Goal: Transaction & Acquisition: Purchase product/service

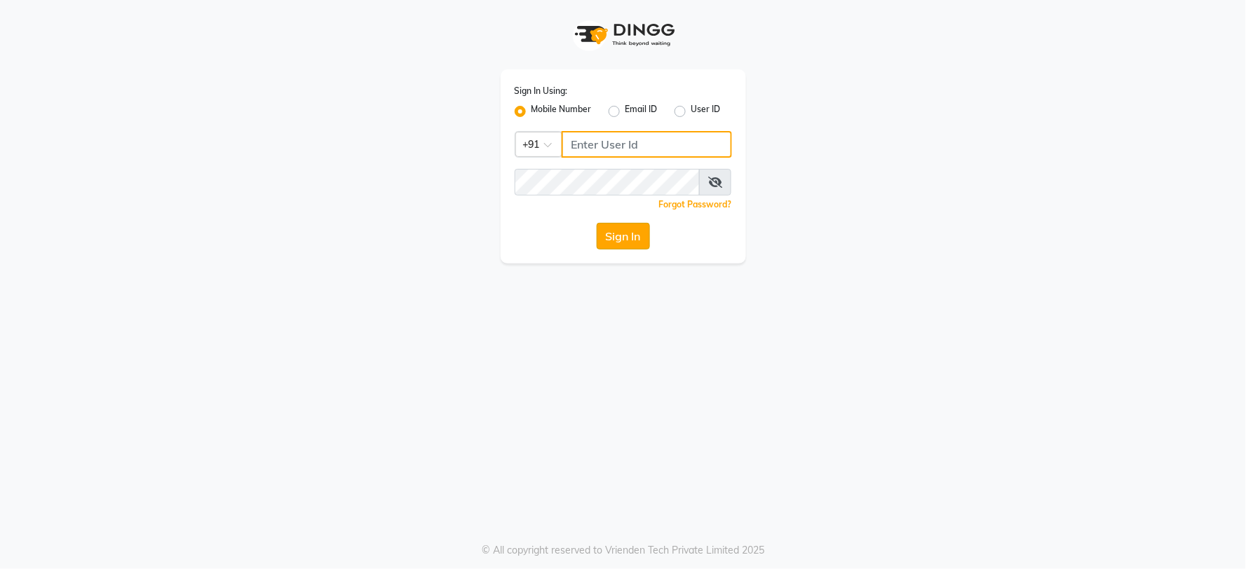
type input "8800131400"
click at [615, 238] on button "Sign In" at bounding box center [623, 236] width 53 height 27
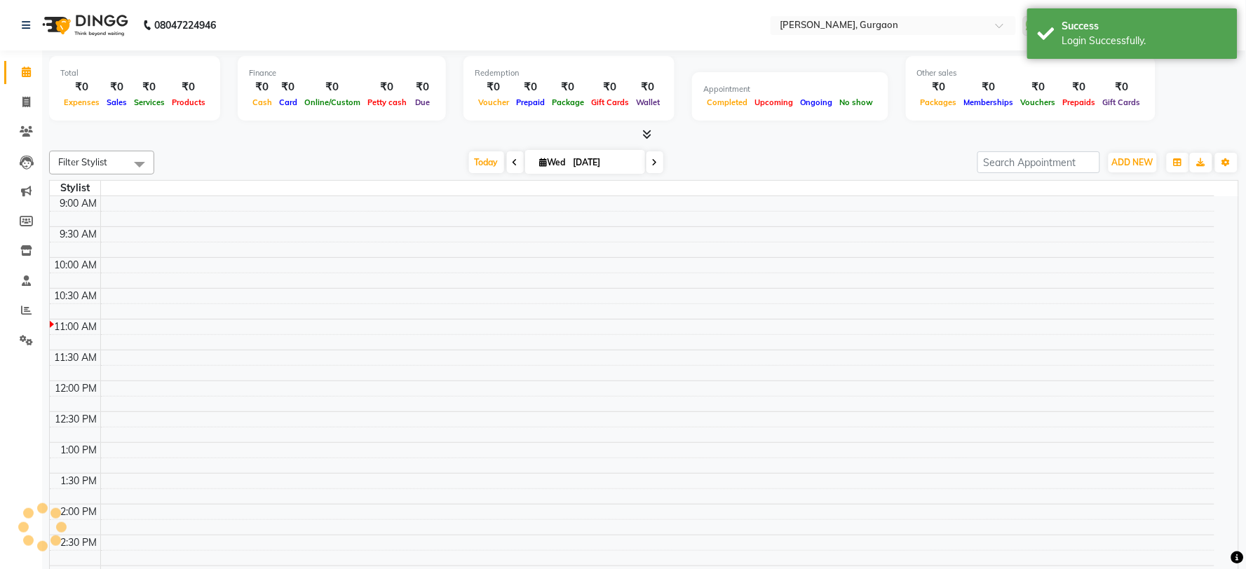
select select "en"
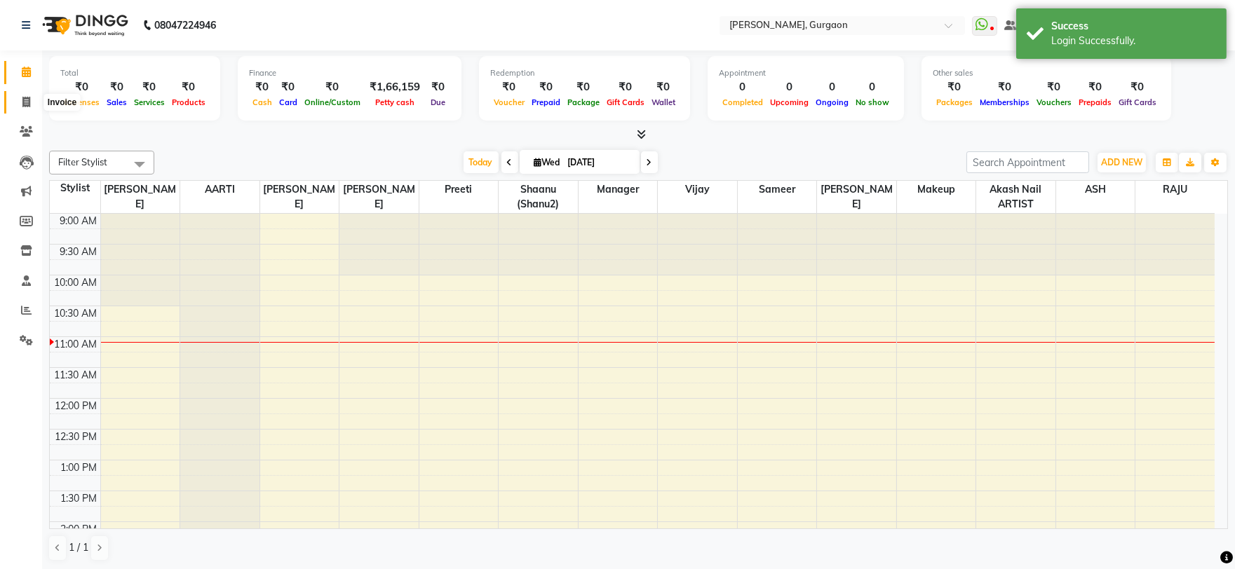
click at [32, 107] on span at bounding box center [26, 103] width 25 height 16
select select "service"
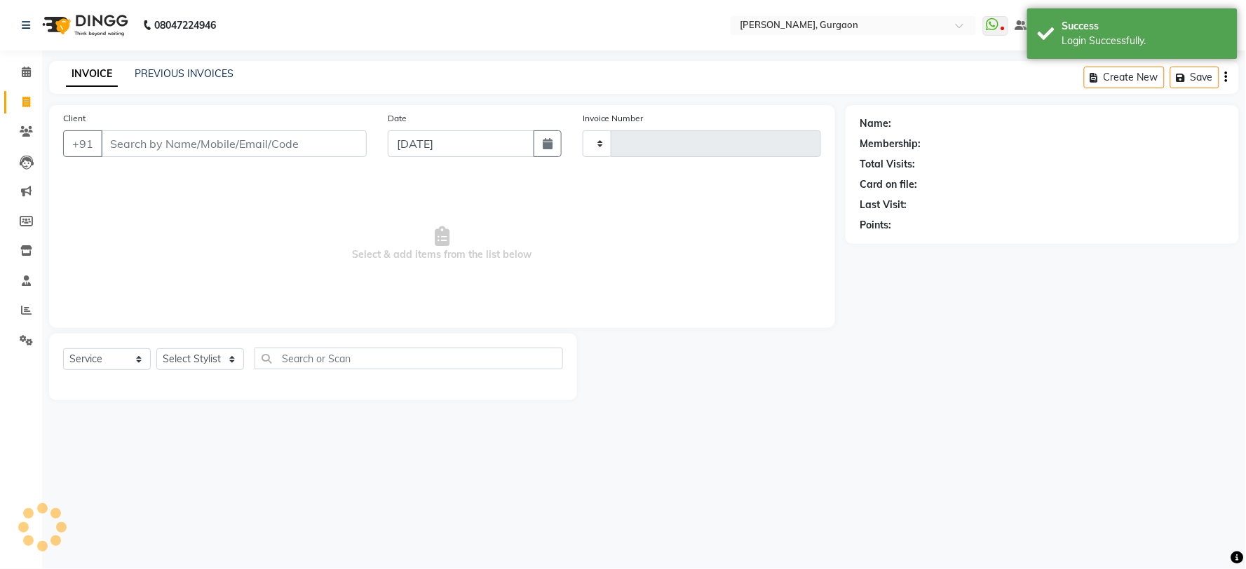
type input "2792"
select select "3880"
click at [217, 79] on link "PREVIOUS INVOICES" at bounding box center [184, 73] width 99 height 13
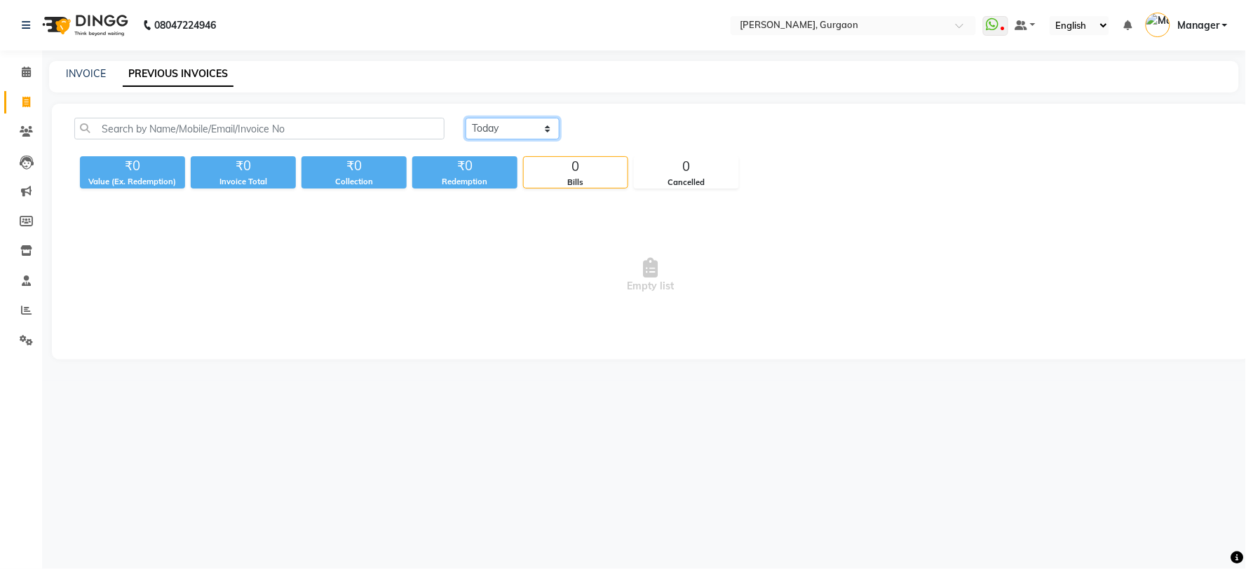
click at [515, 128] on select "Today Yesterday Custom Range" at bounding box center [513, 129] width 94 height 22
select select "yesterday"
click at [466, 118] on select "Today Yesterday Custom Range" at bounding box center [513, 129] width 94 height 22
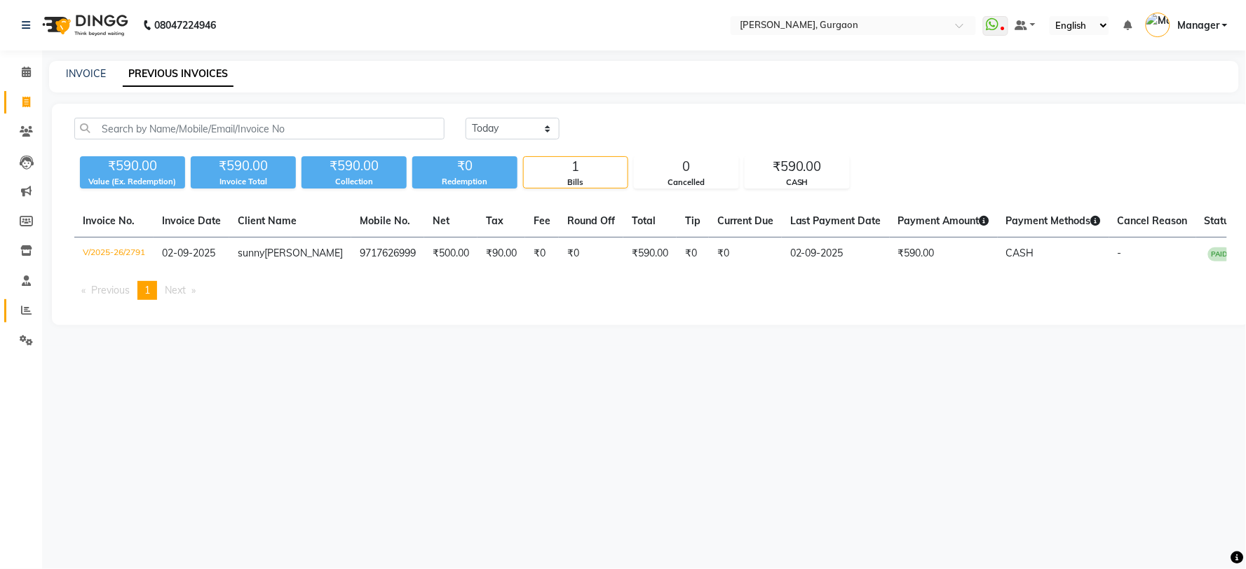
click at [35, 320] on link "Reports" at bounding box center [21, 310] width 34 height 23
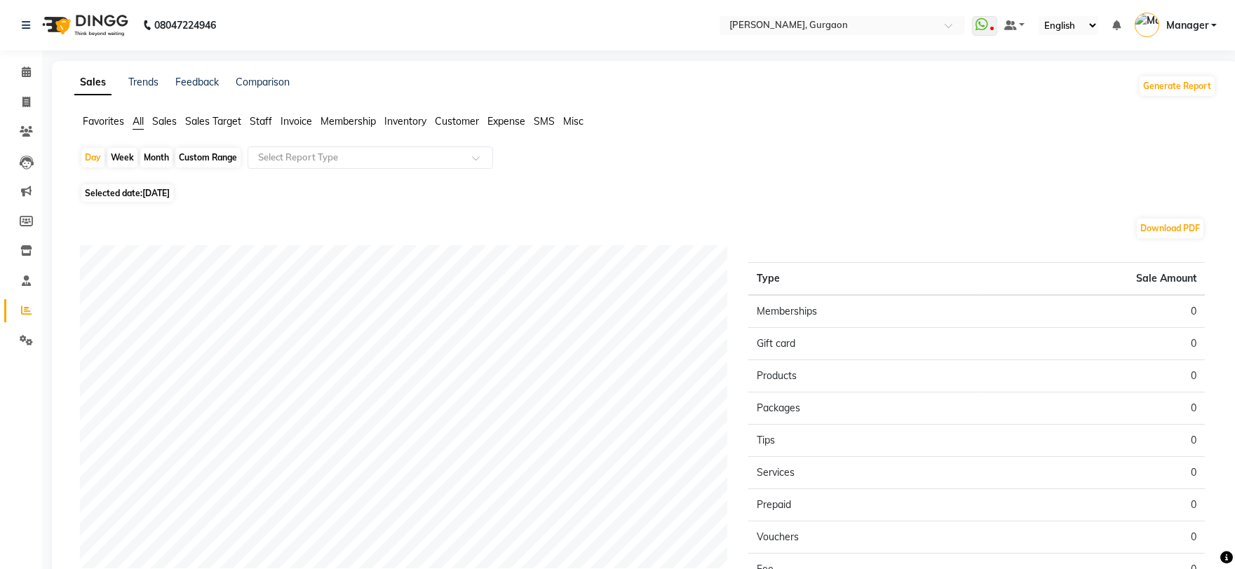
click at [227, 120] on span "Sales Target" at bounding box center [213, 121] width 56 height 13
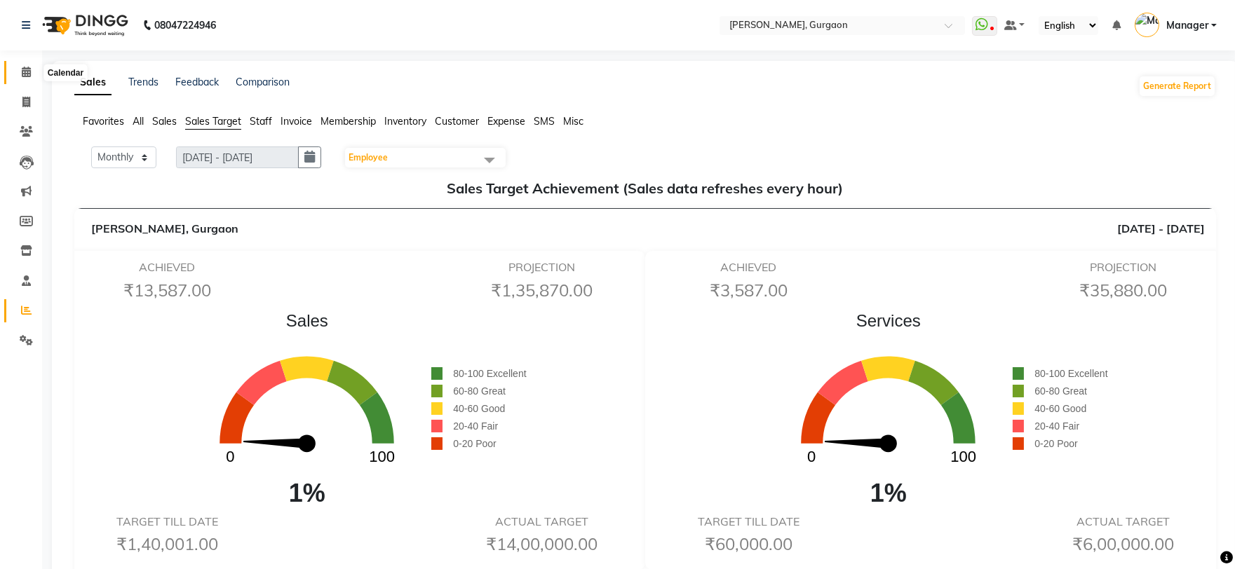
click at [25, 65] on span at bounding box center [26, 73] width 25 height 16
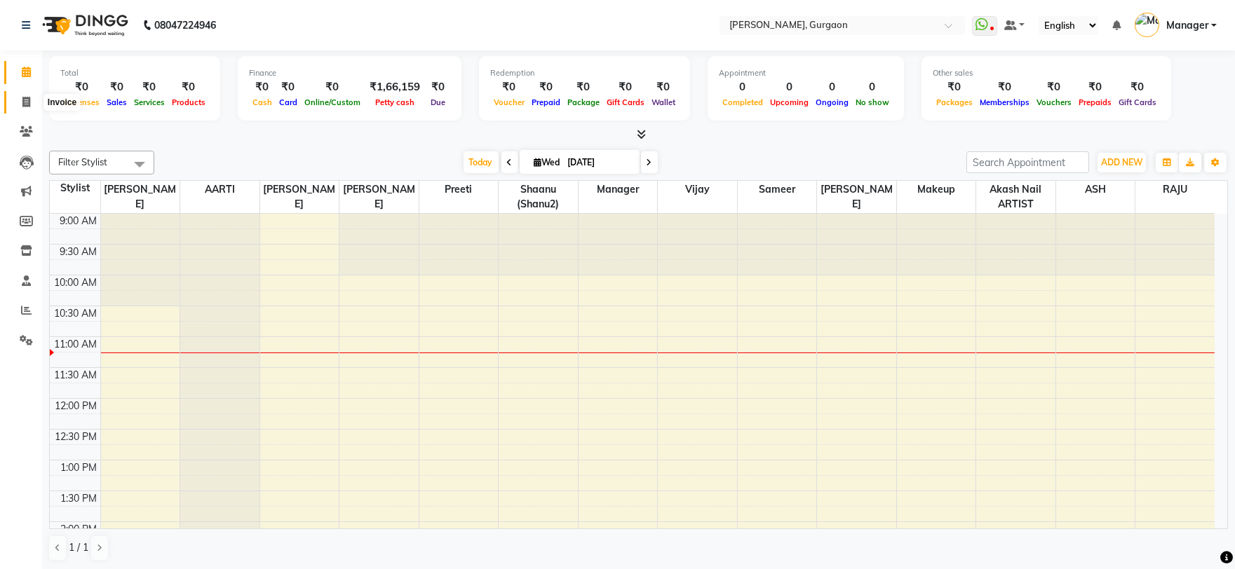
click at [27, 101] on icon at bounding box center [26, 102] width 8 height 11
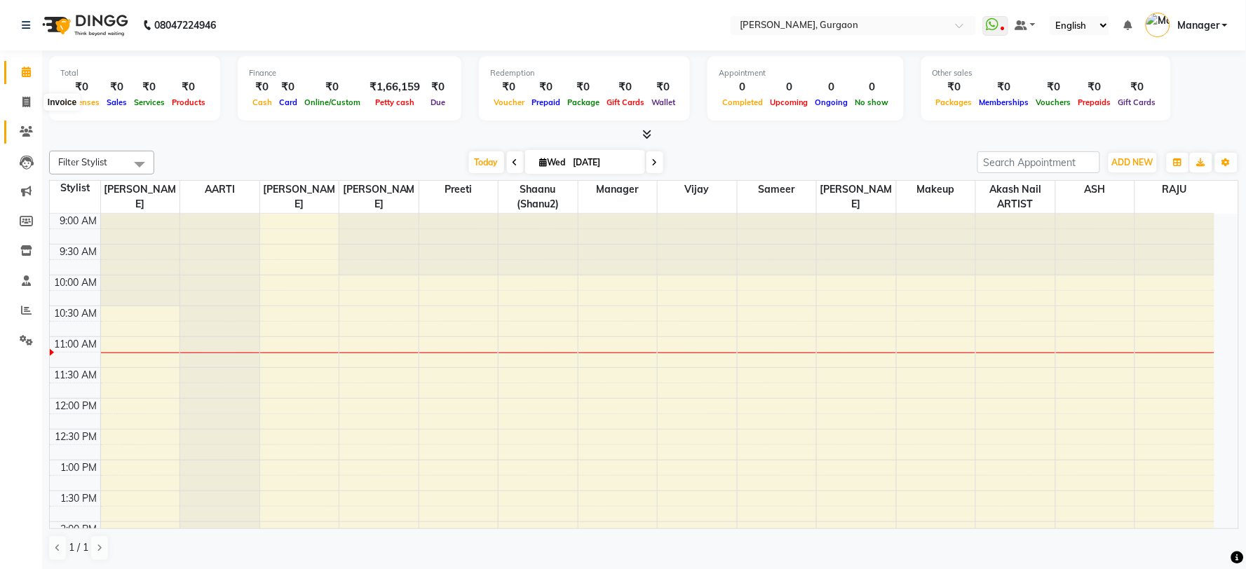
select select "3880"
select select "service"
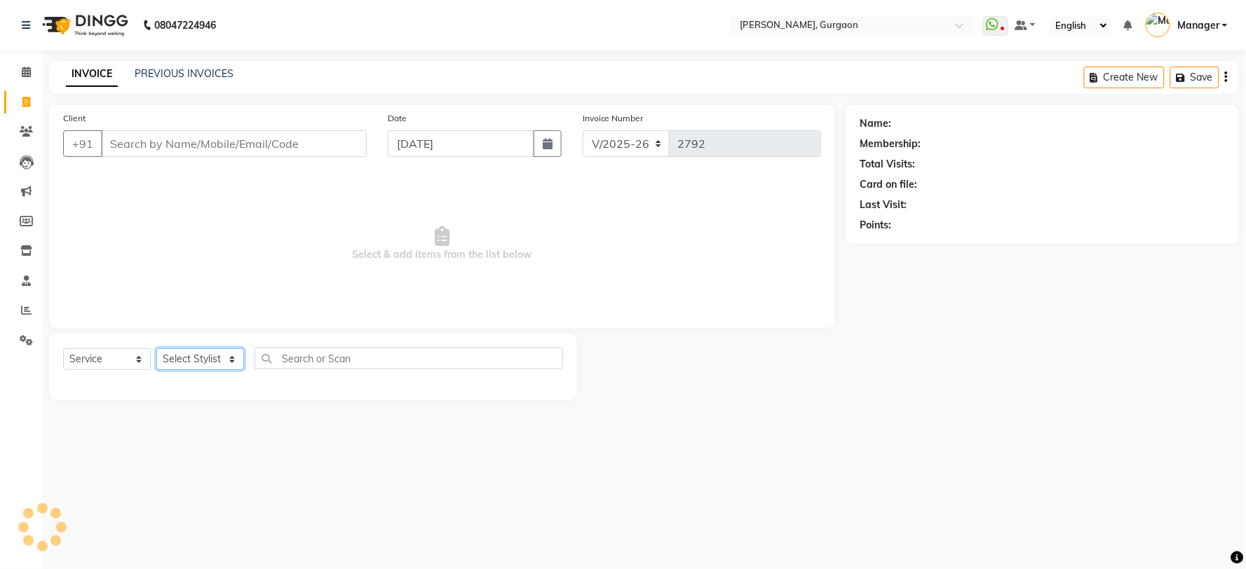
click at [215, 355] on select "Select Stylist" at bounding box center [200, 359] width 88 height 22
click at [219, 355] on select "Select Stylist [PERSON_NAME] Nail ARTIST [PERSON_NAME] Makeup Manager [PERSON_N…" at bounding box center [200, 359] width 88 height 22
select select "24605"
click at [156, 349] on select "Select Stylist [PERSON_NAME] Nail ARTIST [PERSON_NAME] Makeup Manager [PERSON_N…" at bounding box center [200, 359] width 88 height 22
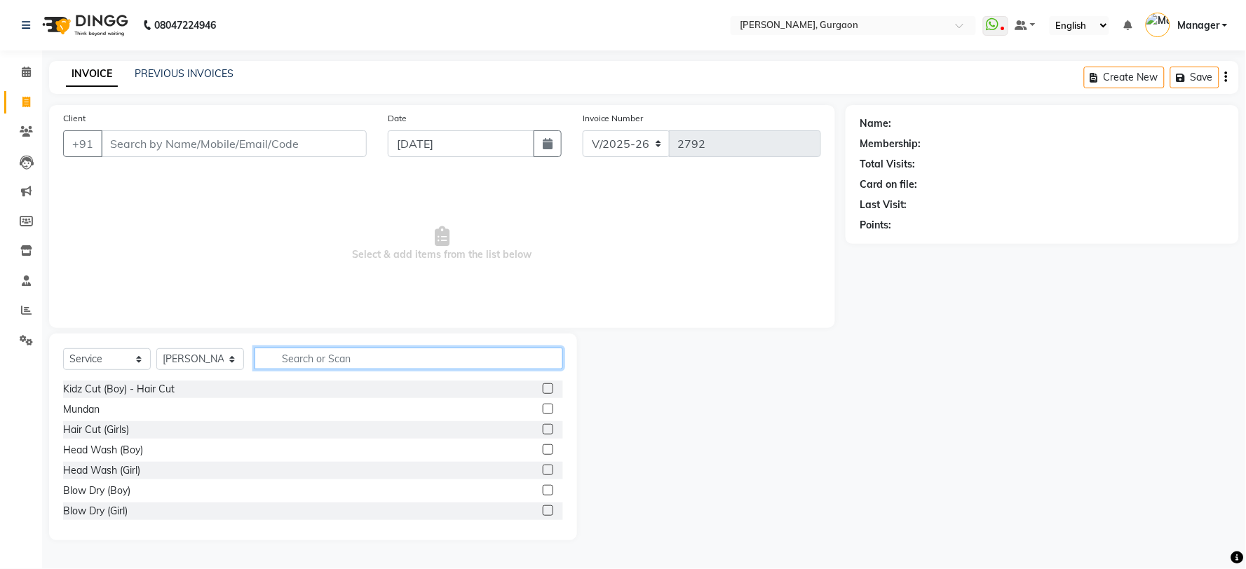
click at [361, 360] on input "text" at bounding box center [409, 359] width 309 height 22
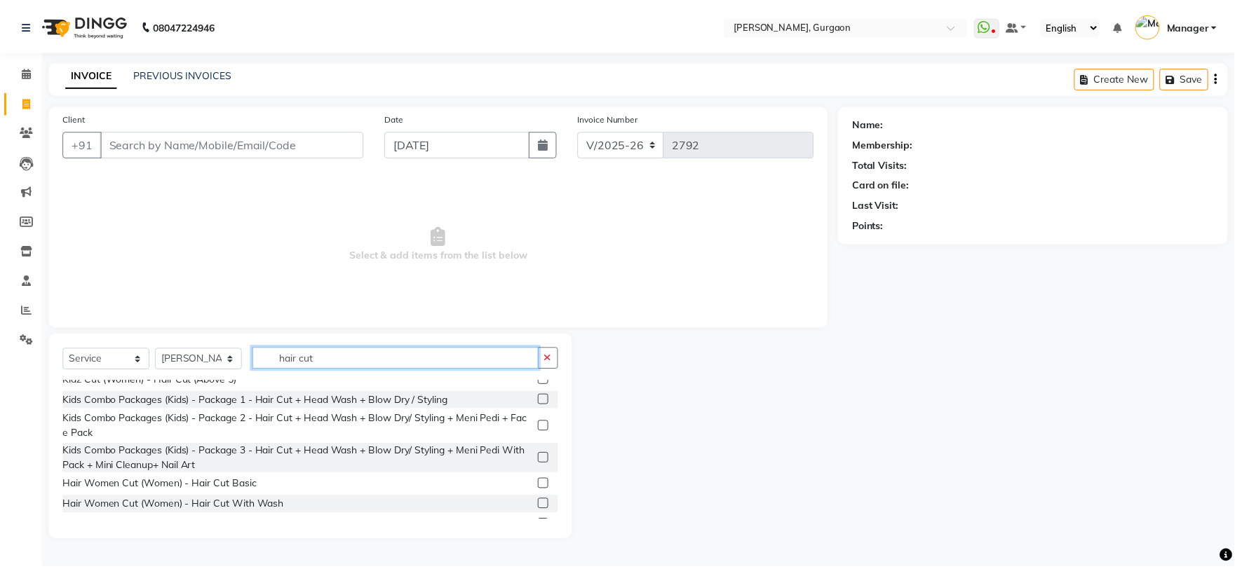
scroll to position [148, 0]
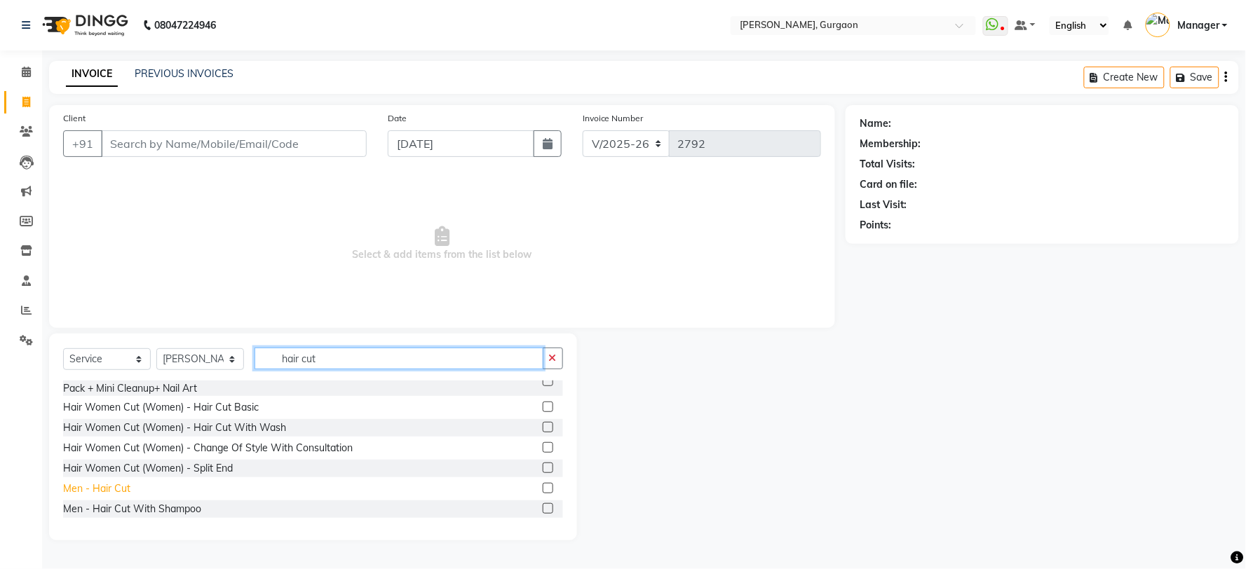
type input "hair cut"
click at [95, 487] on div "Men - Hair Cut" at bounding box center [96, 489] width 67 height 15
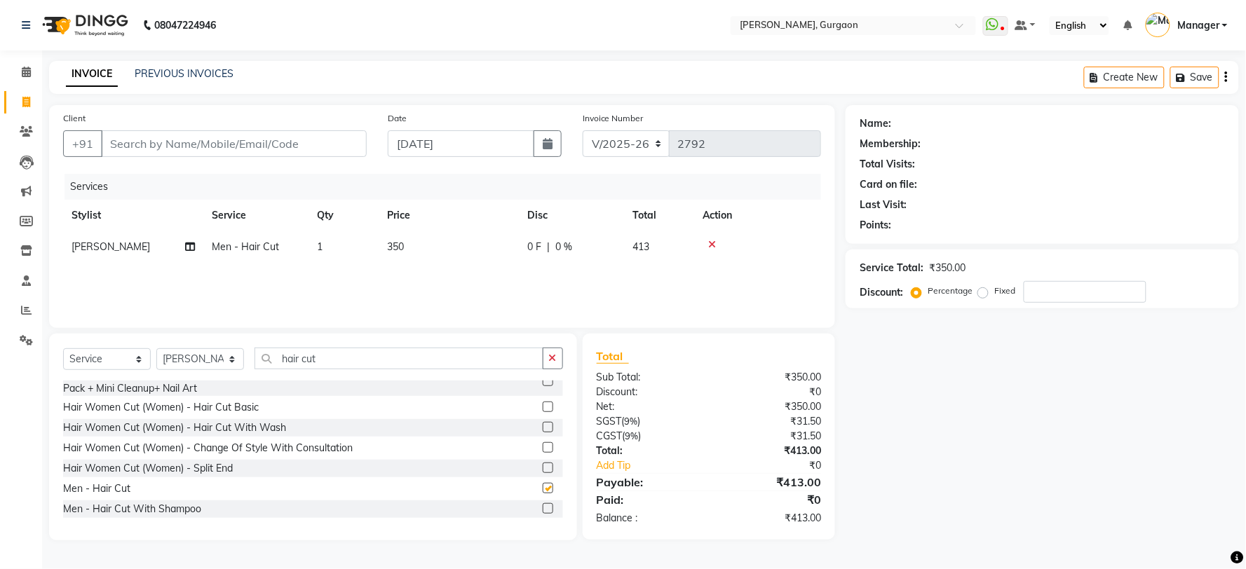
checkbox input "false"
click at [280, 134] on input "Client" at bounding box center [234, 143] width 266 height 27
click at [290, 137] on input "Client" at bounding box center [234, 143] width 266 height 27
type input "8"
type input "0"
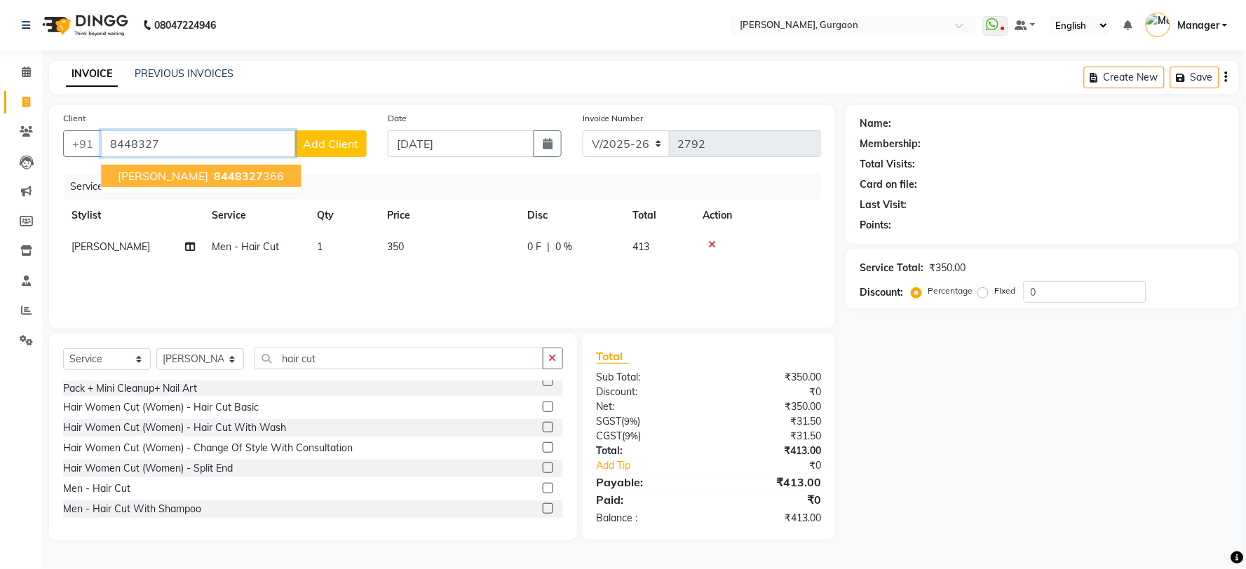
click at [214, 169] on span "8448327" at bounding box center [238, 176] width 49 height 14
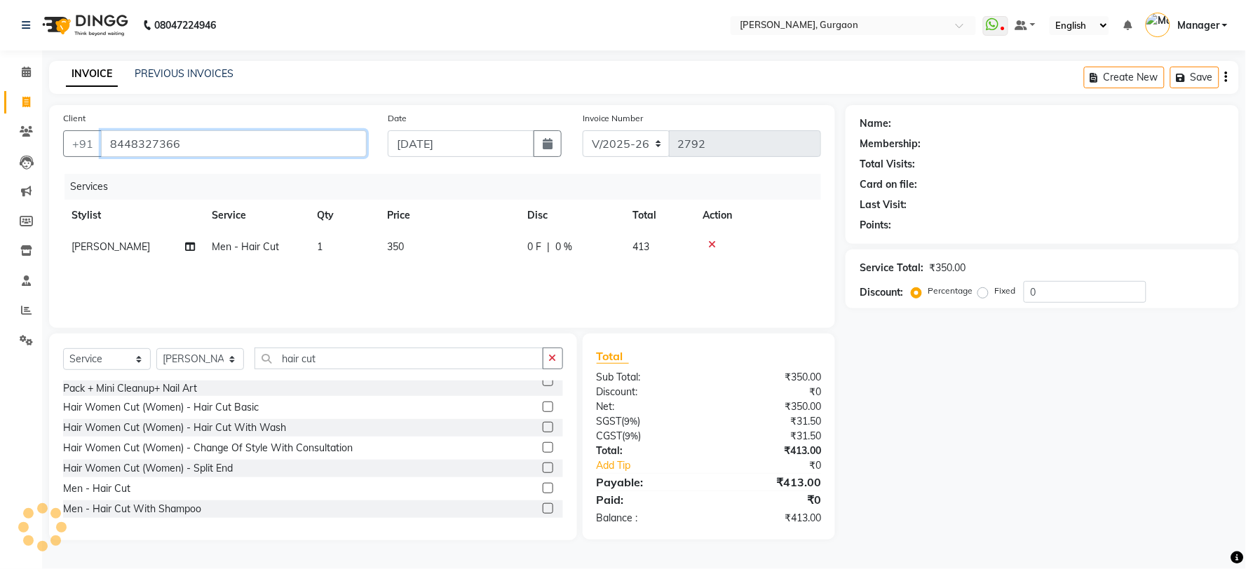
type input "8448327366"
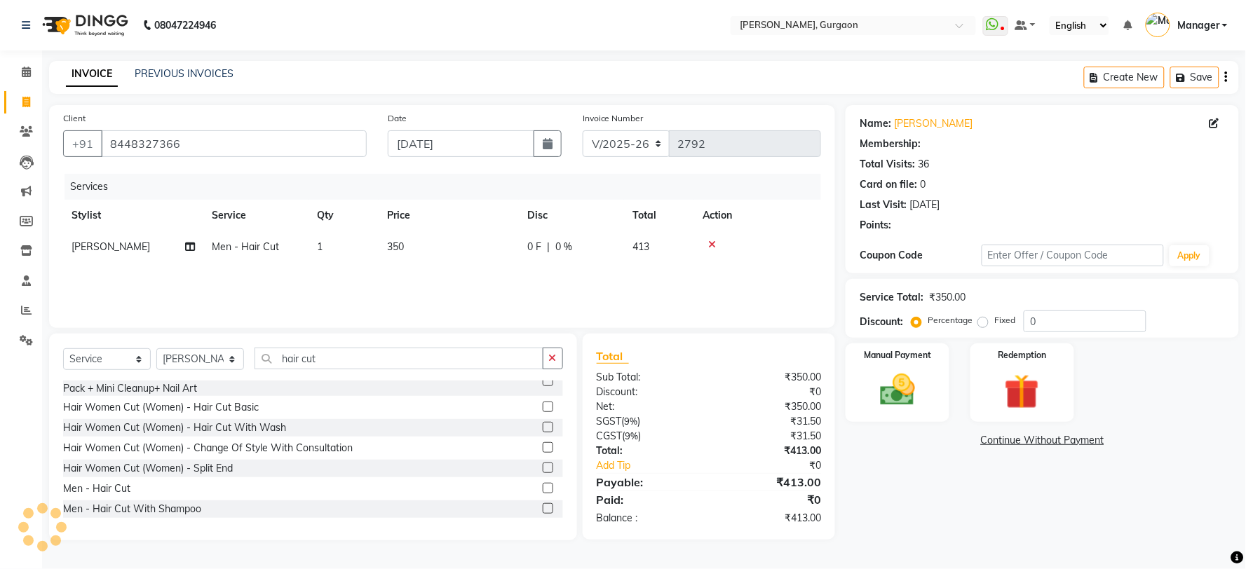
select select "1: Object"
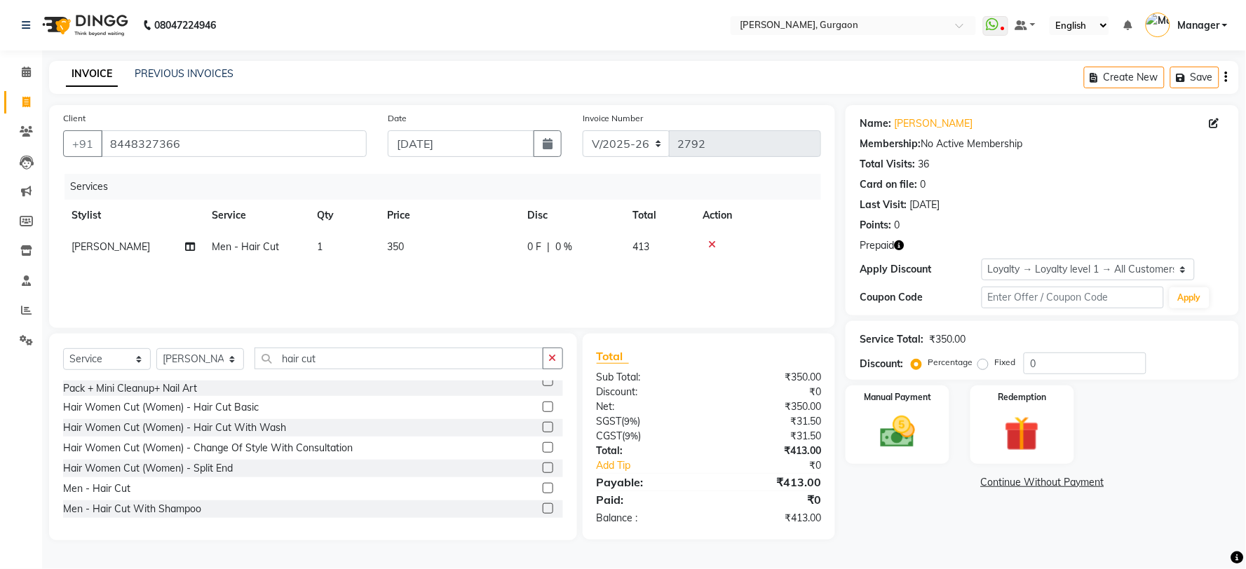
click at [895, 240] on button "button" at bounding box center [899, 245] width 10 height 15
click at [842, 313] on div "Client +91 8448327366 Date 03-09-2025 Invoice Number R/2025-26 V/2025 V/2025-26…" at bounding box center [442, 322] width 807 height 435
click at [647, 141] on select "R/2025-26 V/2025 V/2025-26" at bounding box center [627, 143] width 88 height 27
select select "5073"
click at [583, 130] on select "R/2025-26 V/2025 V/2025-26" at bounding box center [627, 143] width 88 height 27
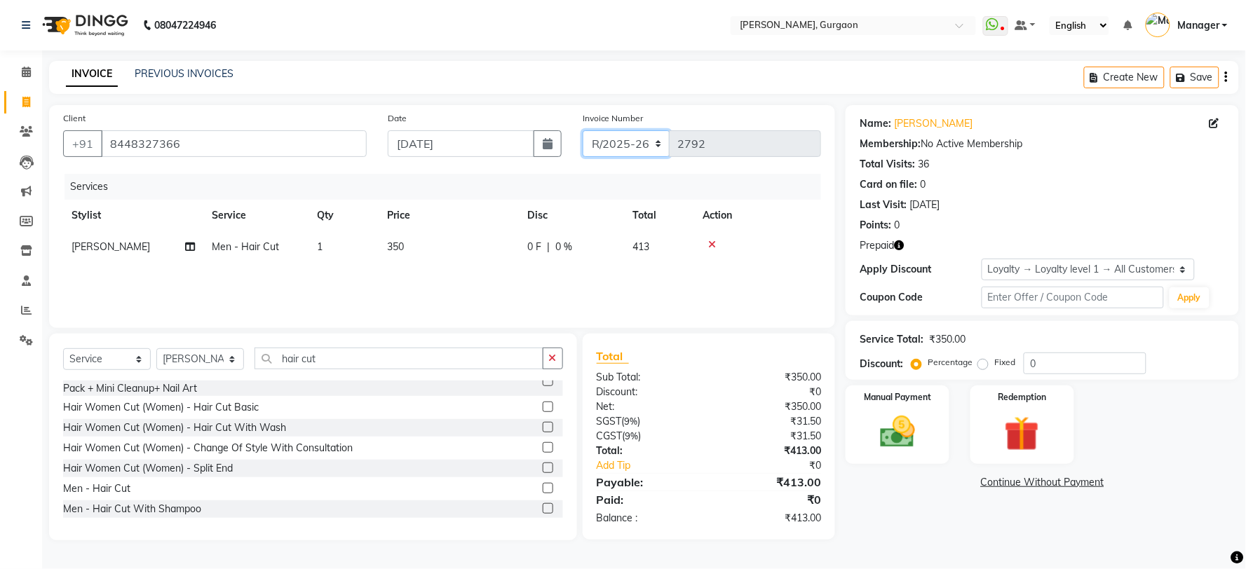
type input "1500"
click at [1043, 270] on select "Select Loyalty → Loyalty level 1 → All Customers" at bounding box center [1088, 270] width 213 height 22
select select "0:"
click at [982, 259] on select "Select Loyalty → Loyalty level 1 → All Customers" at bounding box center [1088, 270] width 213 height 22
click at [1006, 400] on label "Redemption" at bounding box center [1022, 396] width 50 height 13
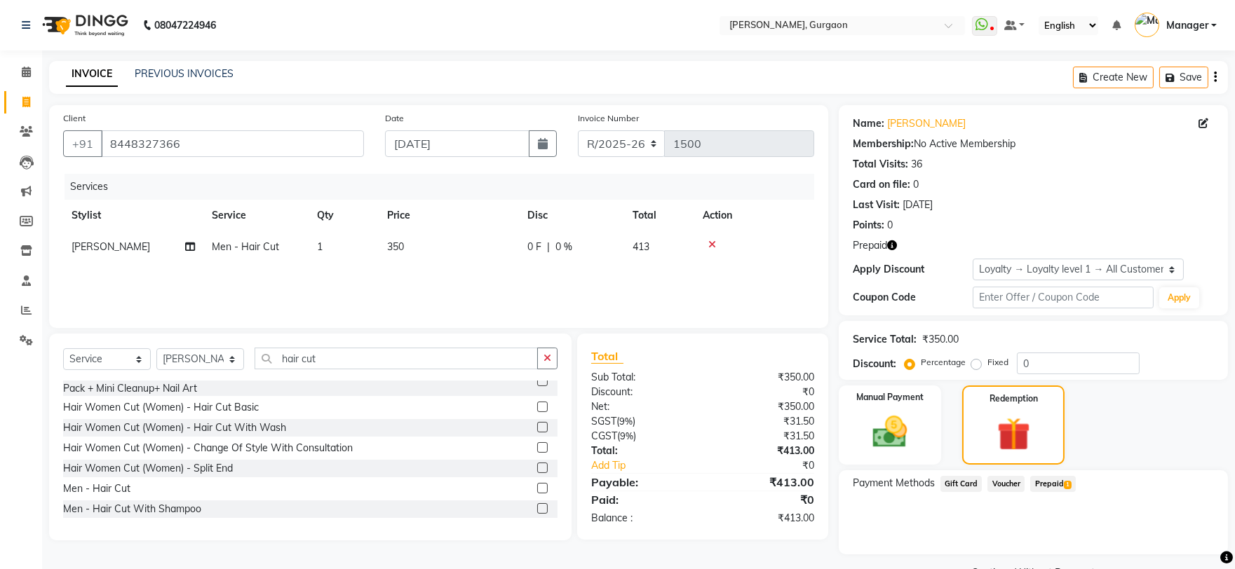
click at [1045, 477] on span "Prepaid 1" at bounding box center [1053, 484] width 46 height 16
click at [1196, 551] on button "Add" at bounding box center [1180, 541] width 51 height 24
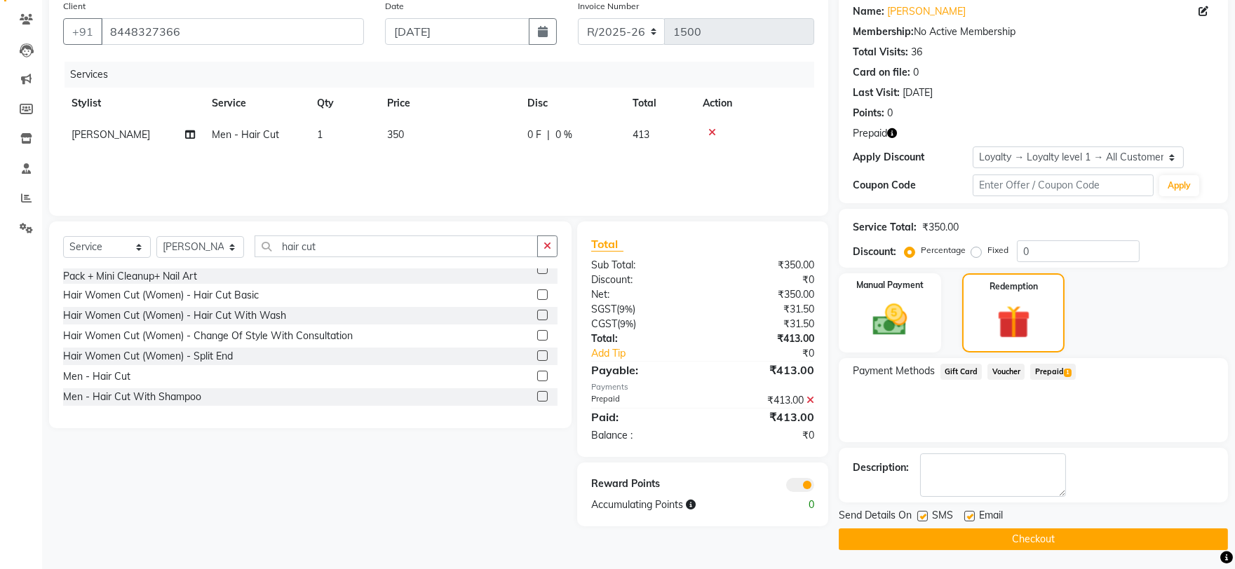
scroll to position [113, 0]
click at [1188, 546] on button "Checkout" at bounding box center [1033, 539] width 389 height 22
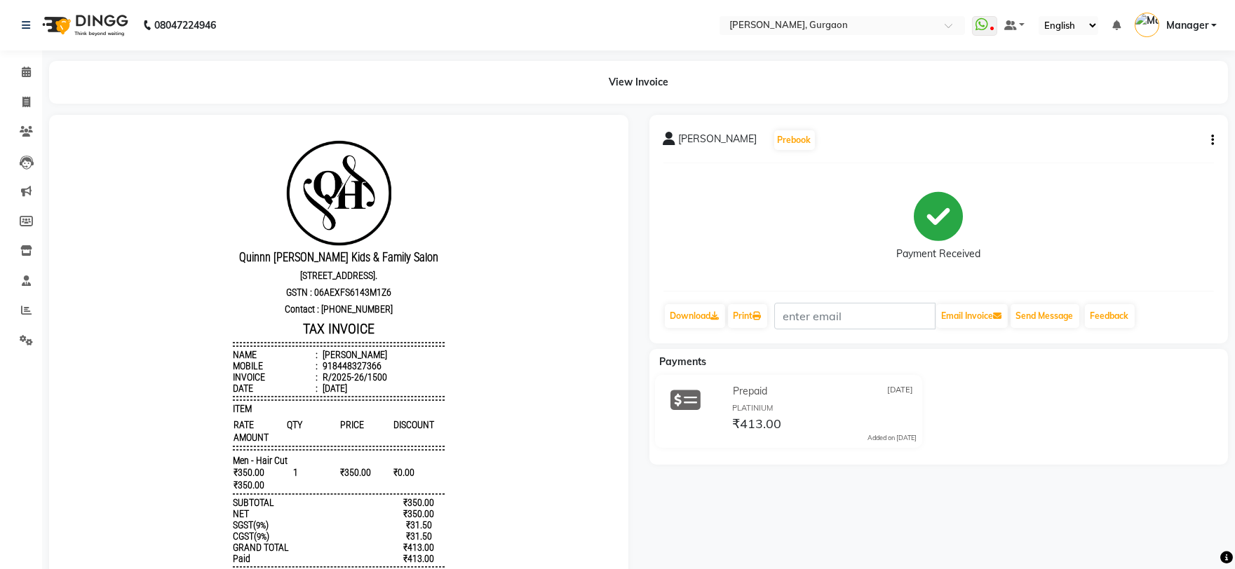
click at [818, 495] on div "Archit Prebook Payment Received Download Print Email Invoice Send Message Feedb…" at bounding box center [939, 397] width 600 height 564
click at [22, 73] on icon at bounding box center [26, 72] width 9 height 11
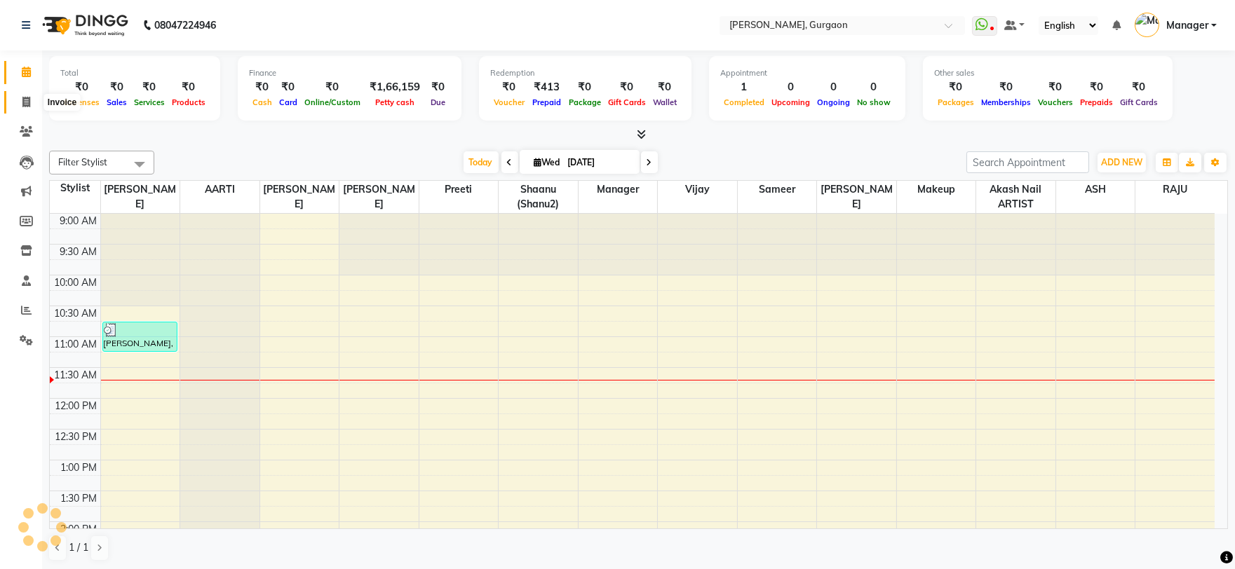
click at [29, 100] on icon at bounding box center [26, 102] width 8 height 11
select select "service"
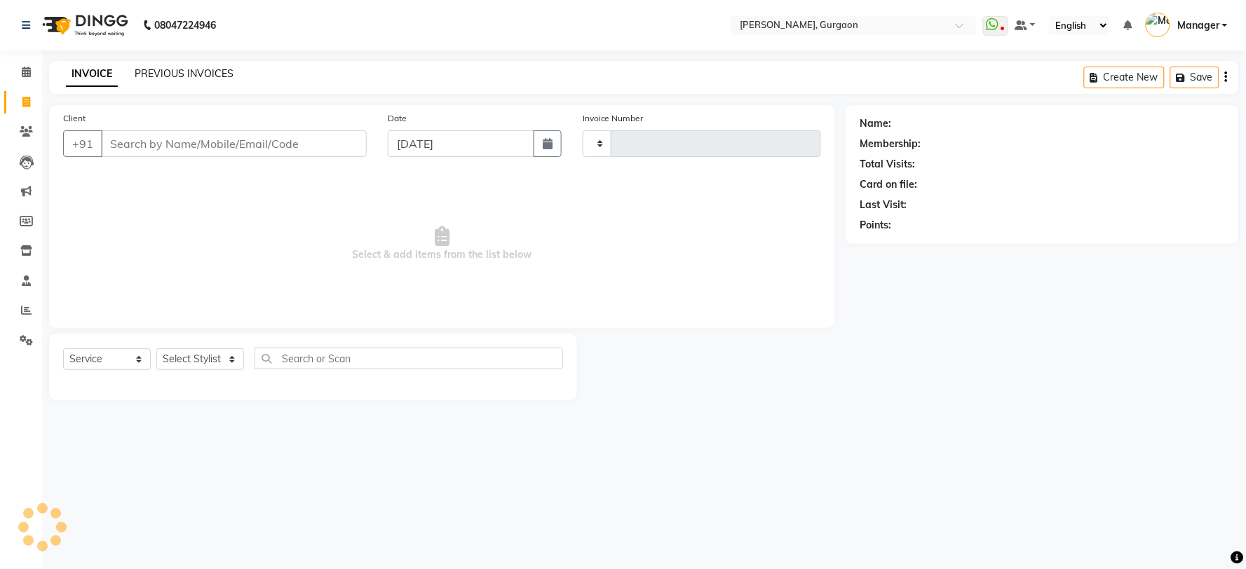
type input "2792"
select select "3880"
click at [23, 80] on span at bounding box center [26, 73] width 25 height 16
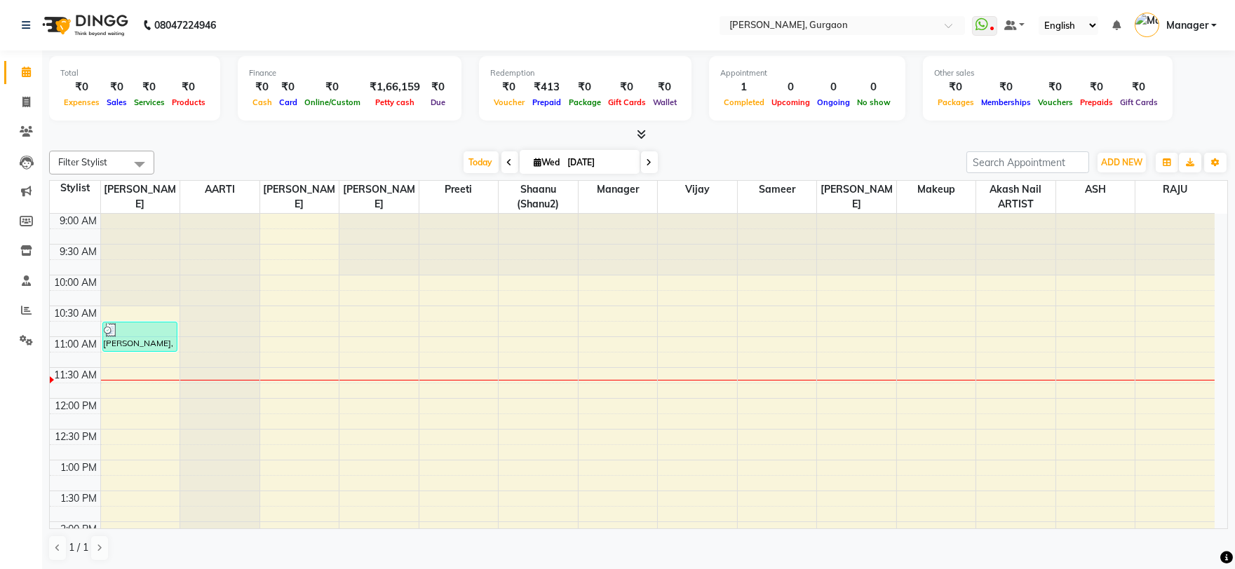
click at [493, 161] on div "Today Wed 03-09-2025" at bounding box center [560, 162] width 197 height 21
click at [501, 159] on span at bounding box center [509, 162] width 17 height 22
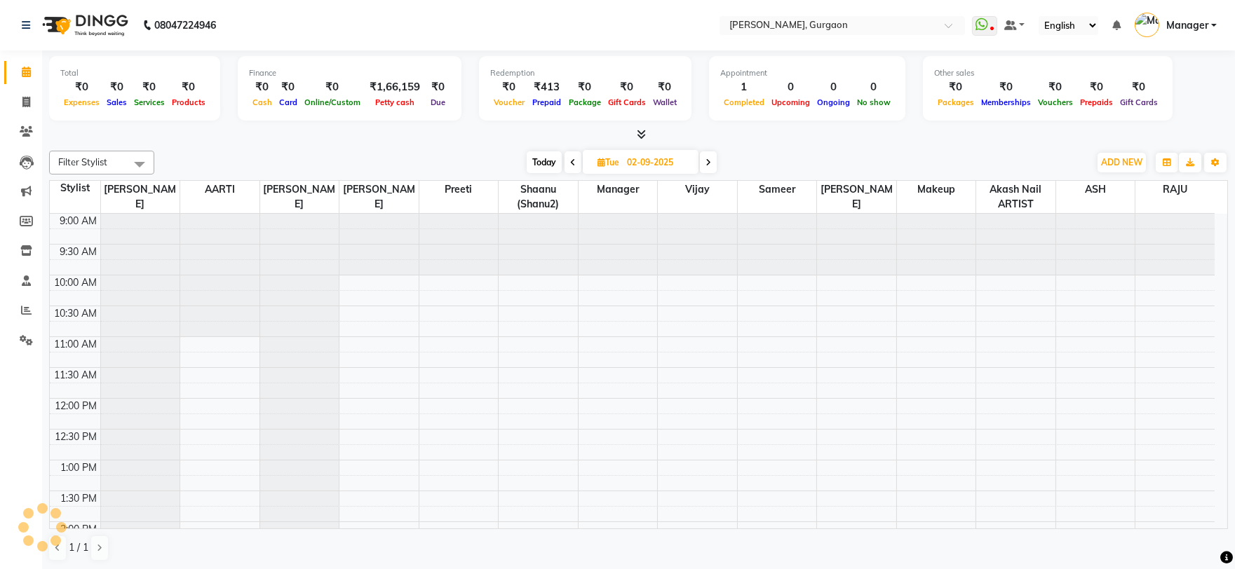
scroll to position [124, 0]
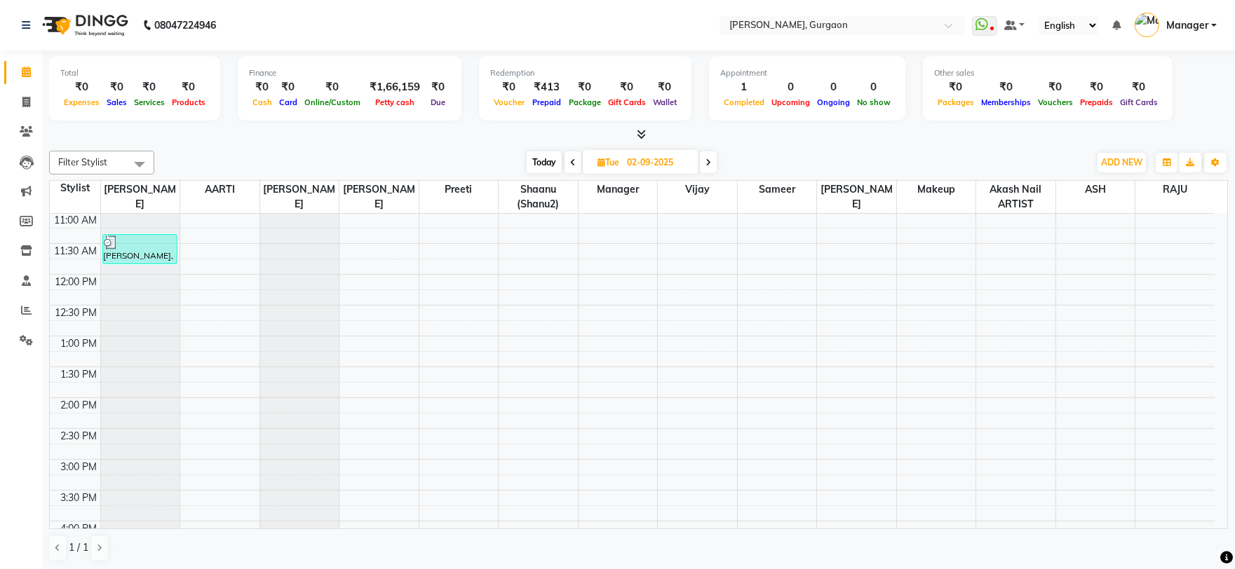
click at [567, 169] on span at bounding box center [572, 162] width 17 height 22
type input "[DATE]"
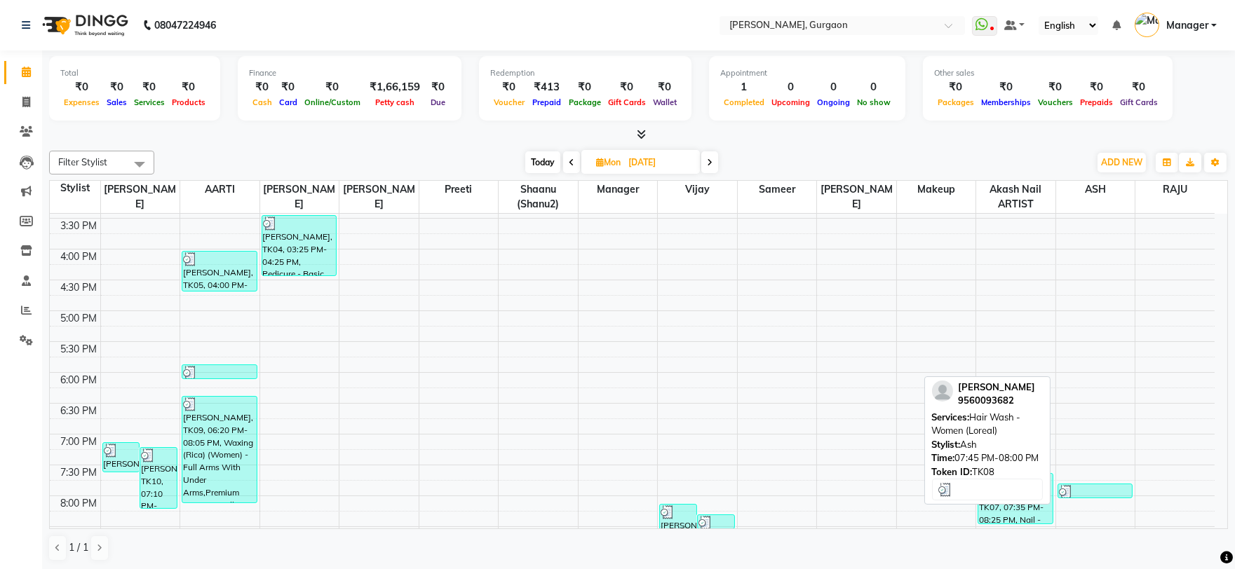
scroll to position [552, 0]
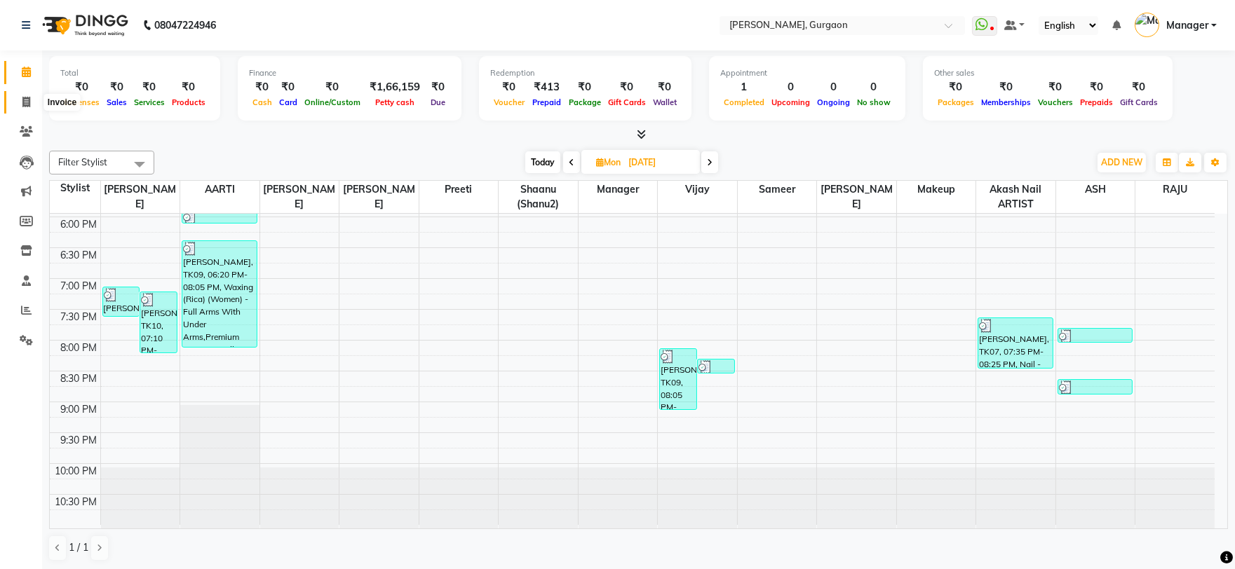
click at [15, 96] on span at bounding box center [26, 103] width 25 height 16
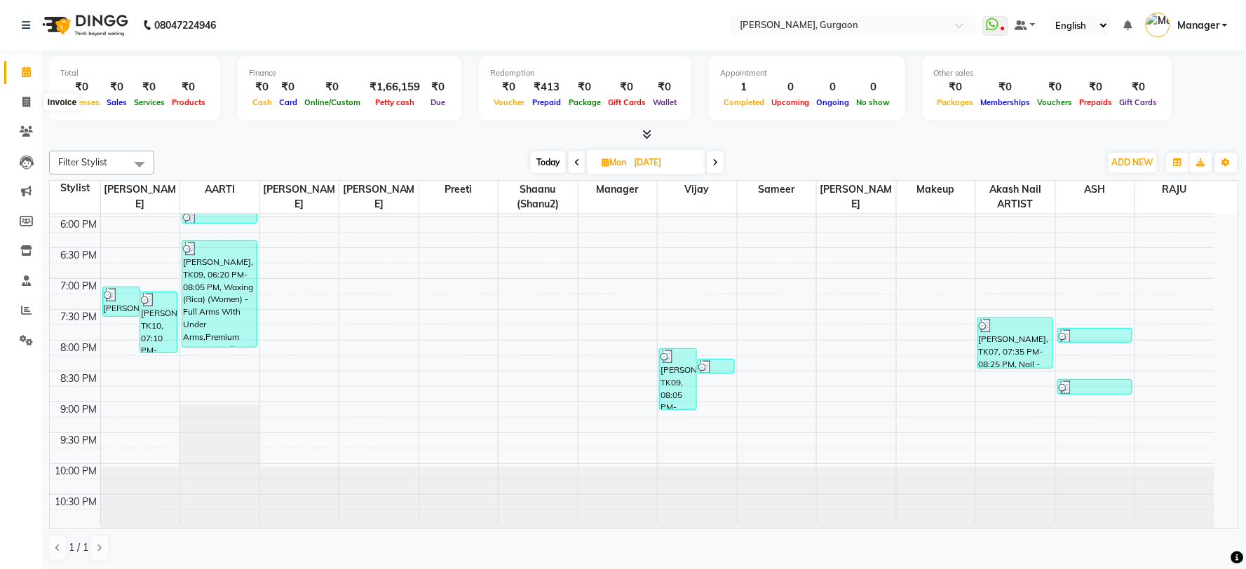
select select "3880"
select select "service"
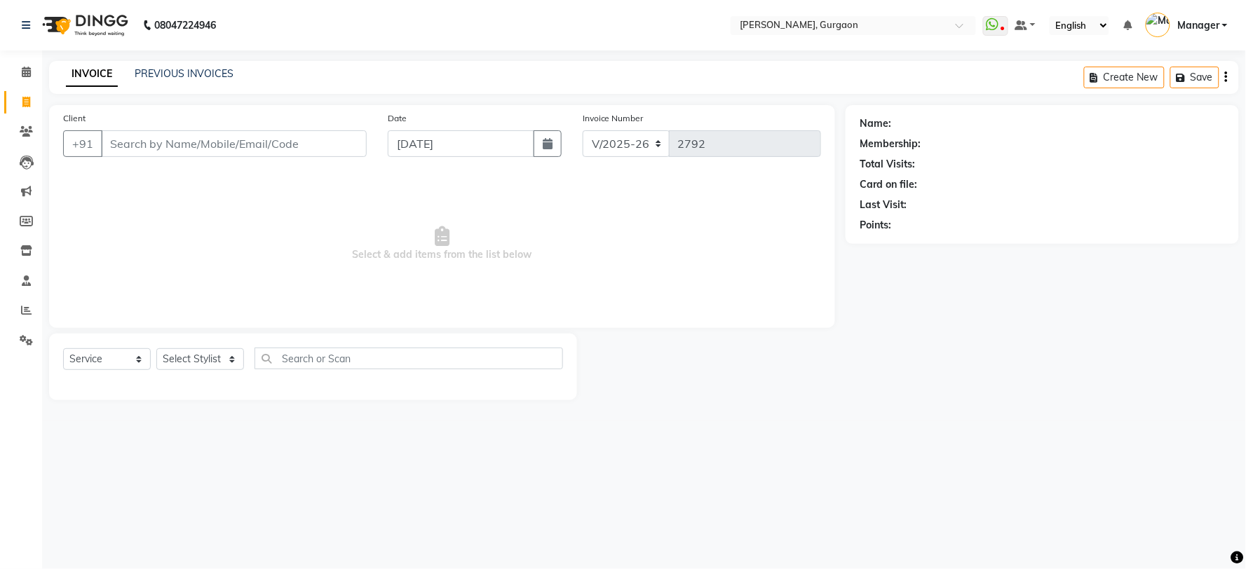
click at [311, 158] on div "Client +91" at bounding box center [215, 139] width 325 height 57
click at [311, 153] on input "Client" at bounding box center [234, 143] width 266 height 27
type input "8802371"
click at [32, 80] on span at bounding box center [26, 73] width 25 height 16
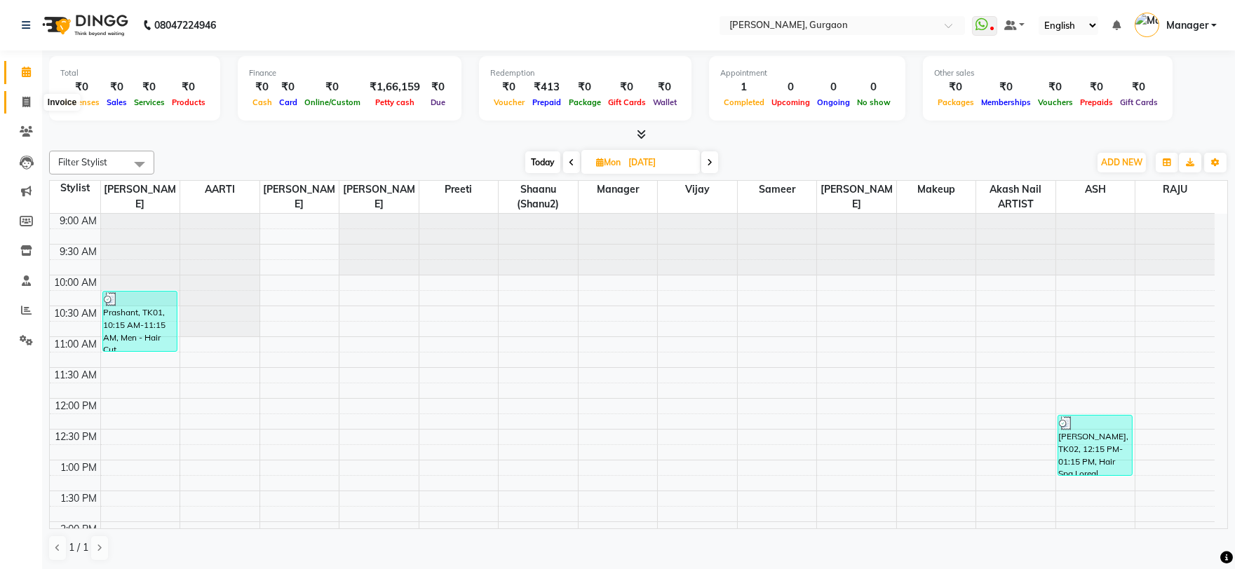
click at [29, 99] on icon at bounding box center [26, 102] width 8 height 11
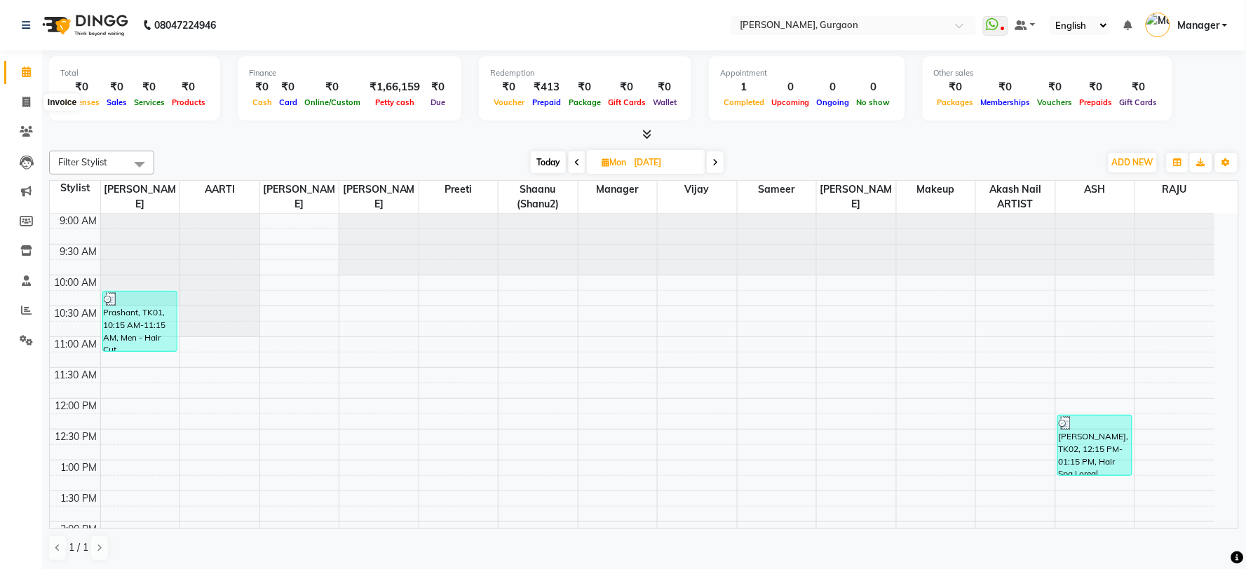
select select "3880"
select select "service"
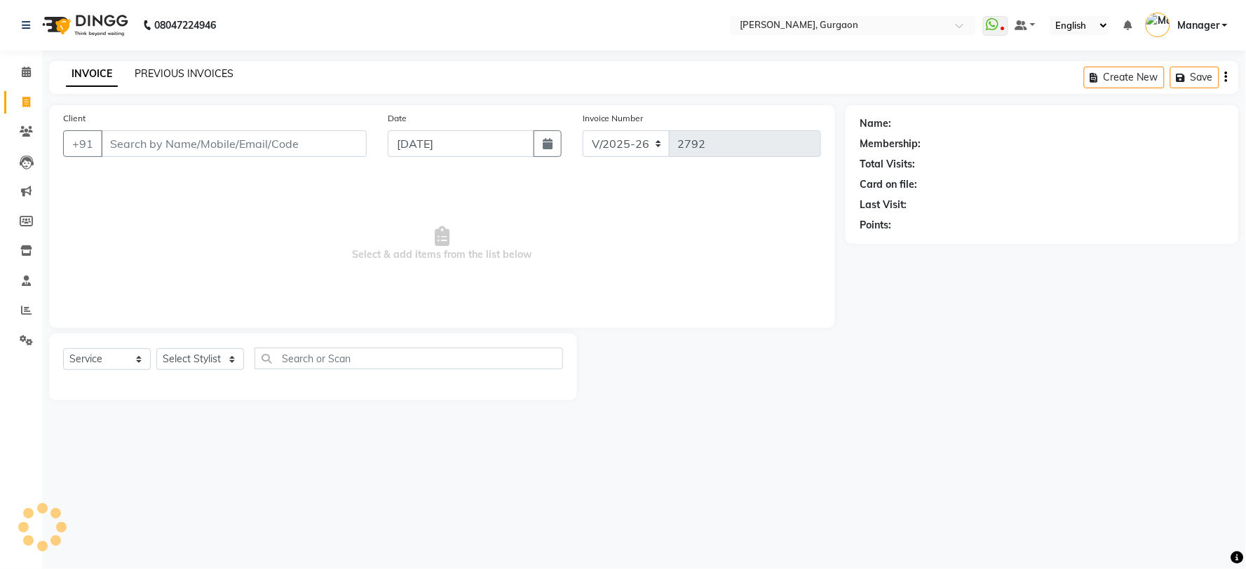
click at [155, 70] on link "PREVIOUS INVOICES" at bounding box center [184, 73] width 99 height 13
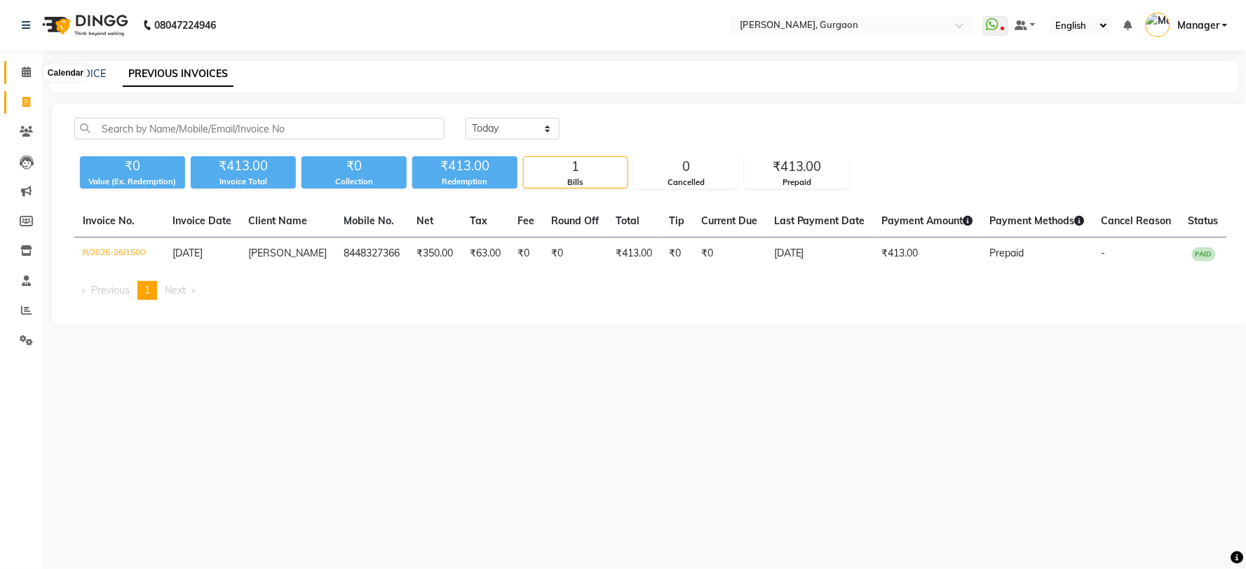
click at [24, 72] on icon at bounding box center [26, 72] width 9 height 11
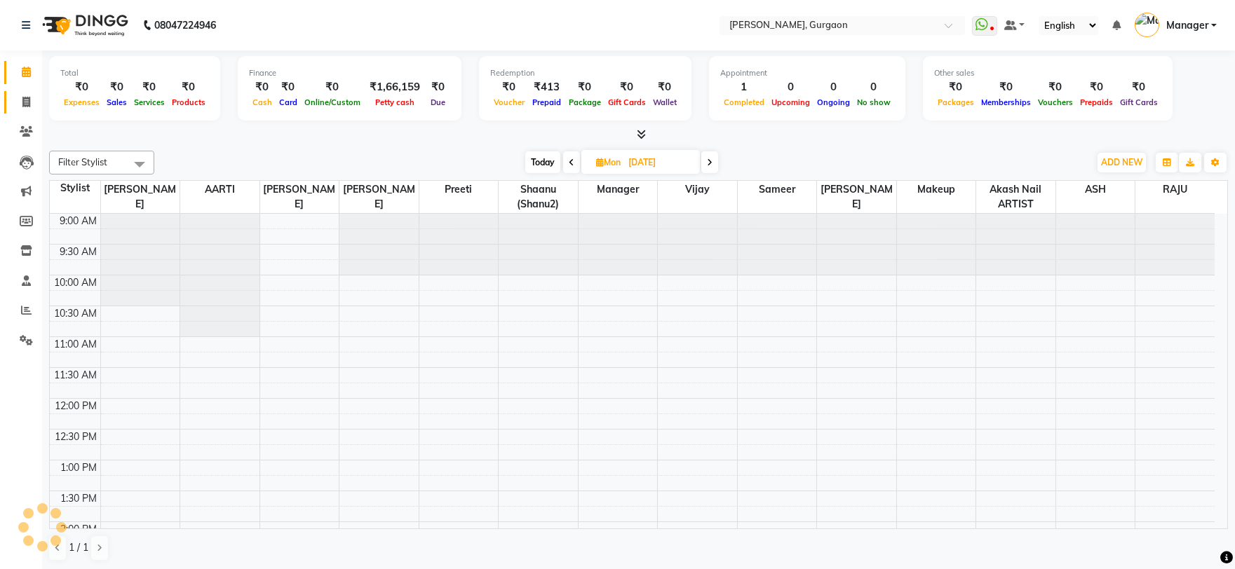
click at [23, 91] on link "Invoice" at bounding box center [21, 102] width 34 height 23
select select "service"
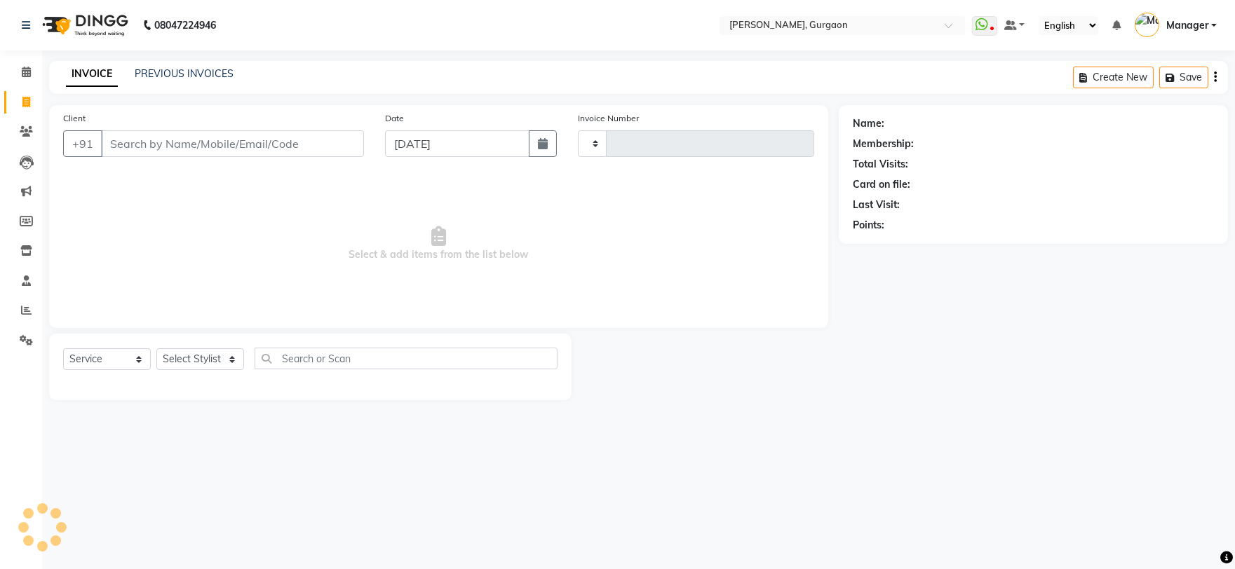
type input "2792"
select select "3880"
click at [221, 64] on div "INVOICE PREVIOUS INVOICES Create New Save" at bounding box center [644, 77] width 1190 height 33
click at [243, 137] on input "Client" at bounding box center [234, 143] width 266 height 27
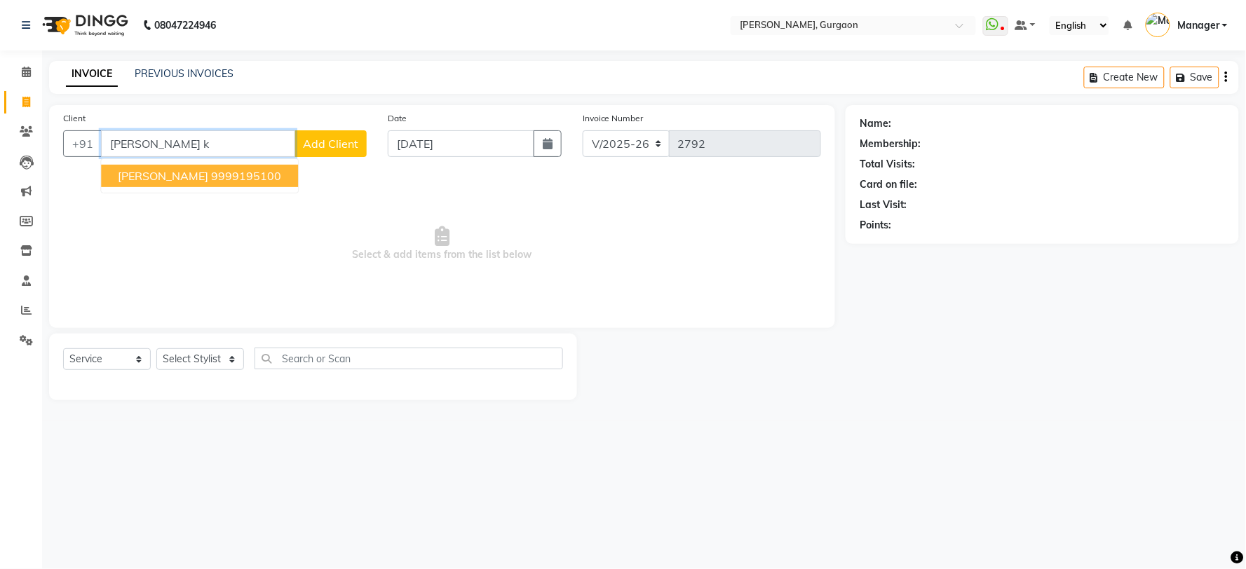
click at [211, 180] on ngb-highlight "9999195100" at bounding box center [246, 176] width 70 height 14
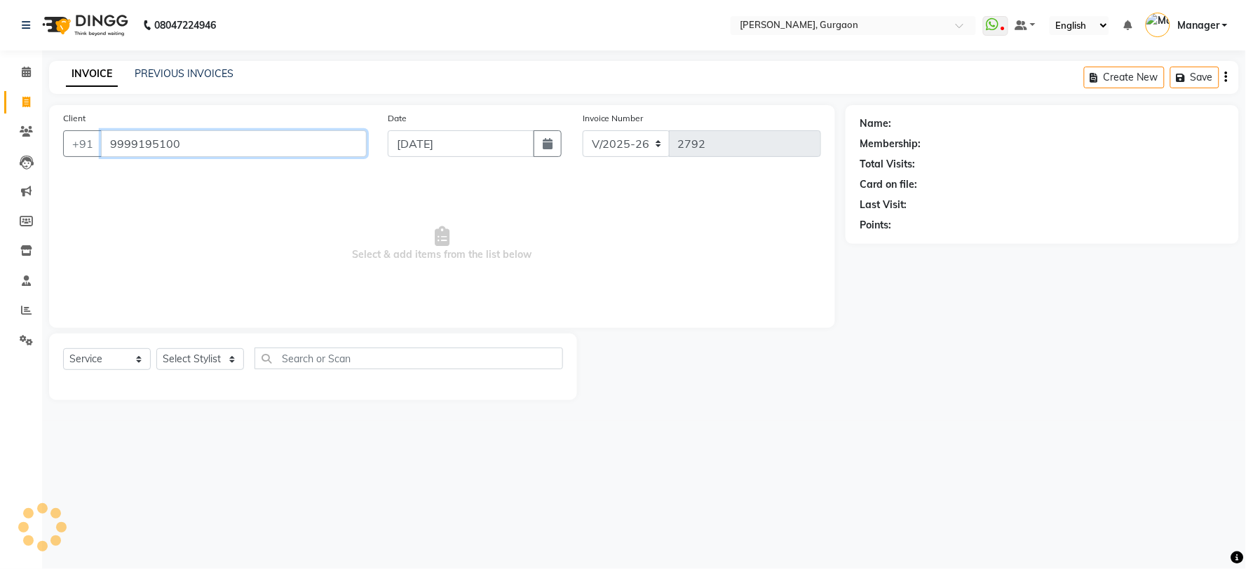
type input "9999195100"
drag, startPoint x: 327, startPoint y: 219, endPoint x: 535, endPoint y: 300, distance: 222.9
click at [529, 293] on span "Select & add items from the list below" at bounding box center [442, 244] width 758 height 140
select select "1: Object"
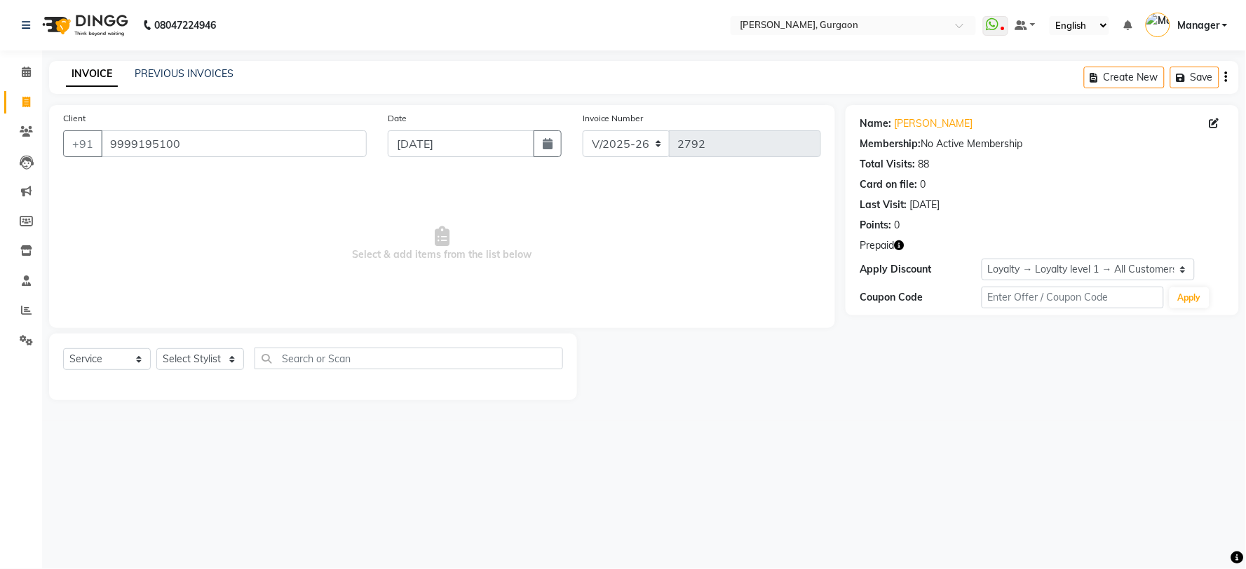
drag, startPoint x: 825, startPoint y: 232, endPoint x: 832, endPoint y: 255, distance: 23.7
click at [832, 255] on div "Client +91 9999195100 Date 03-09-2025 Invoice Number R/2025-26 V/2025 V/2025-26…" at bounding box center [442, 216] width 786 height 223
click at [900, 243] on icon "button" at bounding box center [899, 246] width 10 height 10
click at [710, 225] on span "Select & add items from the list below" at bounding box center [442, 244] width 758 height 140
click at [206, 358] on select "Select Stylist [PERSON_NAME] Nail ARTIST [PERSON_NAME] Makeup Manager [PERSON_N…" at bounding box center [200, 359] width 88 height 22
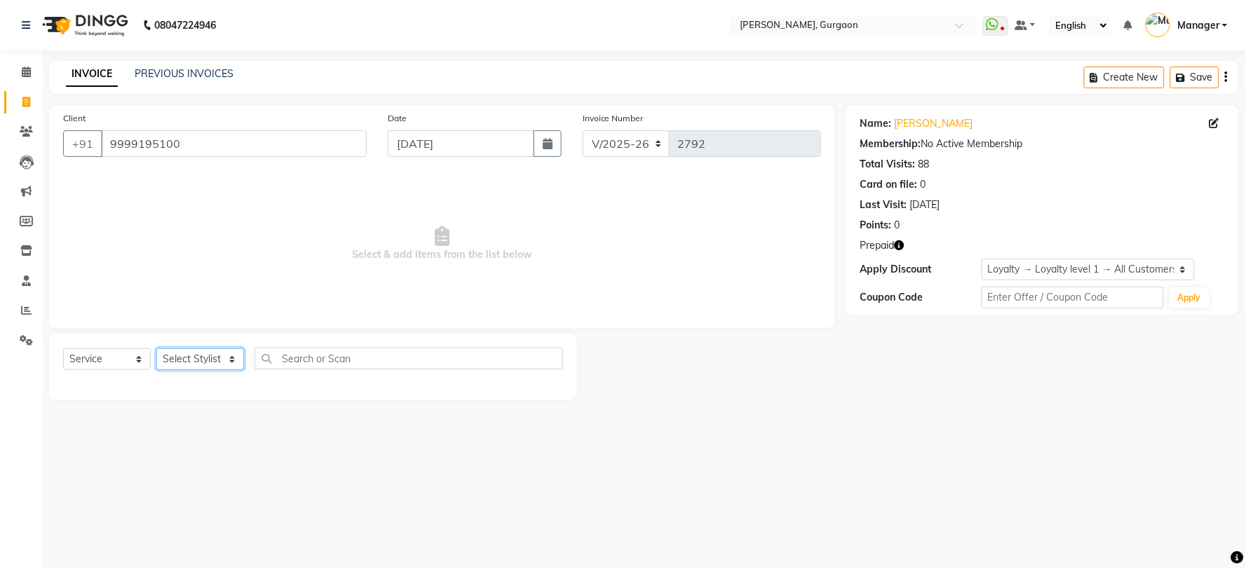
select select "50388"
click at [156, 349] on select "Select Stylist [PERSON_NAME] Nail ARTIST [PERSON_NAME] Makeup Manager [PERSON_N…" at bounding box center [200, 359] width 88 height 22
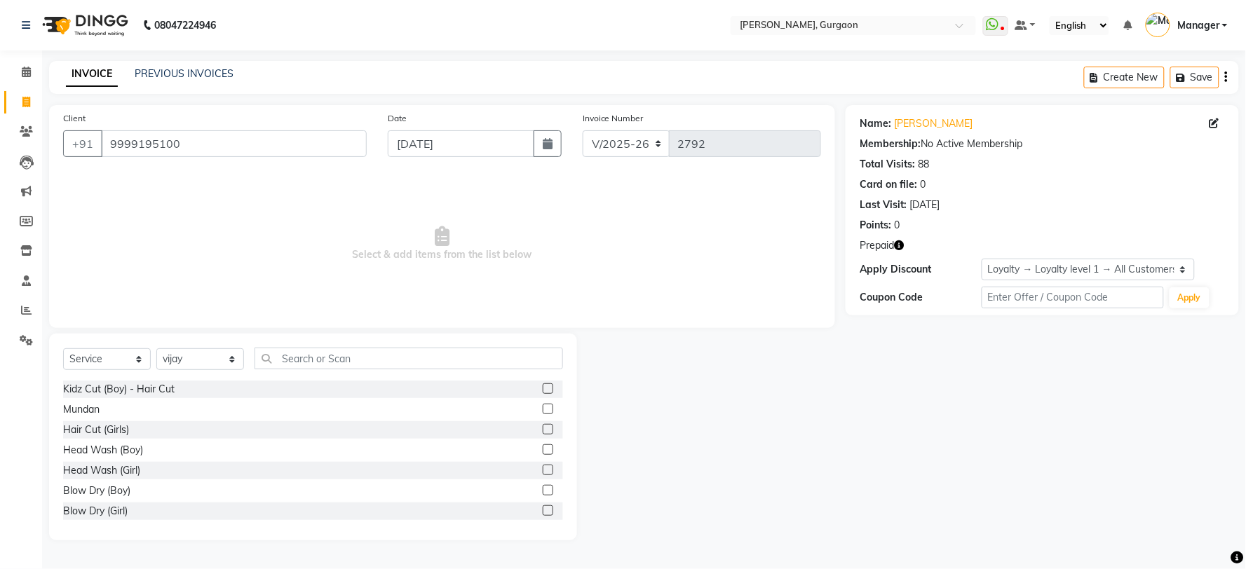
drag, startPoint x: 92, startPoint y: 340, endPoint x: 82, endPoint y: 356, distance: 18.3
click at [92, 341] on div "Select Service Product Membership Package Voucher Prepaid Gift Card Select Styl…" at bounding box center [313, 437] width 528 height 207
click at [82, 362] on select "Select Service Product Membership Package Voucher Prepaid Gift Card" at bounding box center [107, 359] width 88 height 22
select select "P"
click at [63, 349] on select "Select Service Product Membership Package Voucher Prepaid Gift Card" at bounding box center [107, 359] width 88 height 22
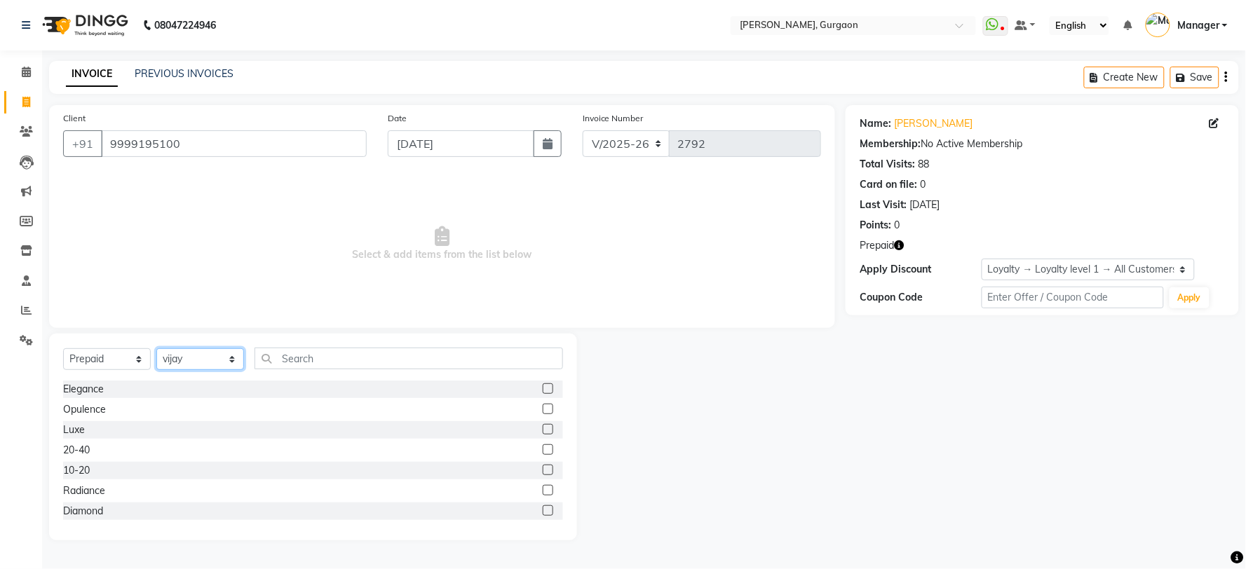
drag, startPoint x: 216, startPoint y: 365, endPoint x: 216, endPoint y: 352, distance: 12.6
click at [216, 365] on select "Select Stylist [PERSON_NAME] Nail ARTIST [PERSON_NAME] Makeup Manager [PERSON_N…" at bounding box center [200, 359] width 88 height 22
select select "29602"
click at [156, 349] on select "Select Stylist [PERSON_NAME] Nail ARTIST [PERSON_NAME] Makeup Manager [PERSON_N…" at bounding box center [200, 359] width 88 height 22
click at [96, 387] on div "Elegance" at bounding box center [83, 389] width 41 height 15
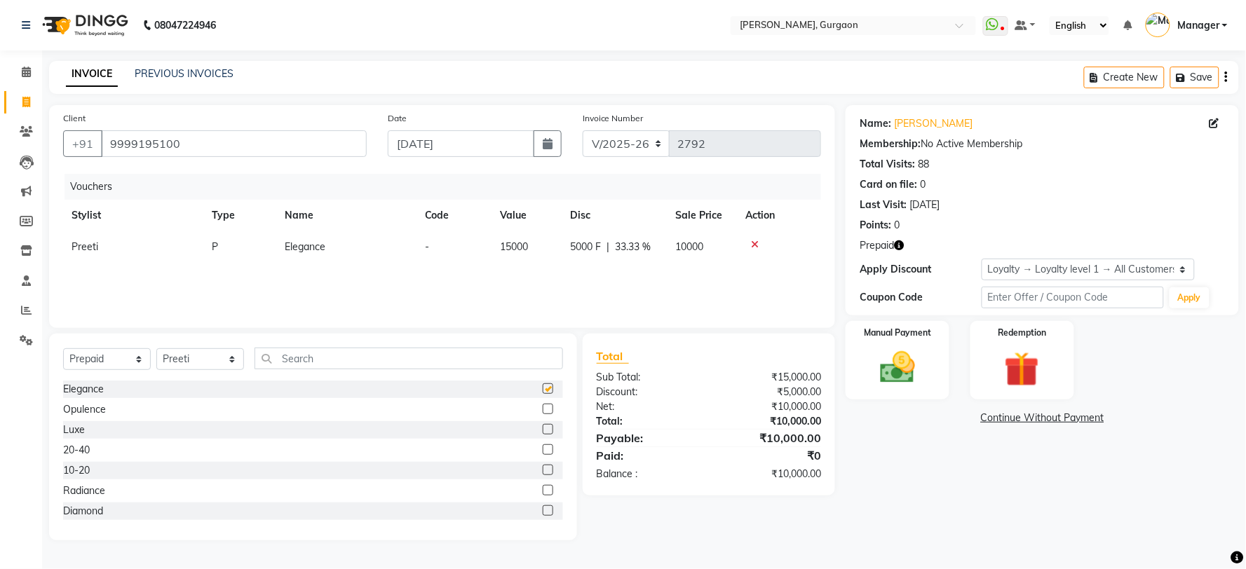
checkbox input "false"
drag, startPoint x: 1041, startPoint y: 268, endPoint x: 1021, endPoint y: 279, distance: 22.6
click at [1041, 268] on select "Select Loyalty → Loyalty level 1 → All Customers" at bounding box center [1088, 270] width 213 height 22
select select "0:"
click at [982, 259] on select "Select Loyalty → Loyalty level 1 → All Customers" at bounding box center [1088, 270] width 213 height 22
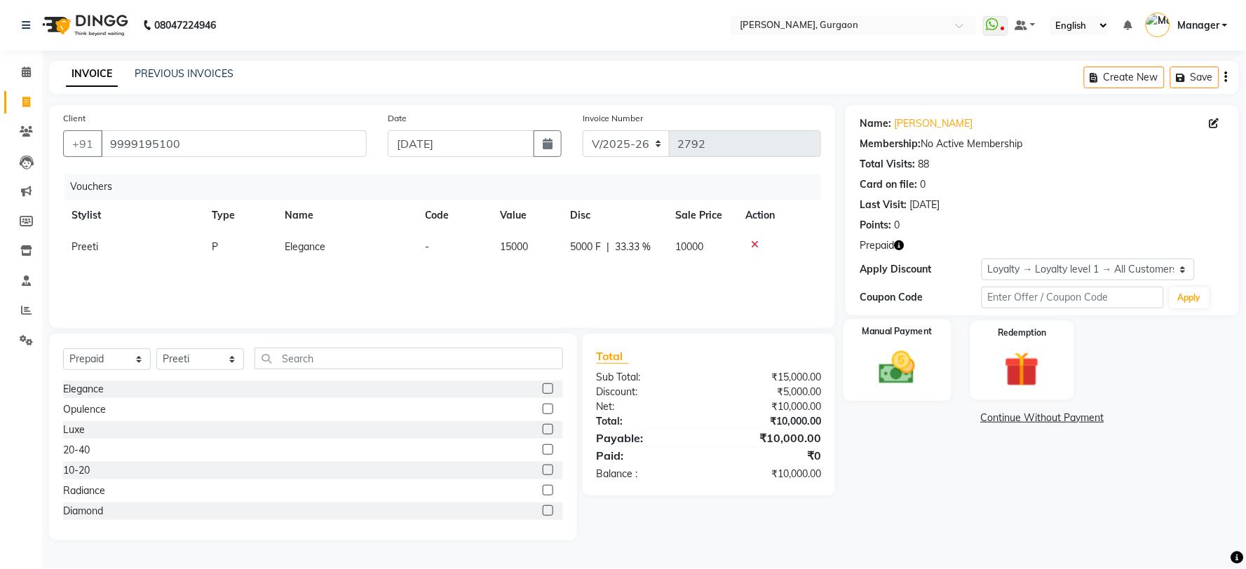
click at [887, 366] on img at bounding box center [897, 368] width 59 height 42
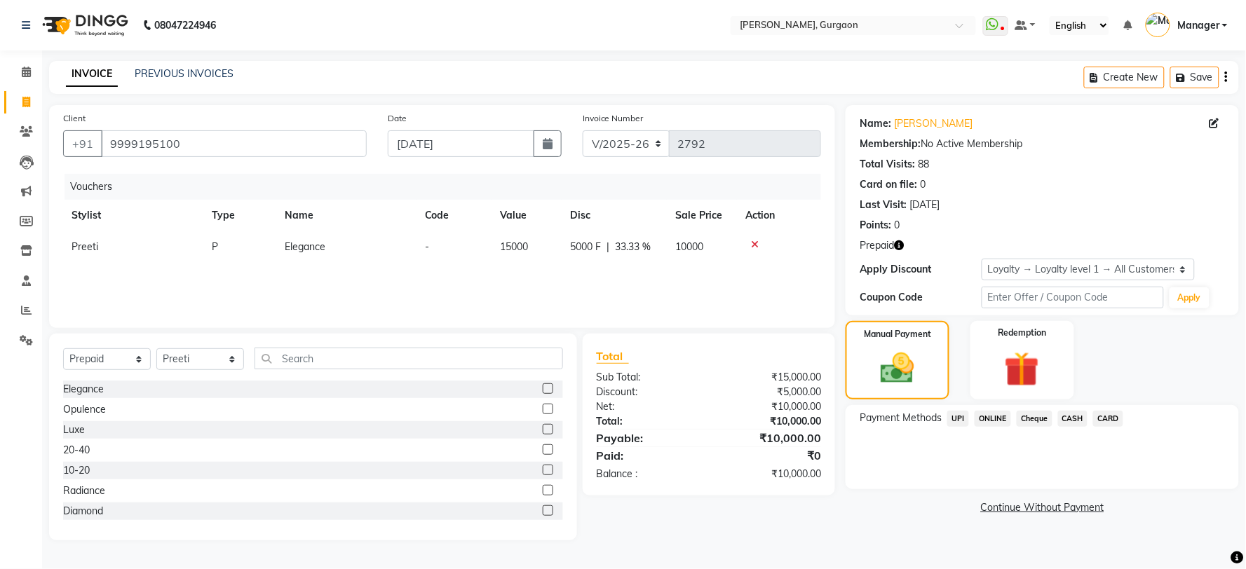
click at [1106, 417] on span "CARD" at bounding box center [1108, 419] width 30 height 16
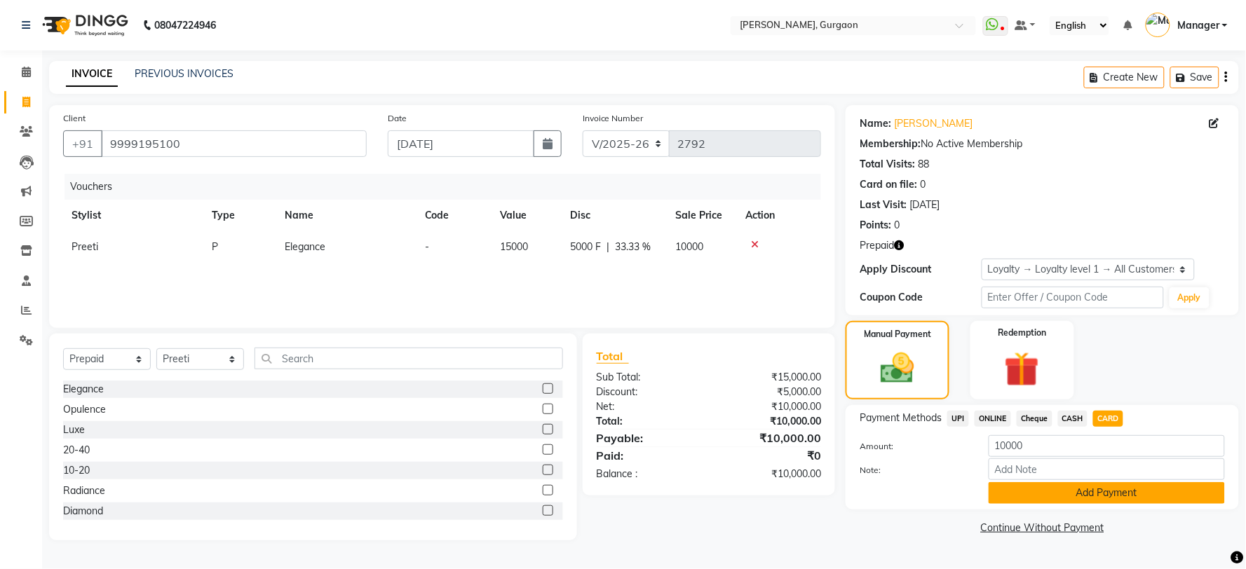
click at [1103, 487] on button "Add Payment" at bounding box center [1107, 493] width 236 height 22
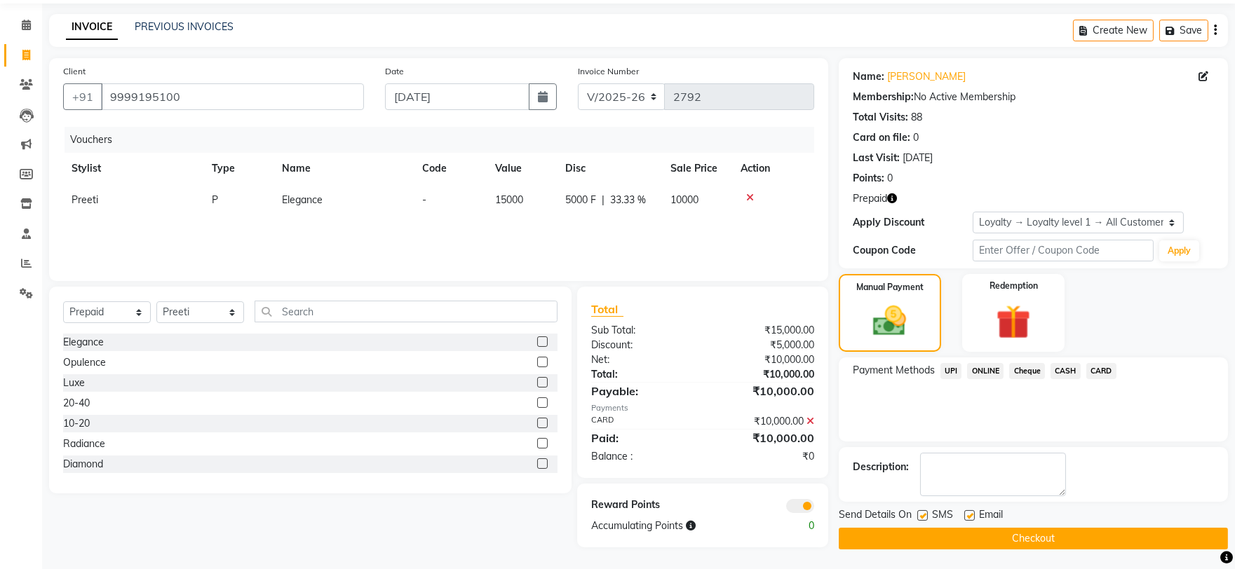
scroll to position [48, 0]
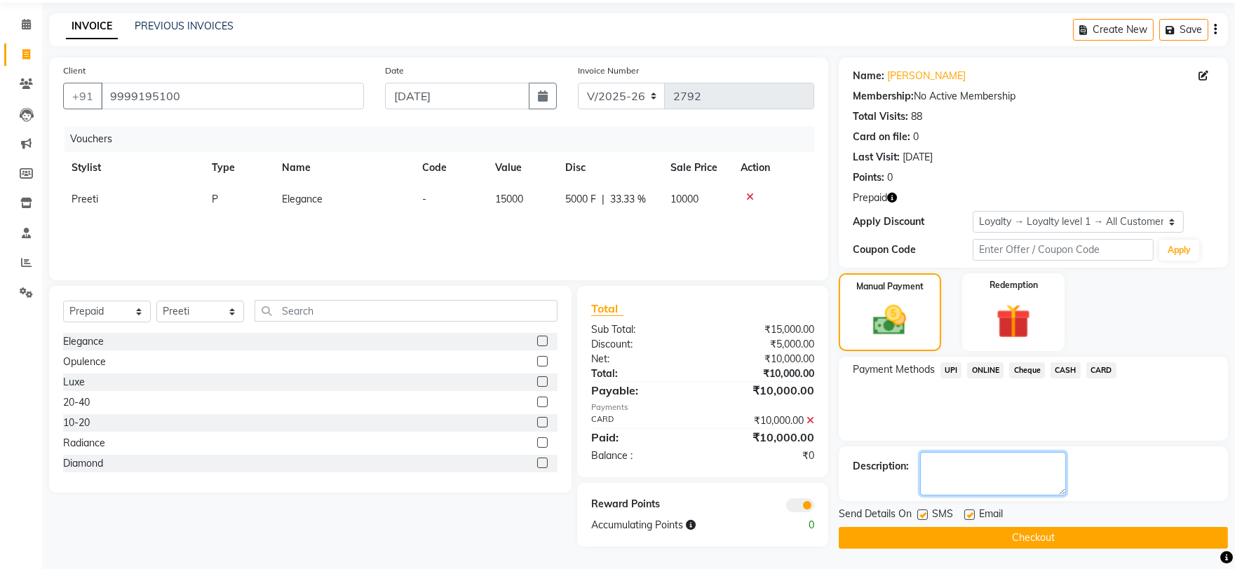
click at [947, 484] on textarea at bounding box center [993, 473] width 146 height 43
type textarea "spa comply"
click at [1083, 529] on button "Checkout" at bounding box center [1033, 538] width 389 height 22
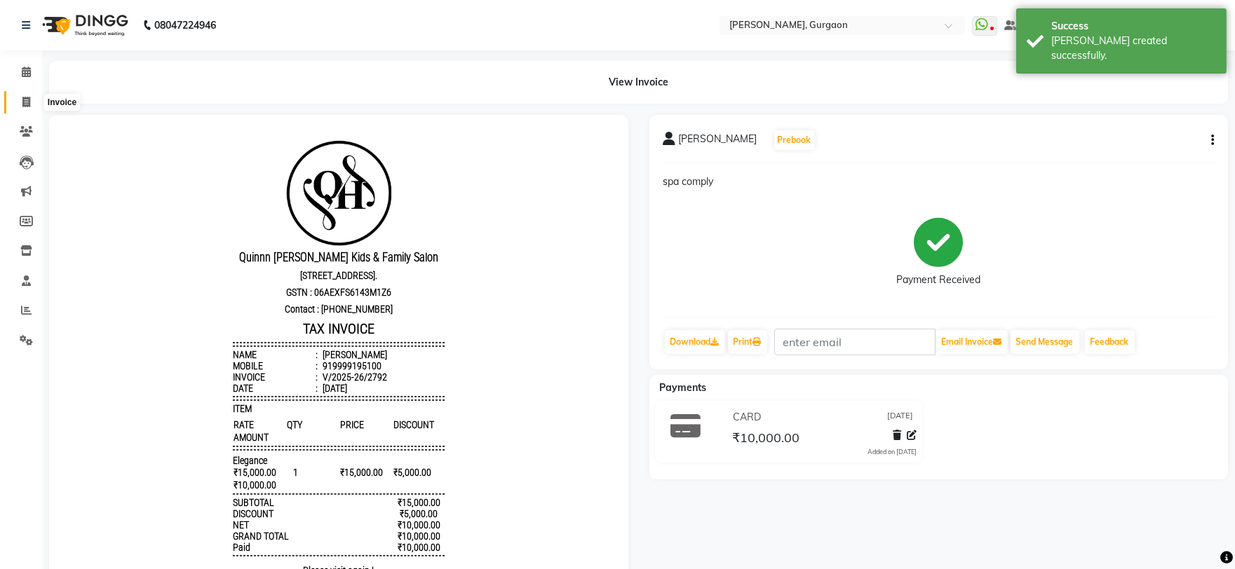
click at [29, 98] on icon at bounding box center [26, 102] width 8 height 11
select select "3880"
select select "service"
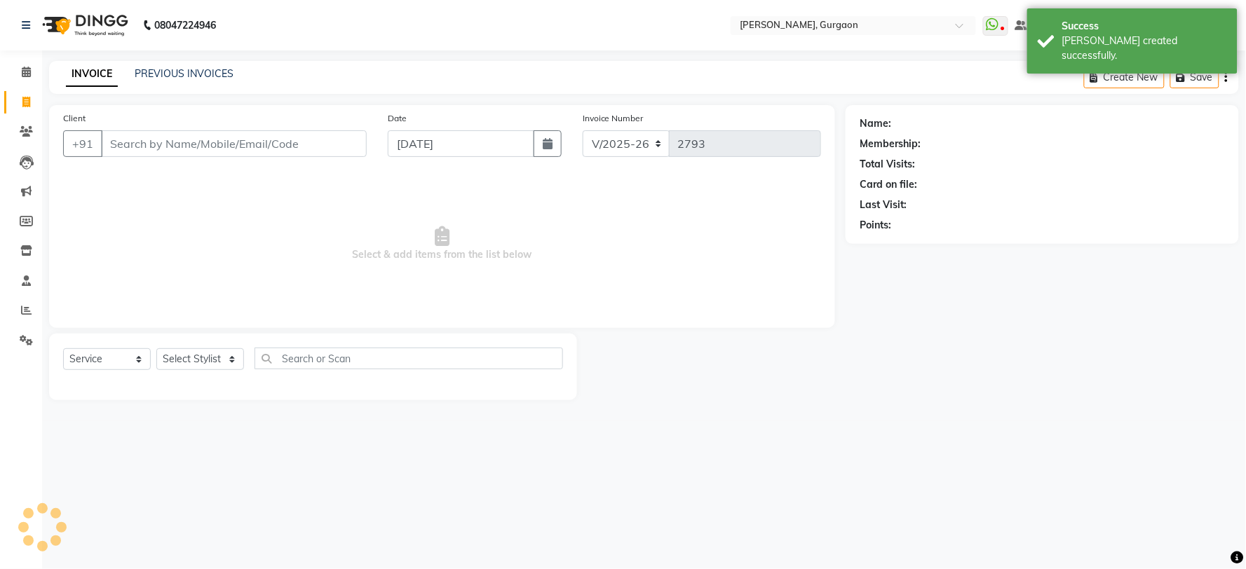
click at [166, 145] on input "Client" at bounding box center [234, 143] width 266 height 27
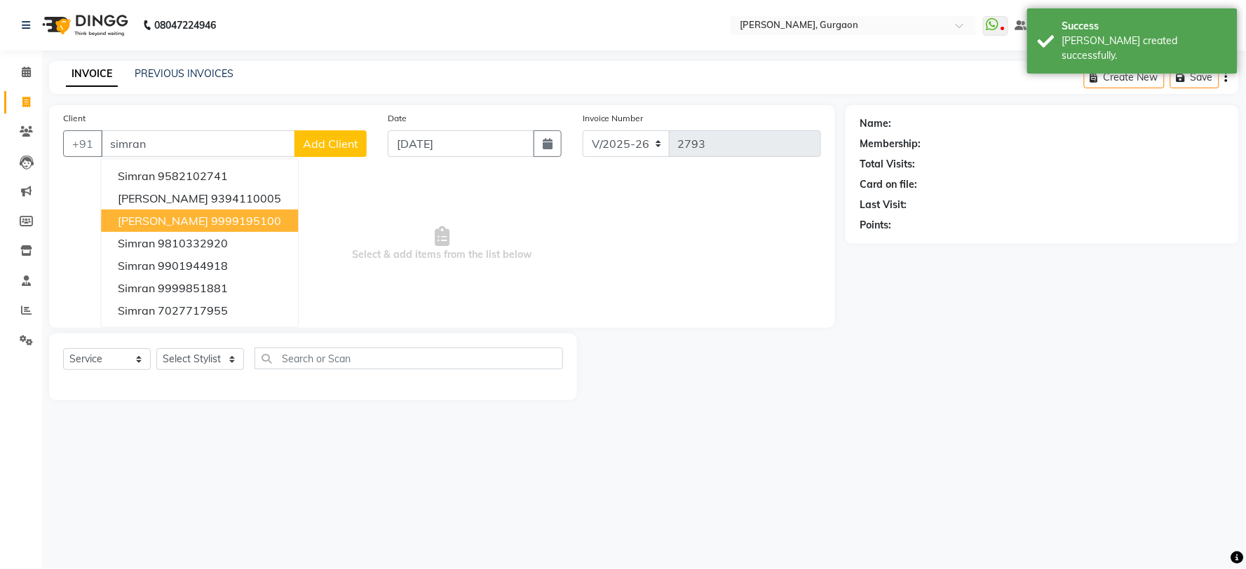
click at [169, 225] on span "Simran Kaur" at bounding box center [163, 221] width 90 height 14
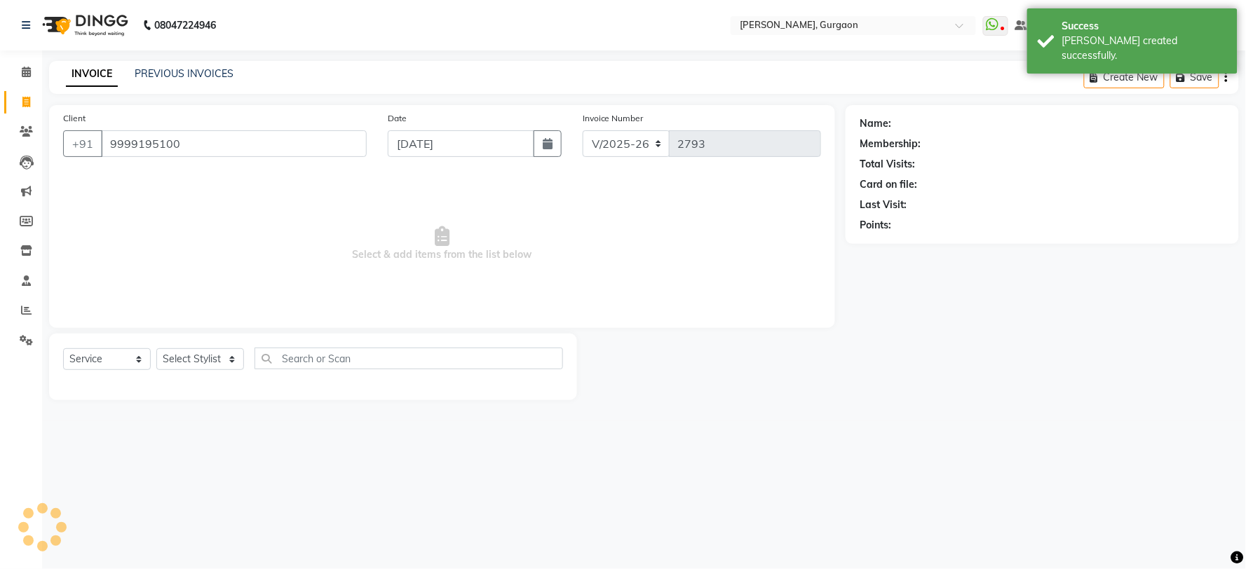
type input "9999195100"
select select "1: Object"
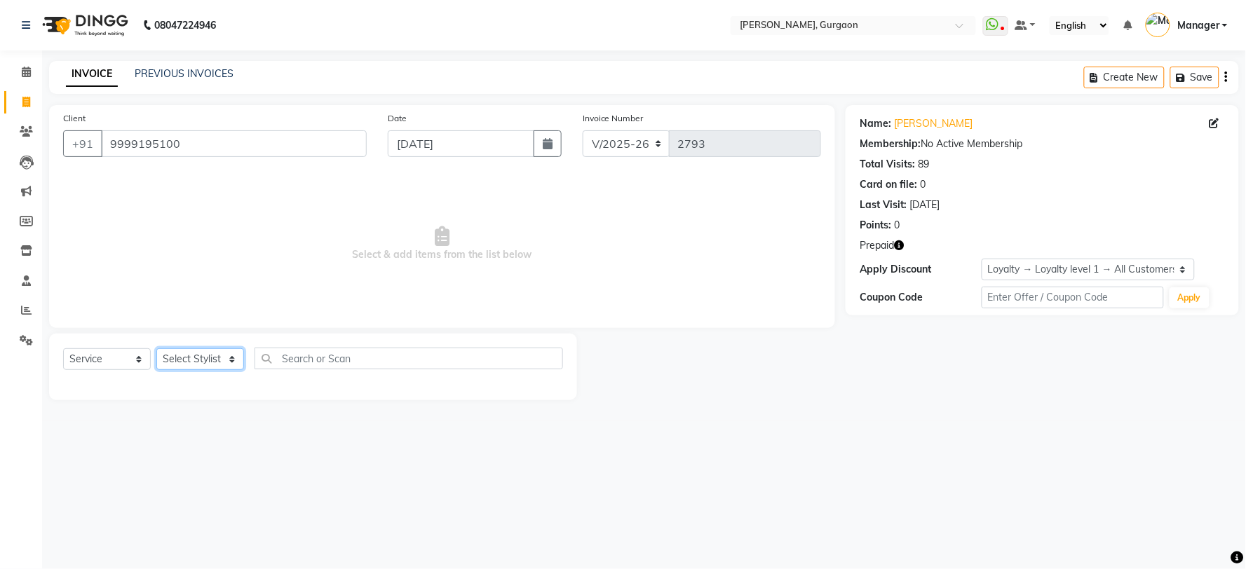
click at [202, 358] on select "Select Stylist [PERSON_NAME] Nail ARTIST [PERSON_NAME] Makeup Manager [PERSON_N…" at bounding box center [200, 359] width 88 height 22
select select "50388"
click at [156, 349] on select "Select Stylist [PERSON_NAME] Nail ARTIST [PERSON_NAME] Makeup Manager [PERSON_N…" at bounding box center [200, 359] width 88 height 22
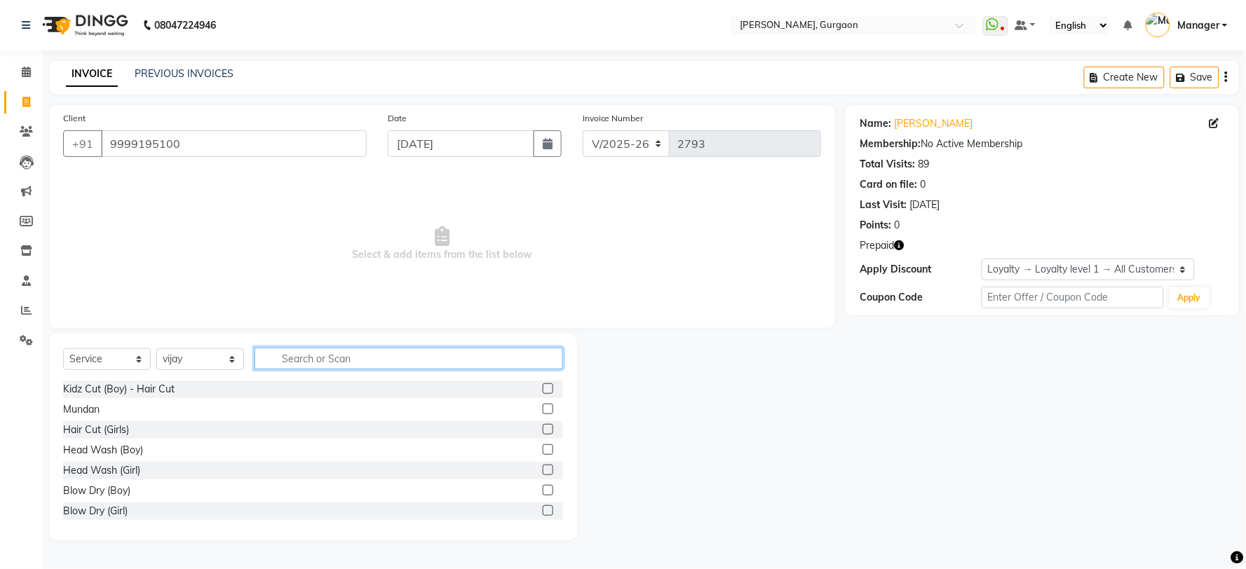
click at [358, 359] on input "text" at bounding box center [409, 359] width 309 height 22
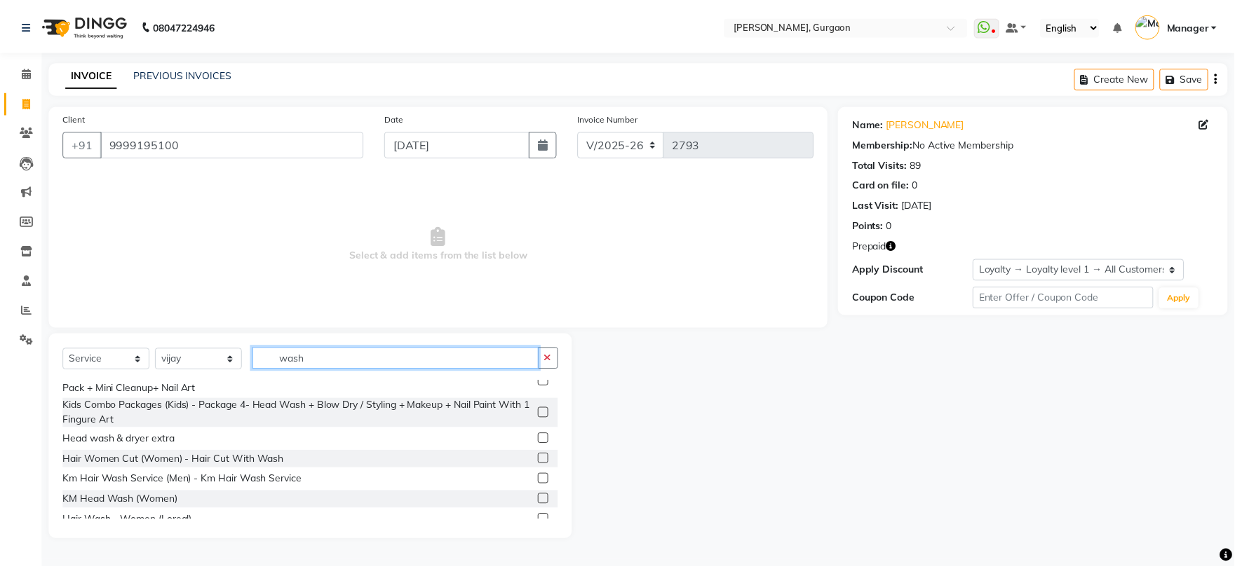
scroll to position [220, 0]
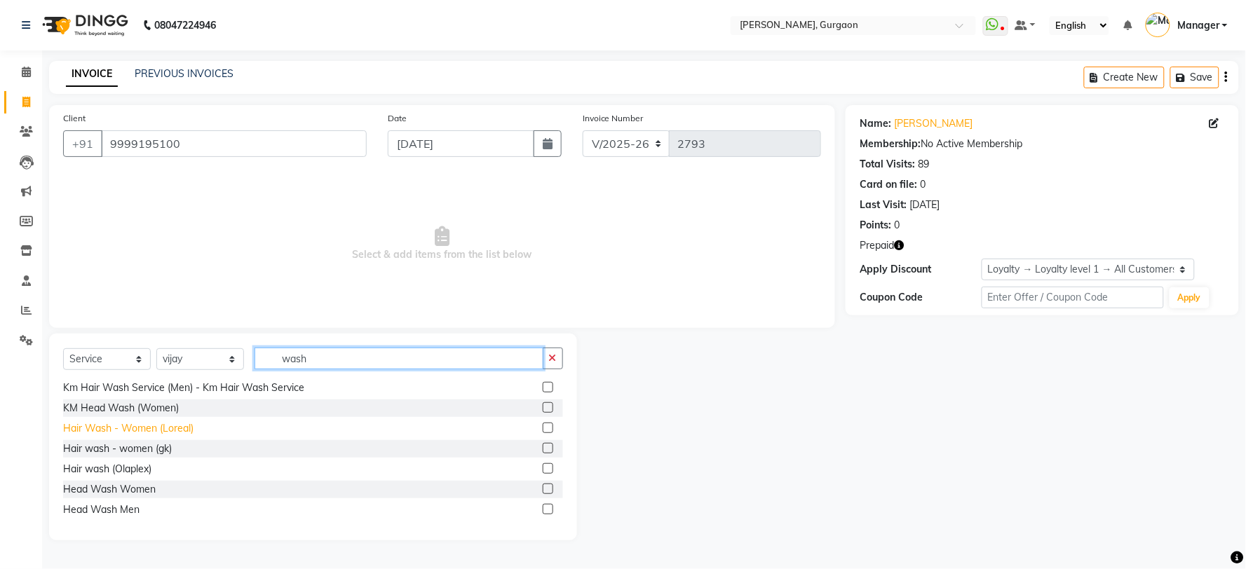
type input "wash"
click at [163, 431] on div "Hair Wash - Women (Loreal)" at bounding box center [128, 428] width 130 height 15
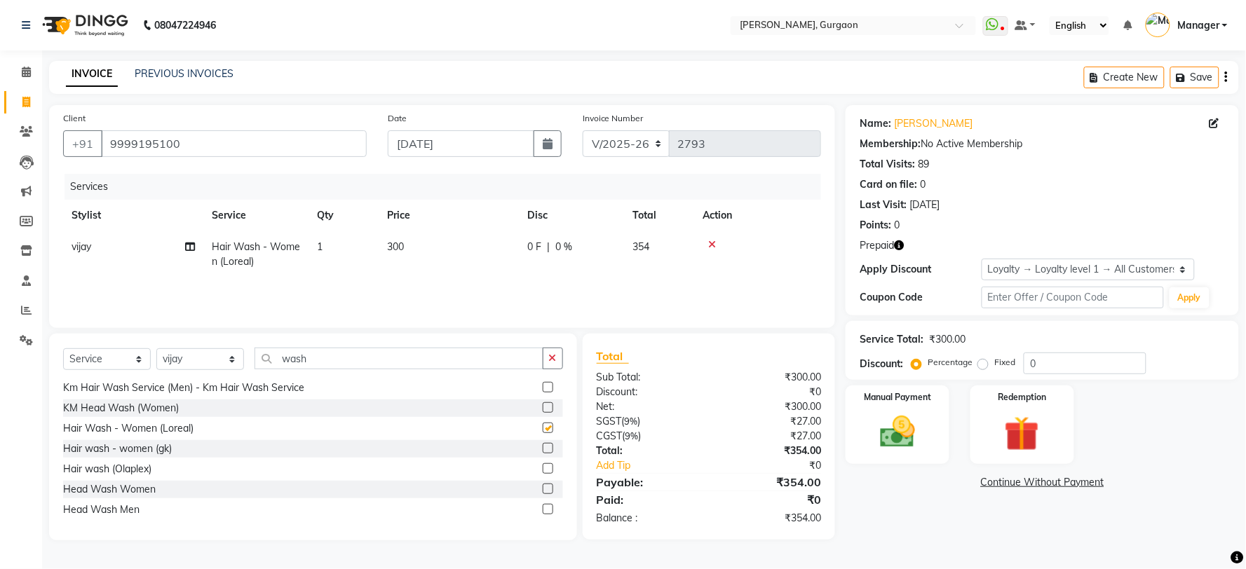
checkbox input "false"
click at [1082, 274] on select "Select Loyalty → Loyalty level 1 → All Customers" at bounding box center [1088, 270] width 213 height 22
select select "0:"
click at [982, 259] on select "Select Loyalty → Loyalty level 1 → All Customers" at bounding box center [1088, 270] width 213 height 22
click at [901, 452] on img at bounding box center [897, 433] width 59 height 42
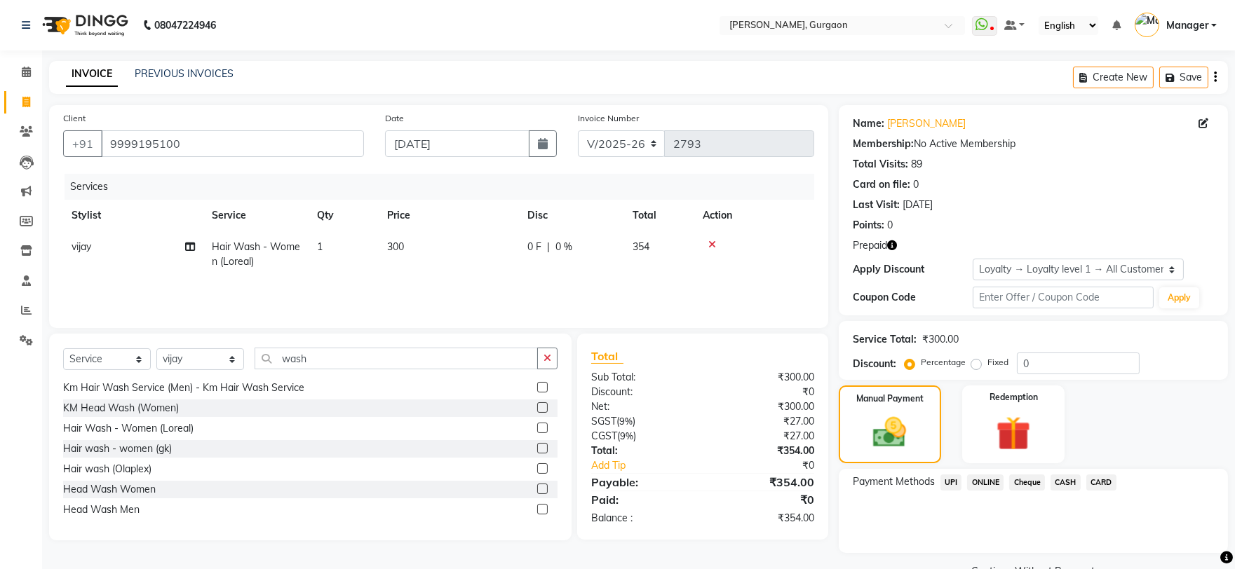
click at [1083, 480] on div "CARD" at bounding box center [1099, 484] width 36 height 19
click at [1112, 481] on span "CARD" at bounding box center [1101, 483] width 30 height 16
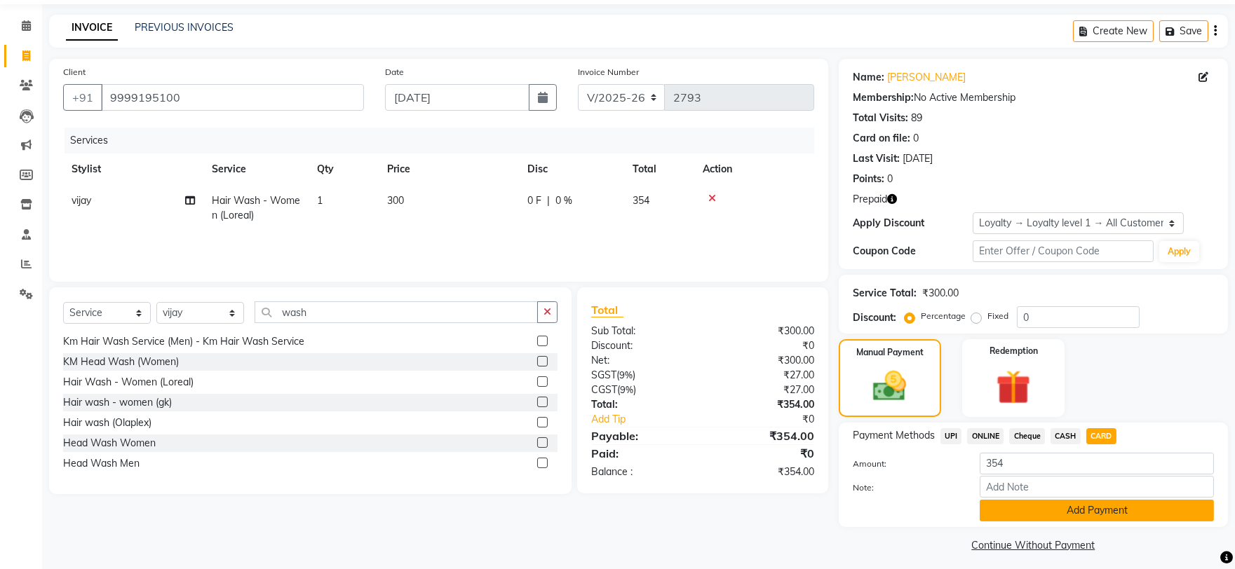
scroll to position [53, 0]
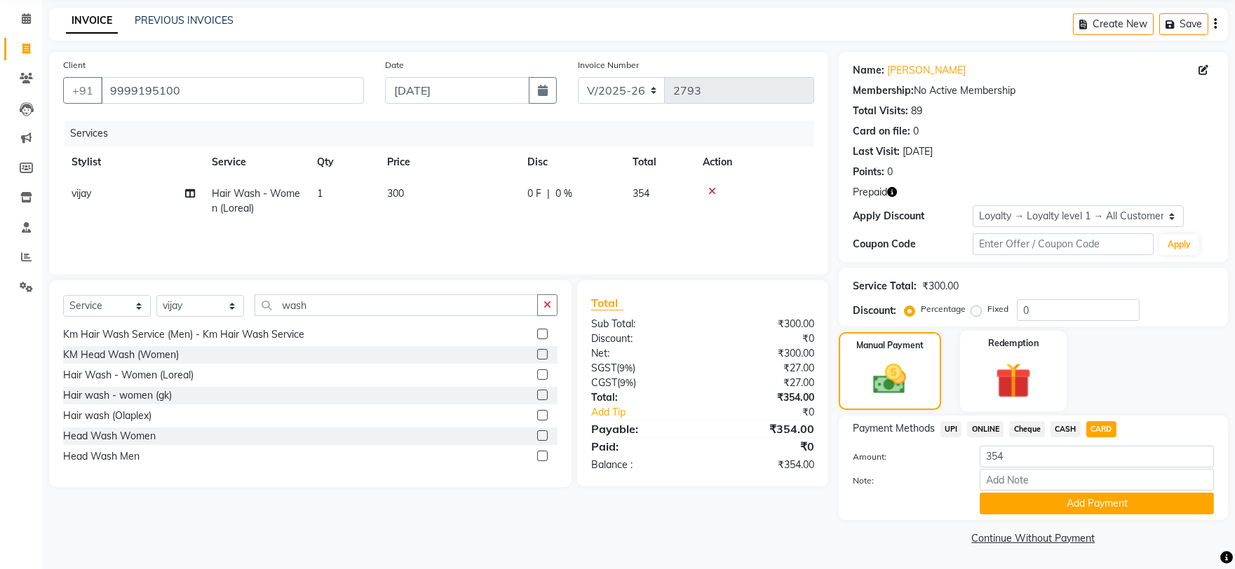
click at [1022, 346] on label "Redemption" at bounding box center [1013, 343] width 50 height 13
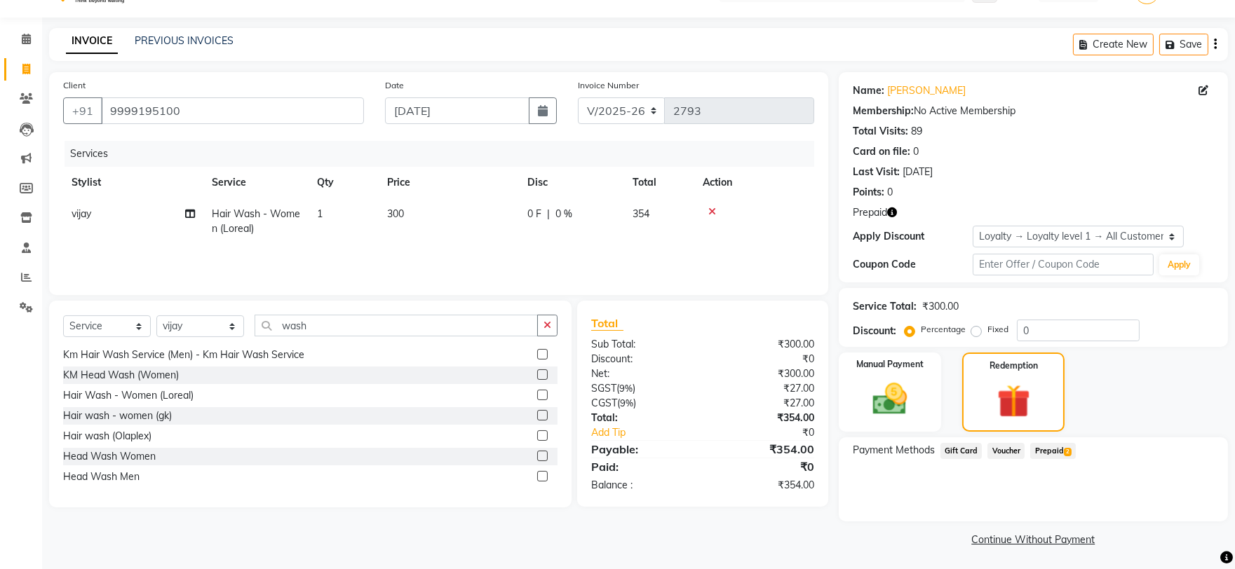
click at [1057, 451] on span "Prepaid 2" at bounding box center [1053, 451] width 46 height 16
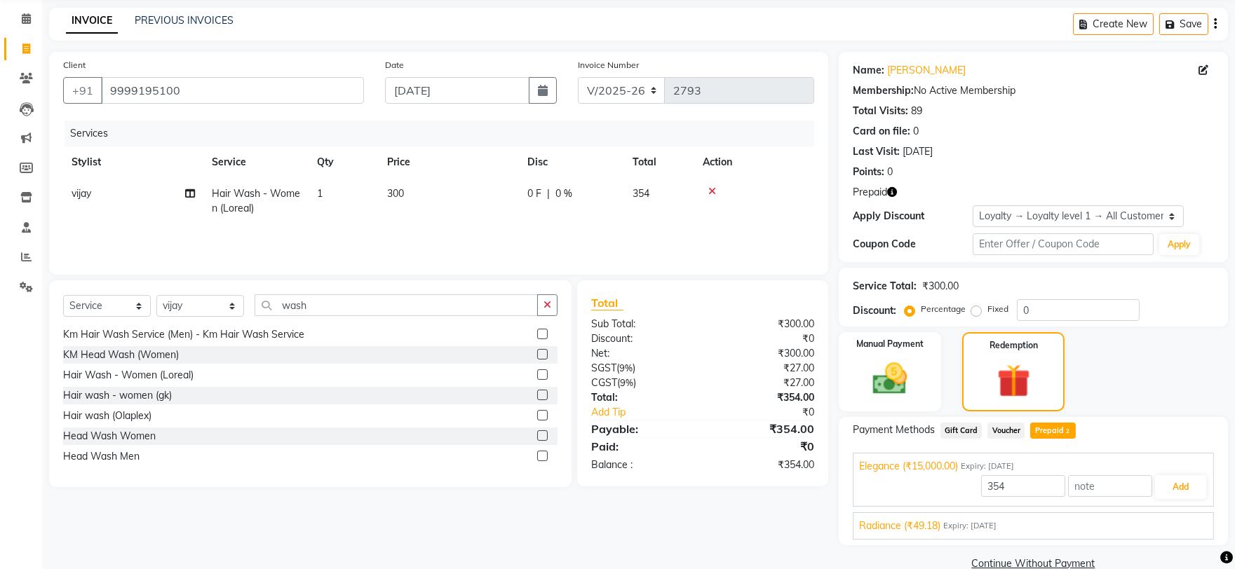
click at [937, 522] on span "Radiance (₹49.18)" at bounding box center [899, 526] width 81 height 15
click at [1161, 517] on button "Add" at bounding box center [1180, 520] width 51 height 24
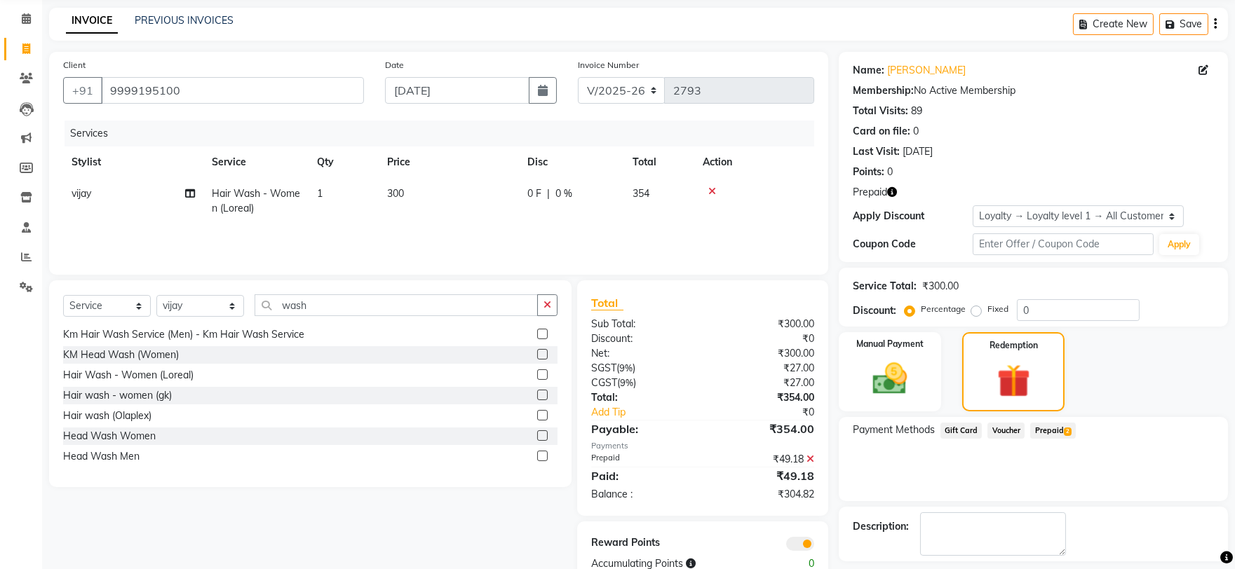
click at [1057, 440] on div "Payment Methods Gift Card Voucher Prepaid 2" at bounding box center [1033, 459] width 389 height 84
click at [1059, 428] on span "Prepaid 2" at bounding box center [1053, 431] width 46 height 16
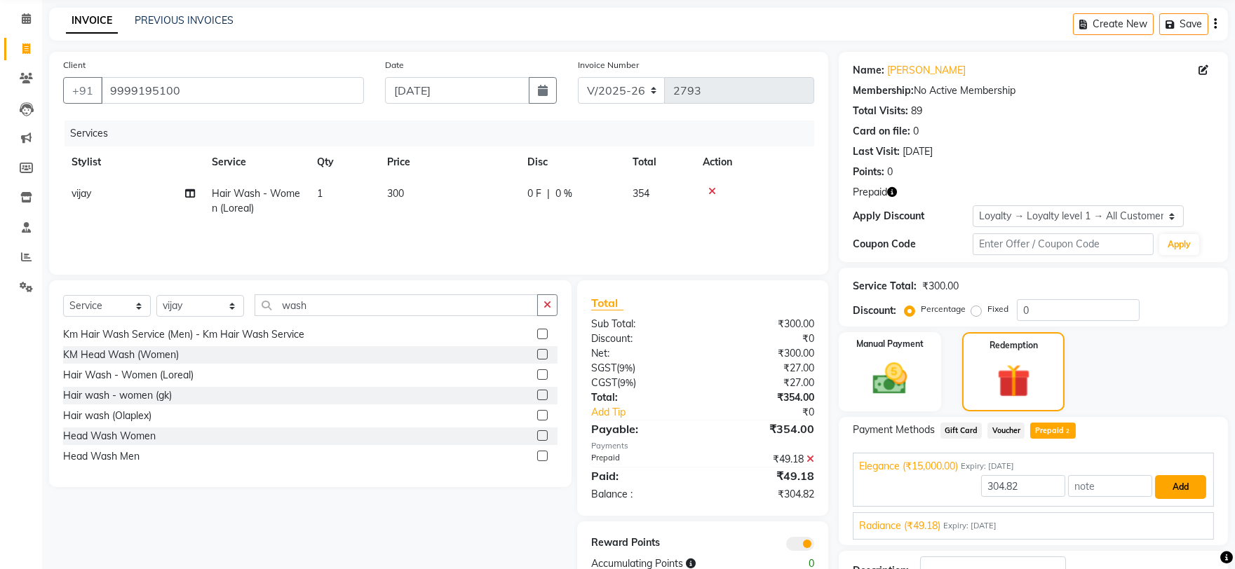
click at [1174, 485] on button "Add" at bounding box center [1180, 487] width 51 height 24
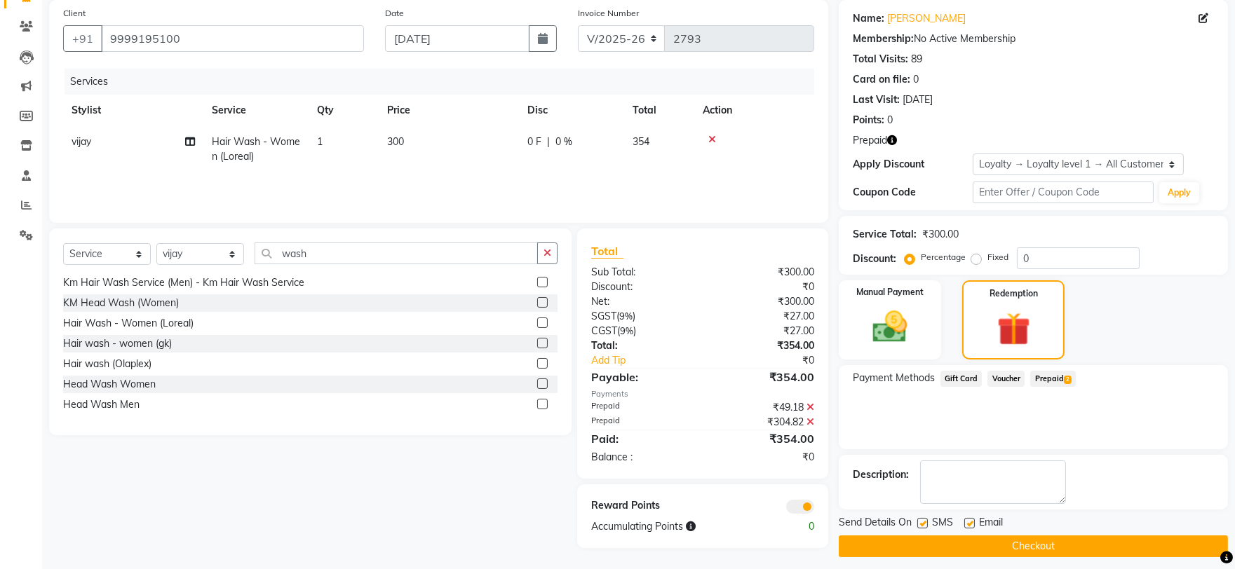
scroll to position [113, 0]
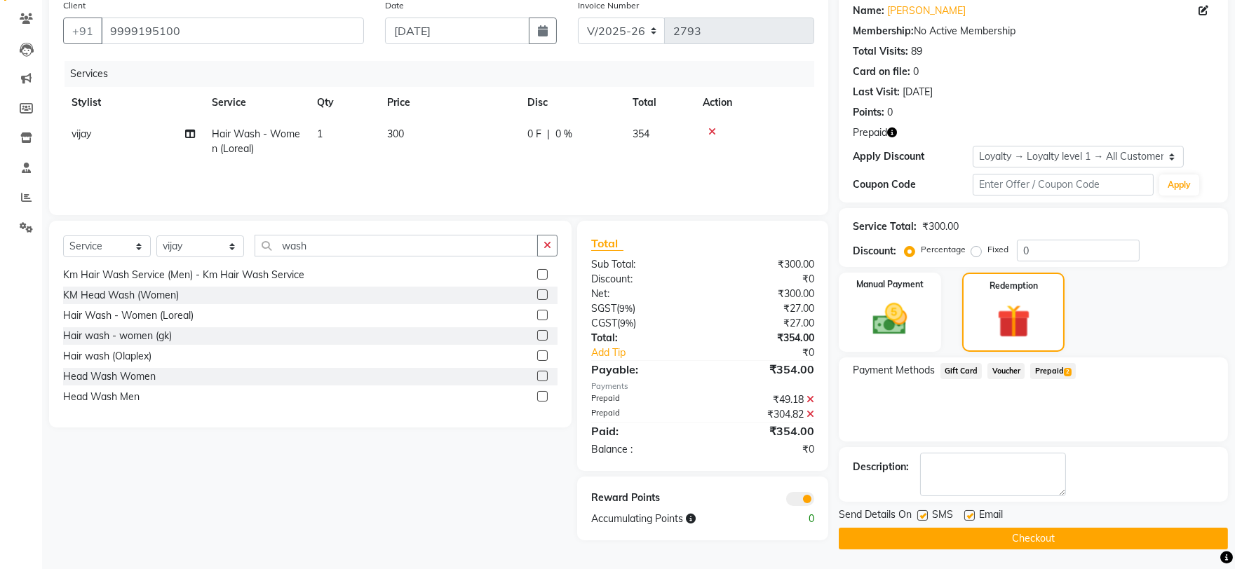
click at [1092, 535] on button "Checkout" at bounding box center [1033, 539] width 389 height 22
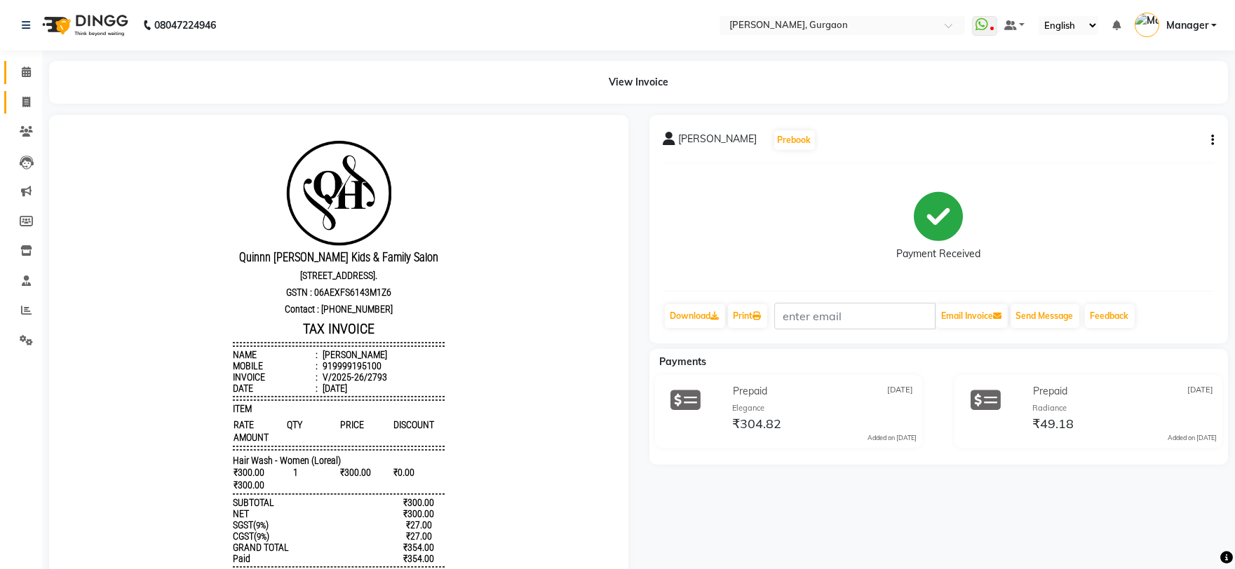
drag, startPoint x: 29, startPoint y: 81, endPoint x: 27, endPoint y: 95, distance: 14.3
click at [29, 81] on link "Calendar" at bounding box center [21, 72] width 34 height 23
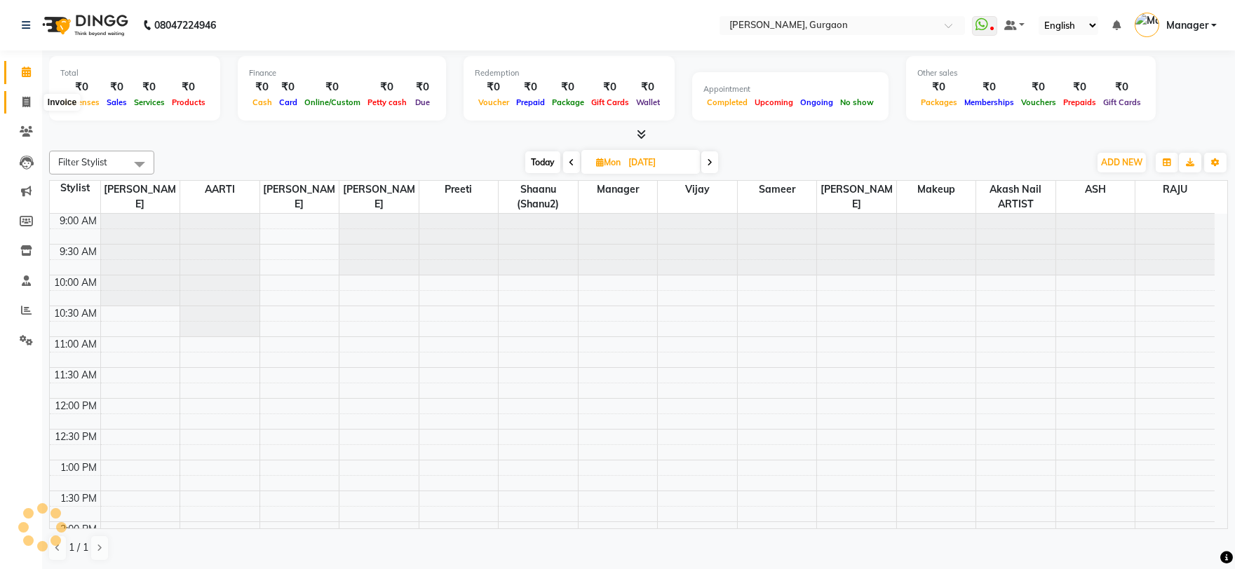
click at [25, 109] on span at bounding box center [26, 103] width 25 height 16
select select "service"
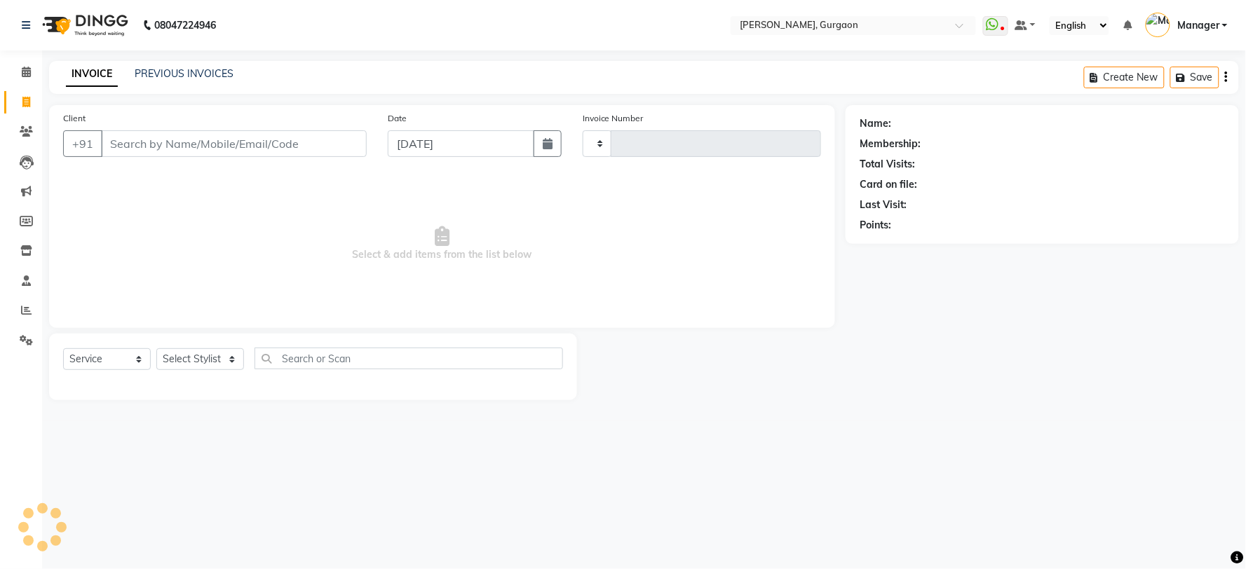
type input "2794"
select select "3880"
click at [190, 79] on link "PREVIOUS INVOICES" at bounding box center [184, 73] width 99 height 13
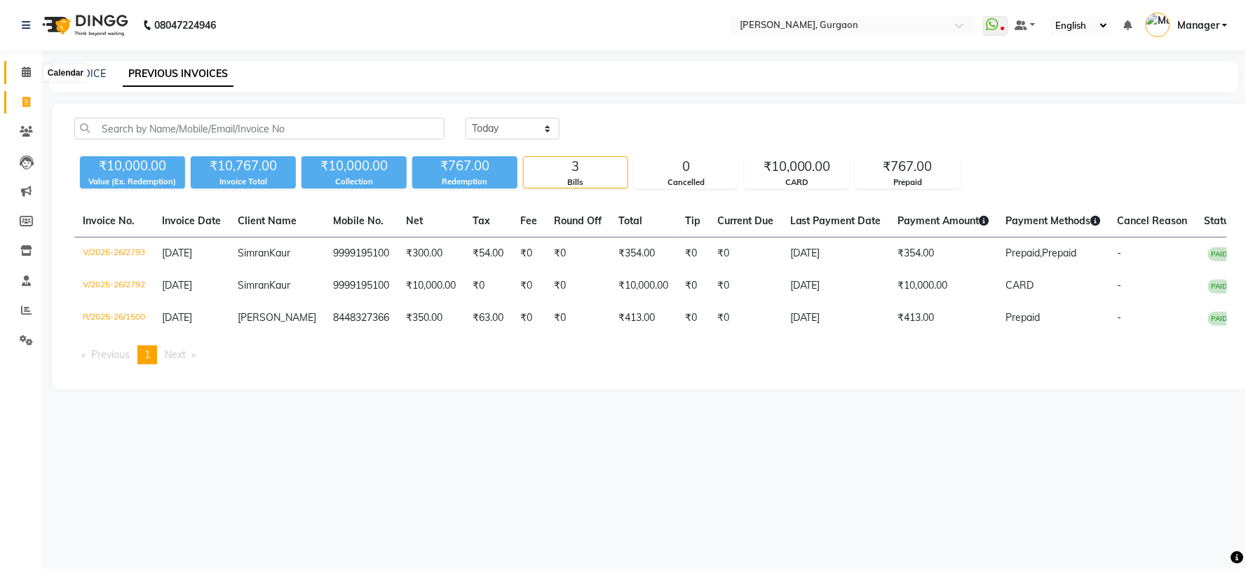
click at [18, 72] on span at bounding box center [26, 73] width 25 height 16
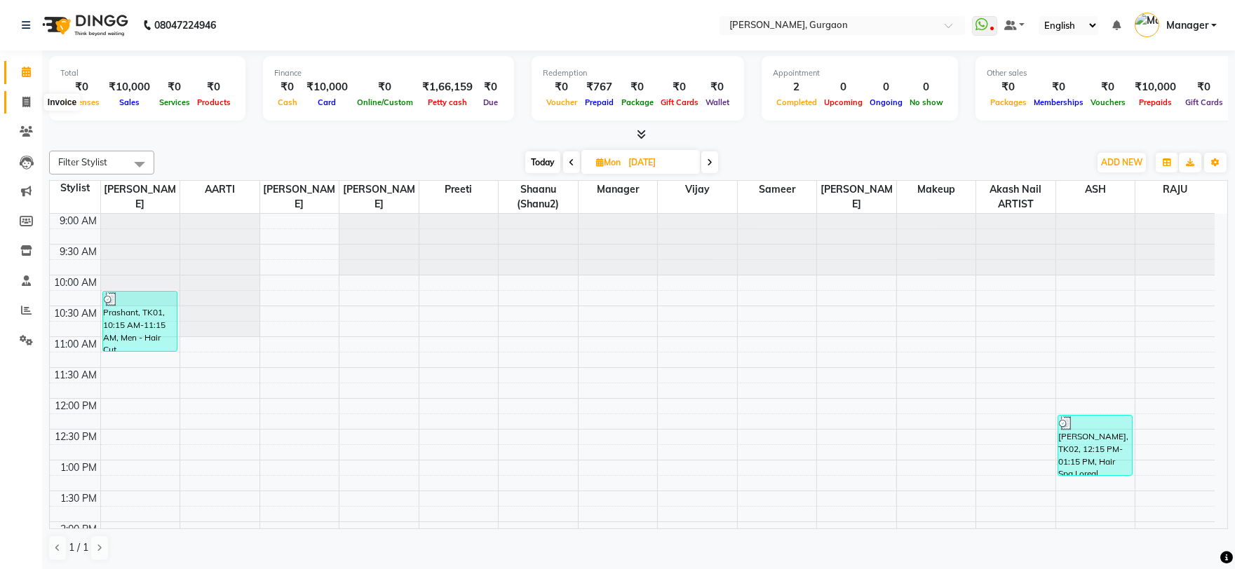
click at [24, 98] on icon at bounding box center [26, 102] width 8 height 11
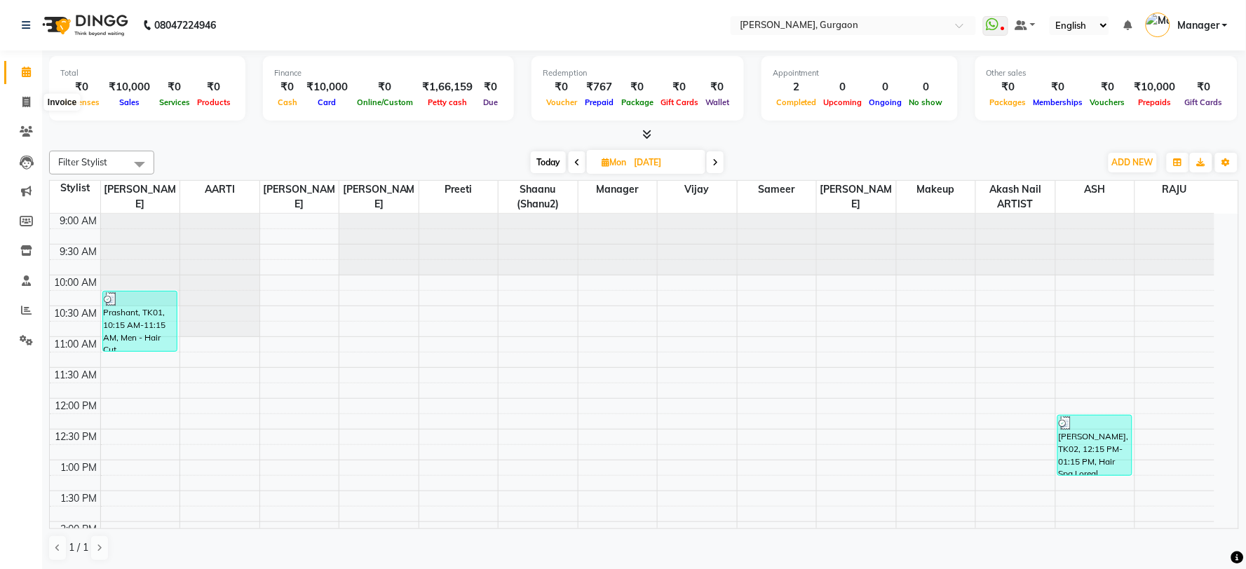
select select "service"
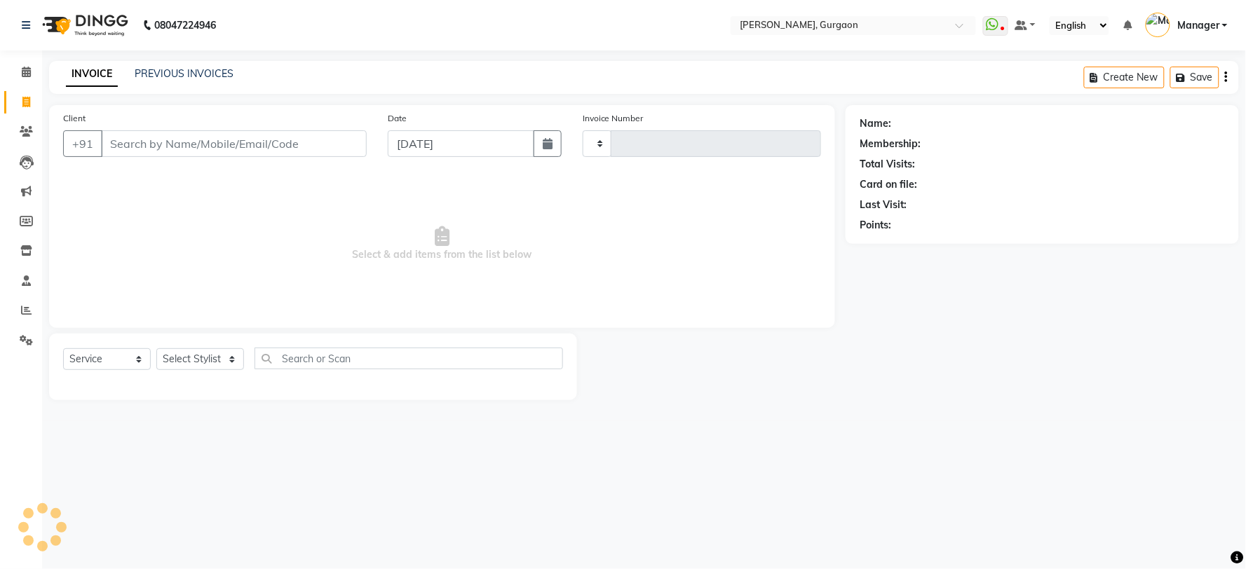
type input "2794"
select select "3880"
click at [117, 149] on input "Client" at bounding box center [234, 143] width 266 height 27
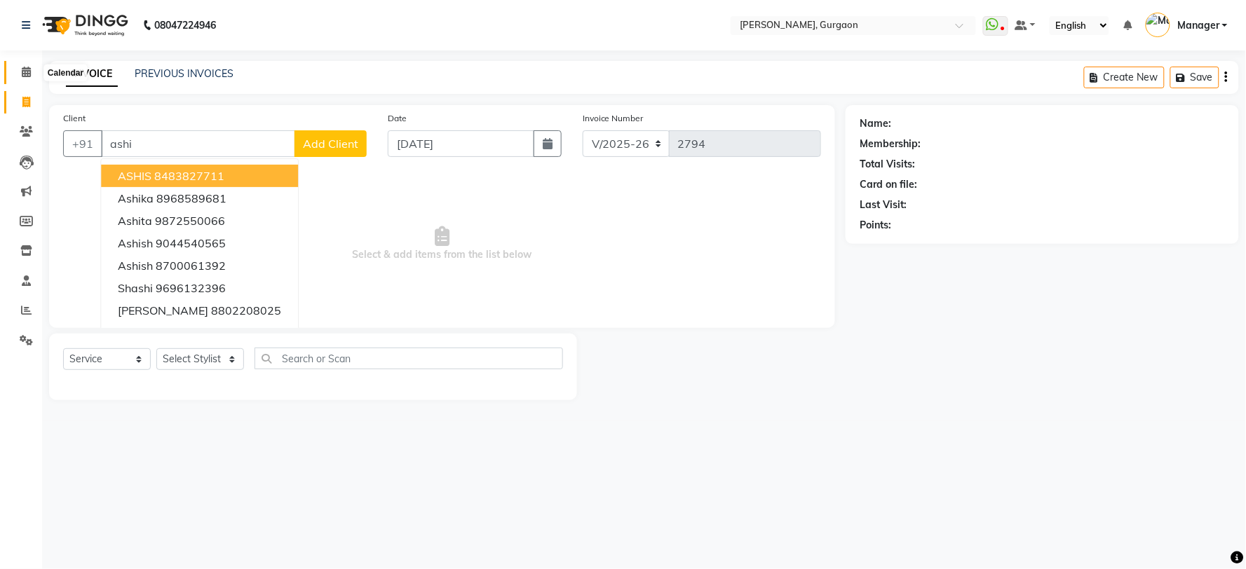
type input "ashi"
click at [18, 72] on span at bounding box center [26, 73] width 25 height 16
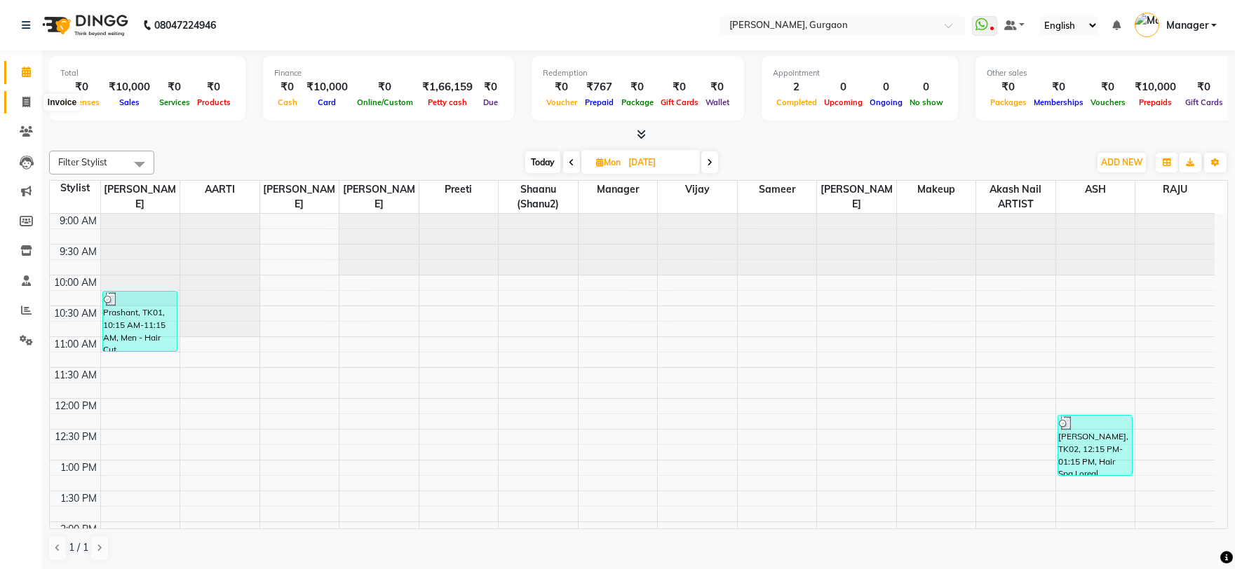
click at [16, 107] on span at bounding box center [26, 103] width 25 height 16
select select "service"
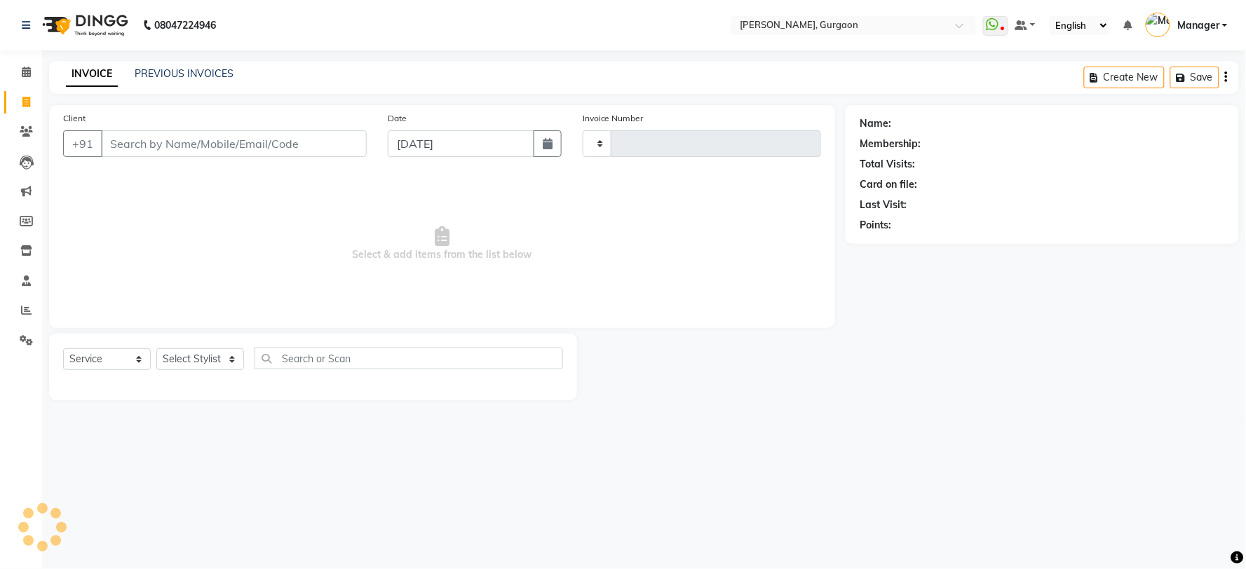
type input "2794"
select select "3880"
click at [170, 355] on select "Select Stylist" at bounding box center [200, 359] width 88 height 22
select select "73208"
click at [156, 349] on select "Select Stylist [PERSON_NAME] Nail ARTIST [PERSON_NAME] Makeup Manager [PERSON_N…" at bounding box center [200, 359] width 88 height 22
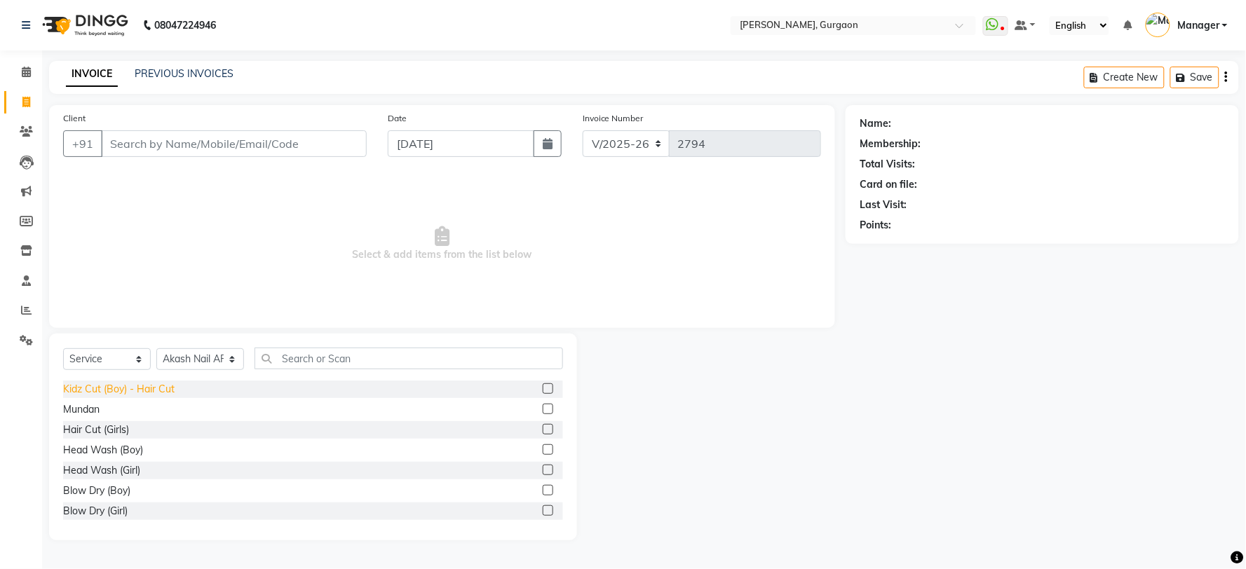
click at [144, 386] on div "Kidz Cut (Boy) - Hair Cut" at bounding box center [118, 389] width 111 height 15
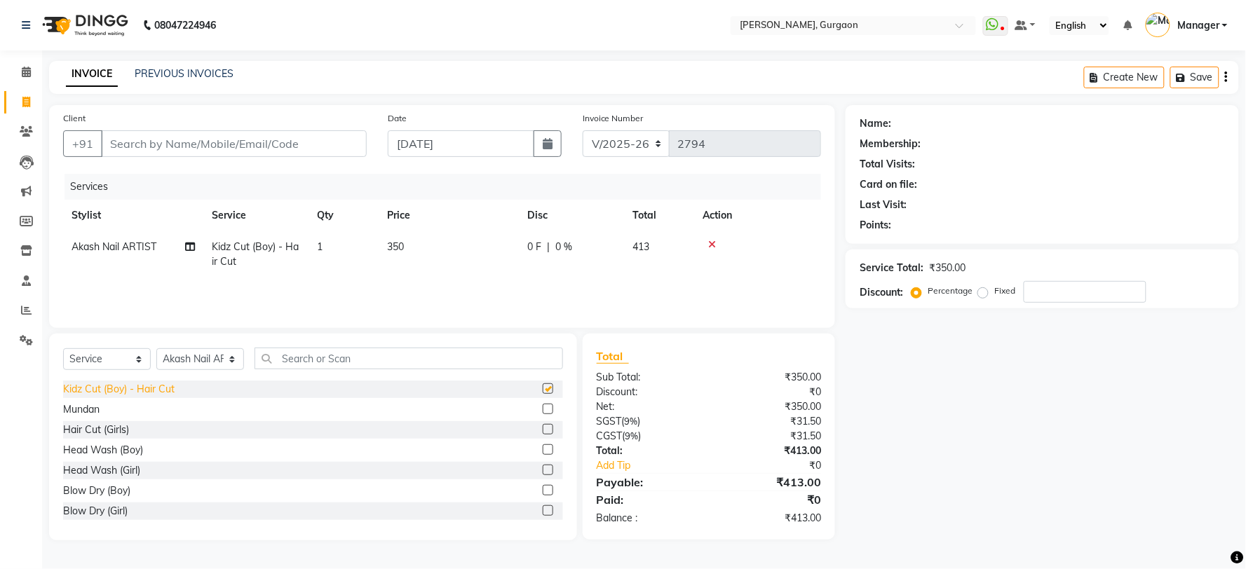
checkbox input "false"
click at [211, 356] on select "Select Stylist [PERSON_NAME] Nail ARTIST [PERSON_NAME] Makeup Manager [PERSON_N…" at bounding box center [200, 359] width 88 height 22
select select "25793"
click at [156, 349] on select "Select Stylist [PERSON_NAME] Nail ARTIST [PERSON_NAME] Makeup Manager [PERSON_N…" at bounding box center [200, 359] width 88 height 22
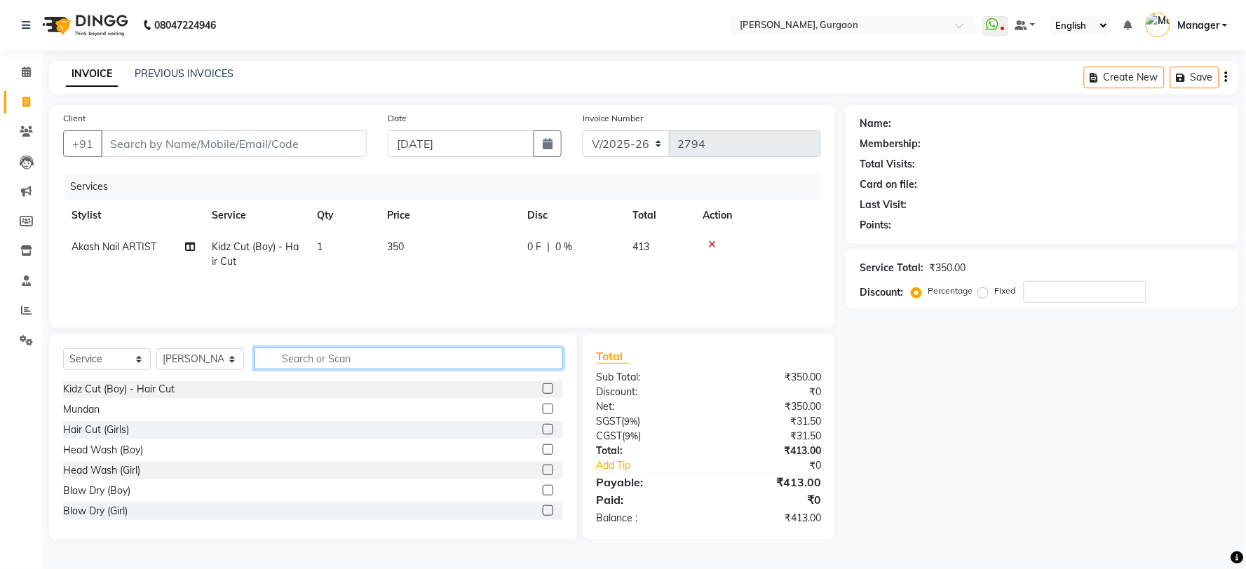
click at [337, 356] on input "text" at bounding box center [409, 359] width 309 height 22
click at [715, 243] on icon at bounding box center [712, 245] width 8 height 10
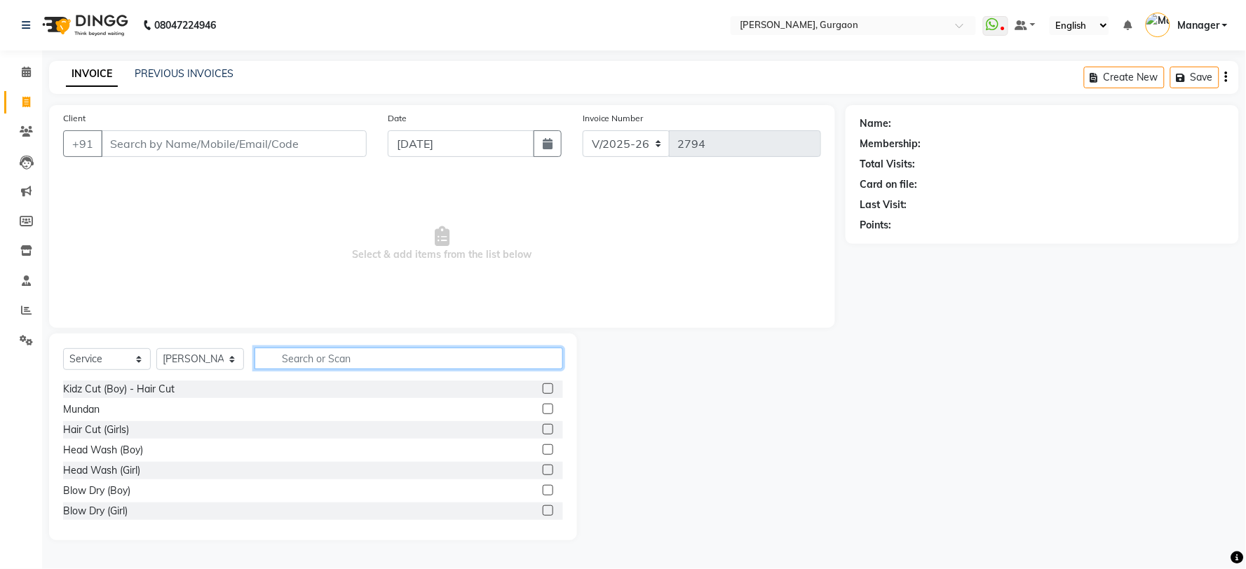
click at [292, 365] on input "text" at bounding box center [409, 359] width 309 height 22
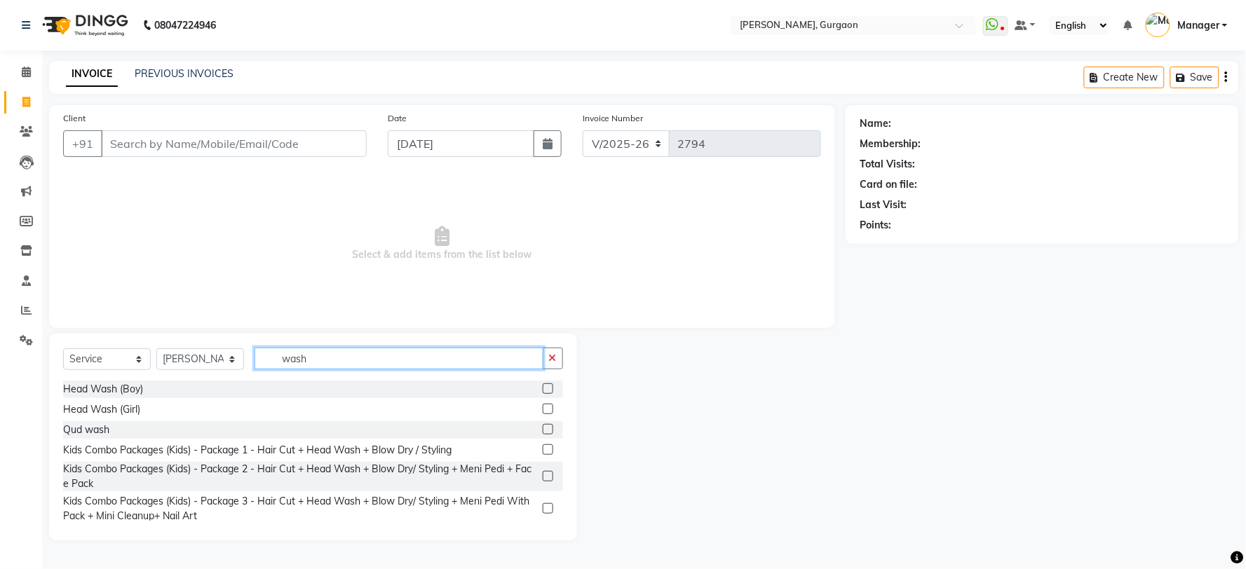
scroll to position [220, 0]
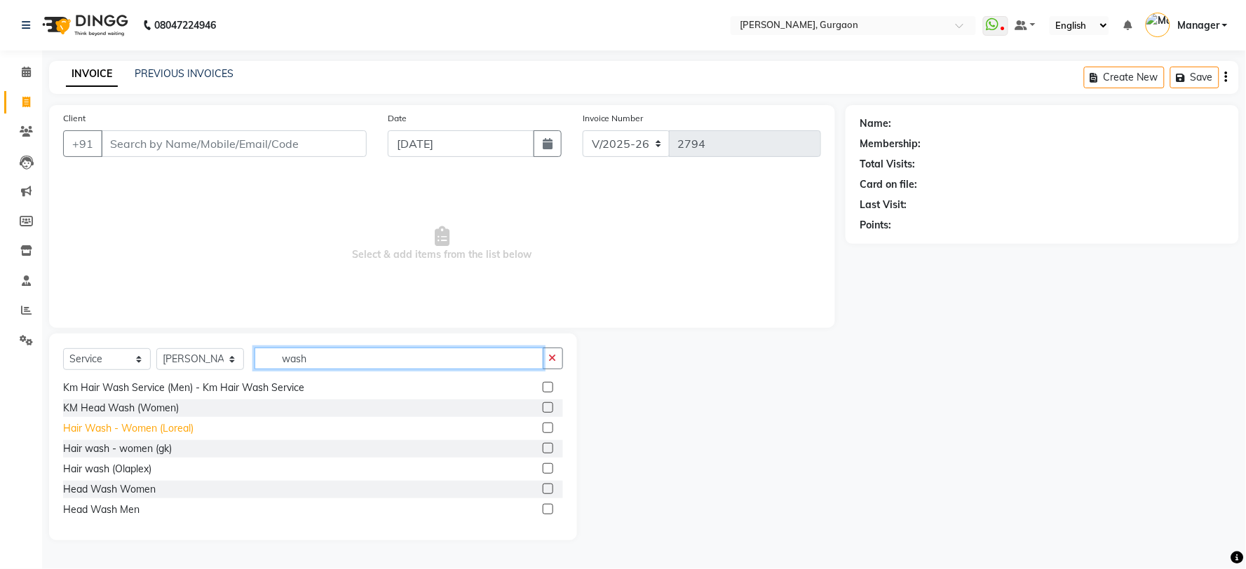
type input "wash"
click at [165, 431] on div "Hair Wash - Women (Loreal)" at bounding box center [128, 428] width 130 height 15
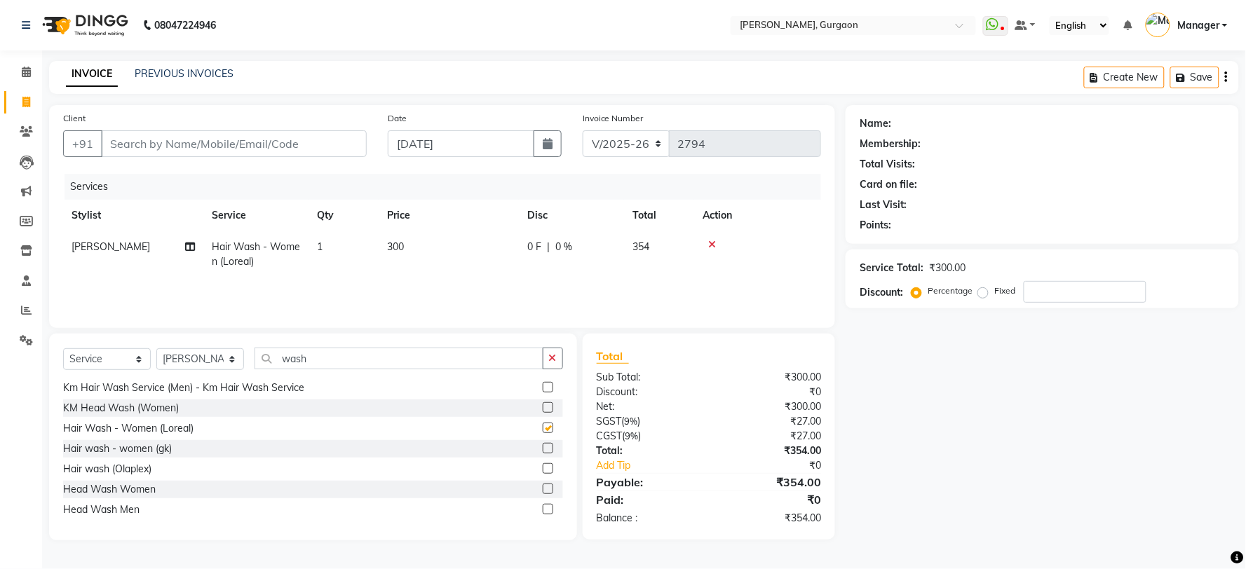
checkbox input "false"
click at [205, 351] on select "Select Stylist [PERSON_NAME] Nail ARTIST [PERSON_NAME] Makeup Manager [PERSON_N…" at bounding box center [200, 359] width 88 height 22
select select "24605"
click at [156, 349] on select "Select Stylist [PERSON_NAME] Nail ARTIST [PERSON_NAME] Makeup Manager [PERSON_N…" at bounding box center [200, 359] width 88 height 22
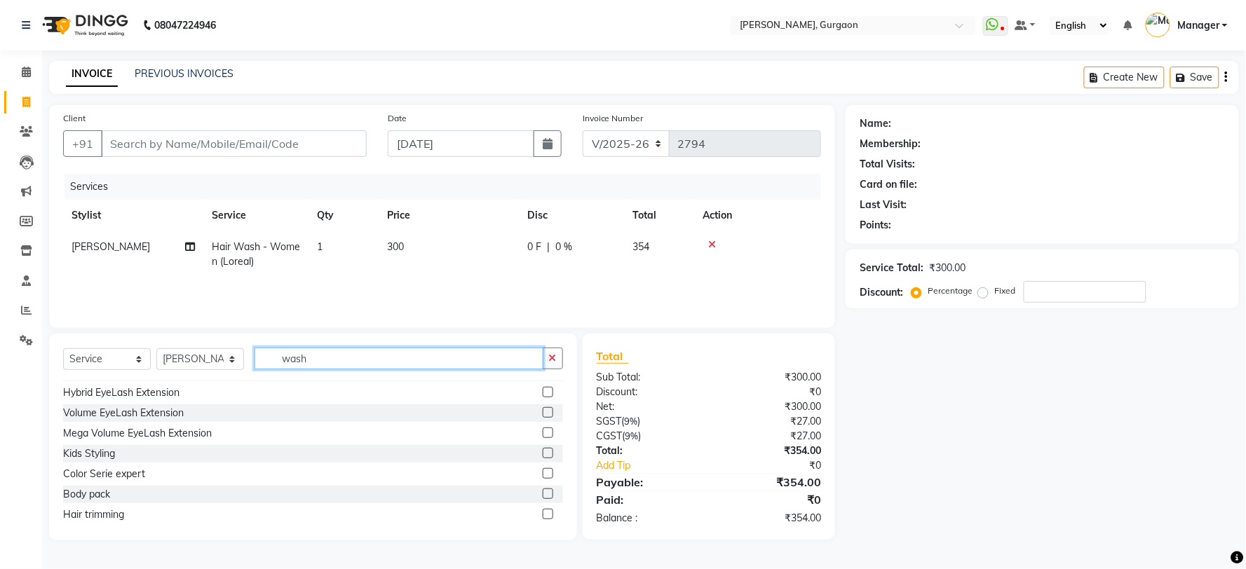
click at [341, 359] on input "wash" at bounding box center [399, 359] width 289 height 22
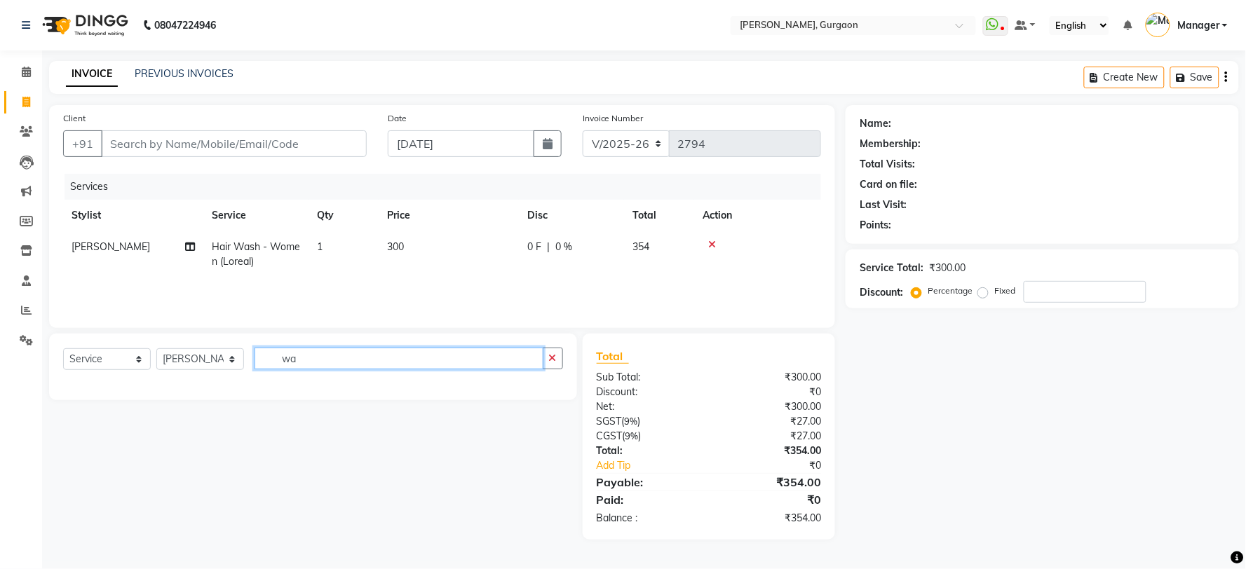
type input "w"
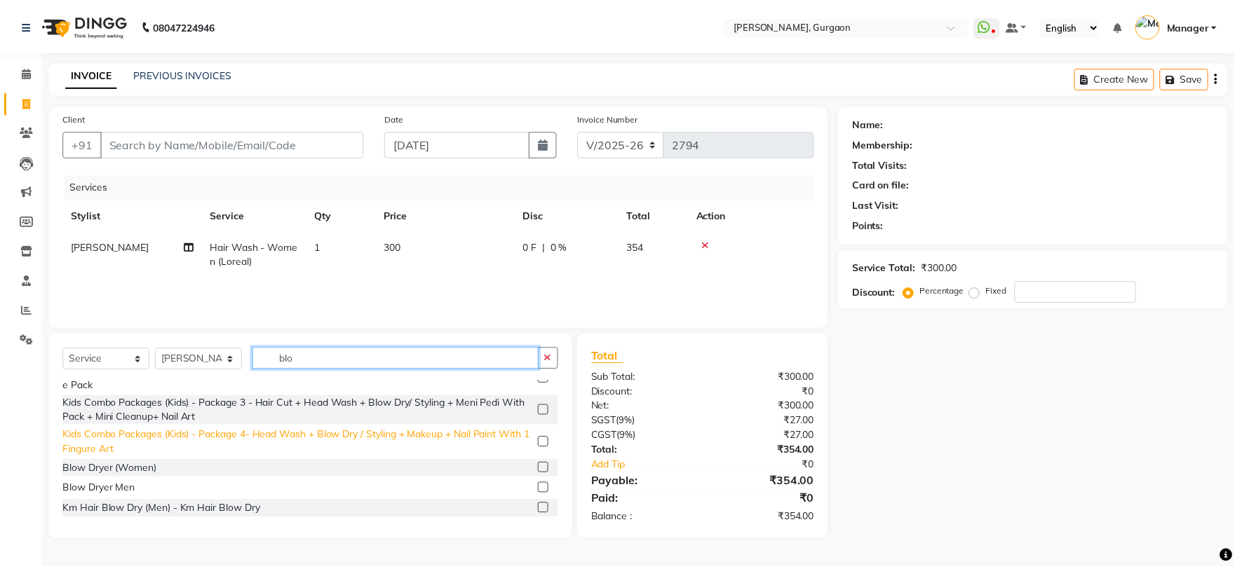
scroll to position [79, 0]
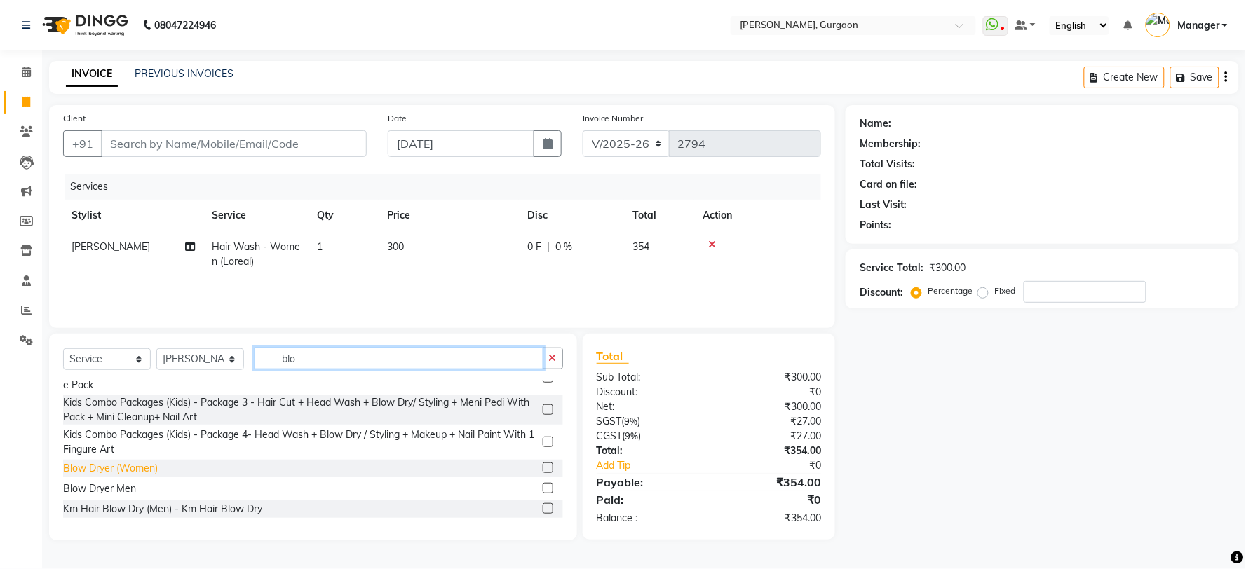
type input "blo"
click at [136, 463] on div "Blow Dryer (Women)" at bounding box center [110, 468] width 95 height 15
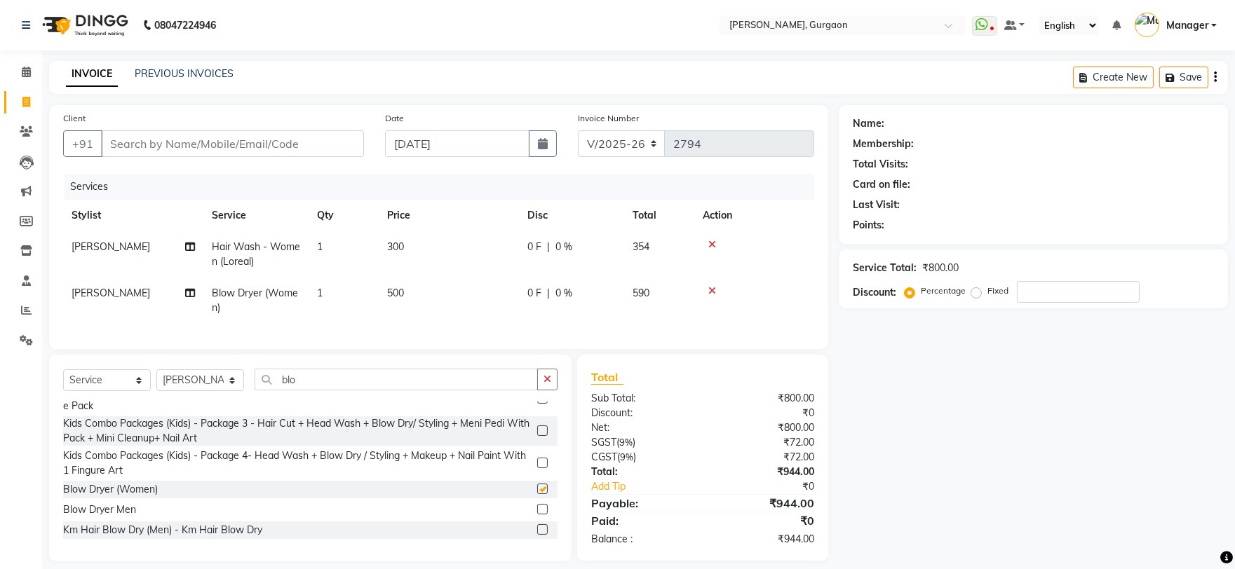
checkbox input "false"
click at [243, 149] on input "Client" at bounding box center [232, 143] width 263 height 27
type input "8"
type input "0"
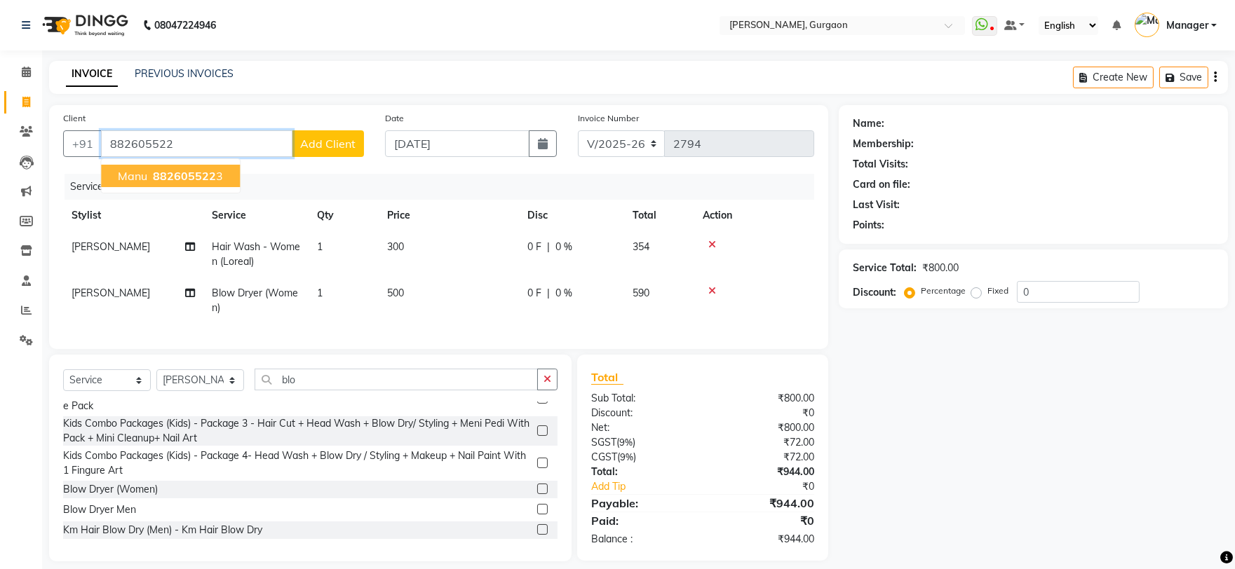
click at [178, 172] on span "882605522" at bounding box center [184, 176] width 63 height 14
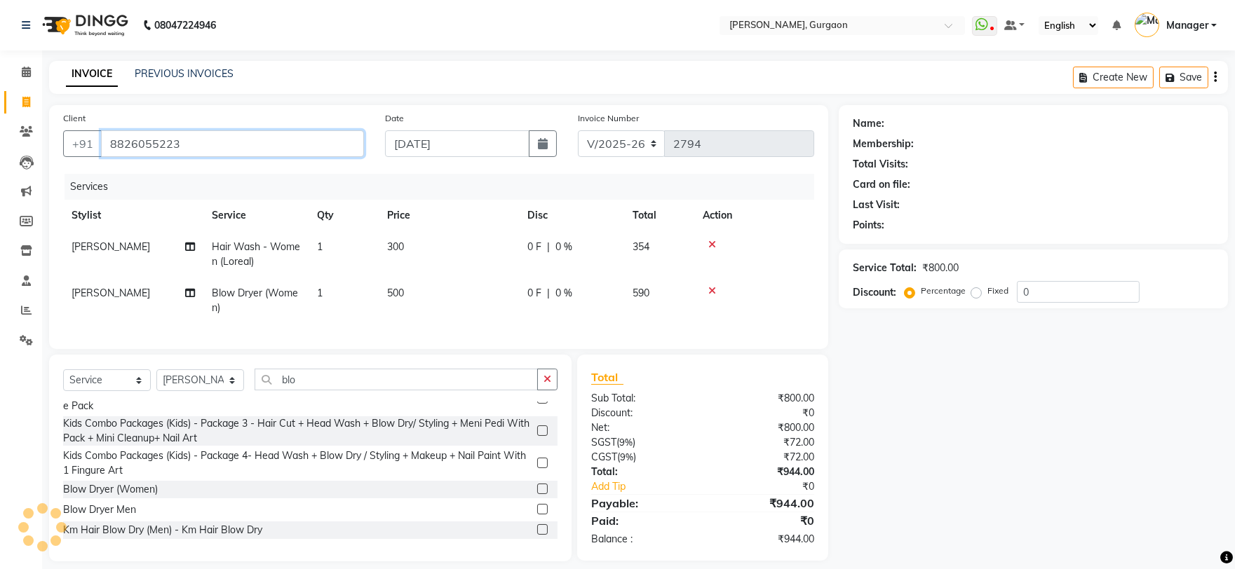
type input "8826055223"
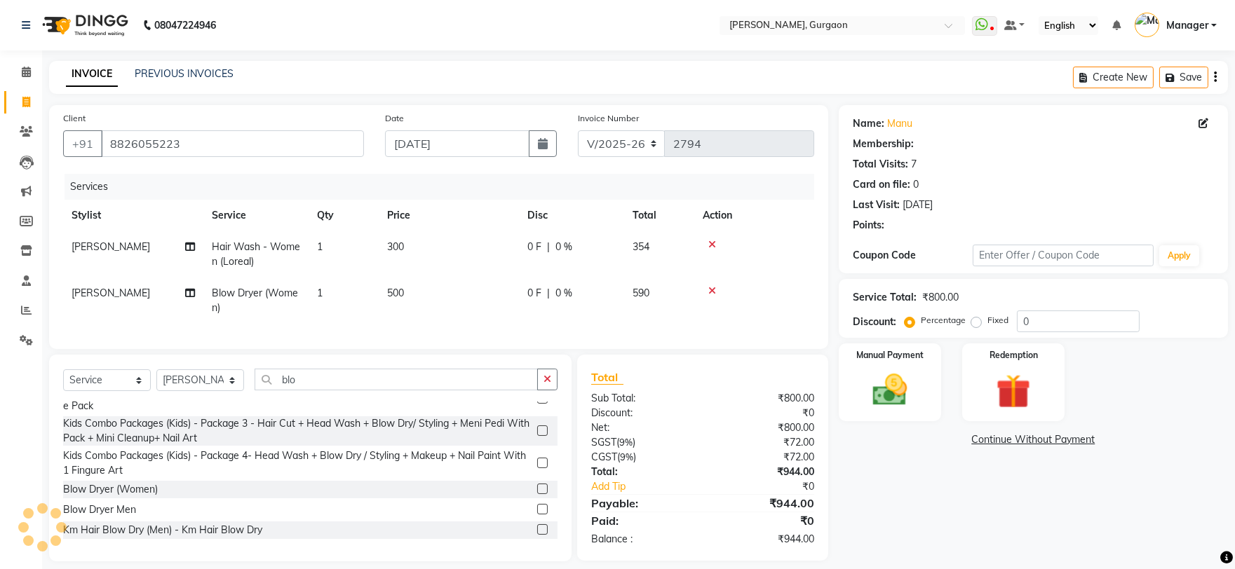
select select "1: Object"
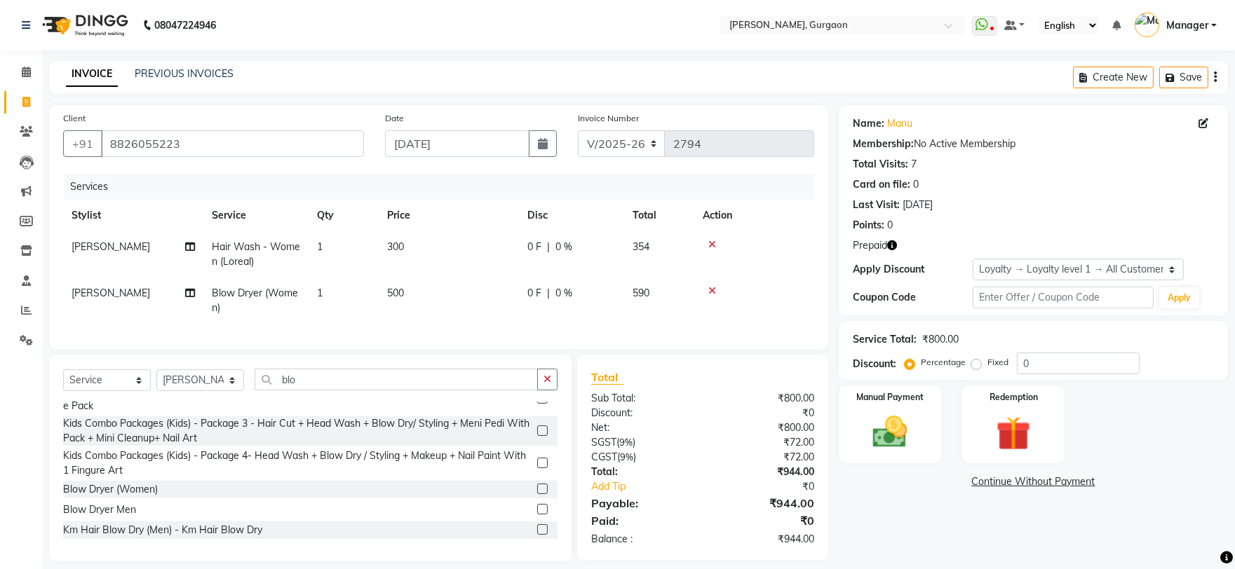
click at [893, 246] on icon "button" at bounding box center [892, 246] width 10 height 10
click at [834, 316] on div "Client +91 8826055223 Date 03-09-2025 Invoice Number R/2025-26 V/2025 V/2025-26…" at bounding box center [439, 333] width 800 height 456
click at [618, 136] on select "R/2025-26 V/2025 V/2025-26" at bounding box center [622, 143] width 88 height 27
select select "5073"
click at [578, 130] on select "R/2025-26 V/2025 V/2025-26" at bounding box center [622, 143] width 88 height 27
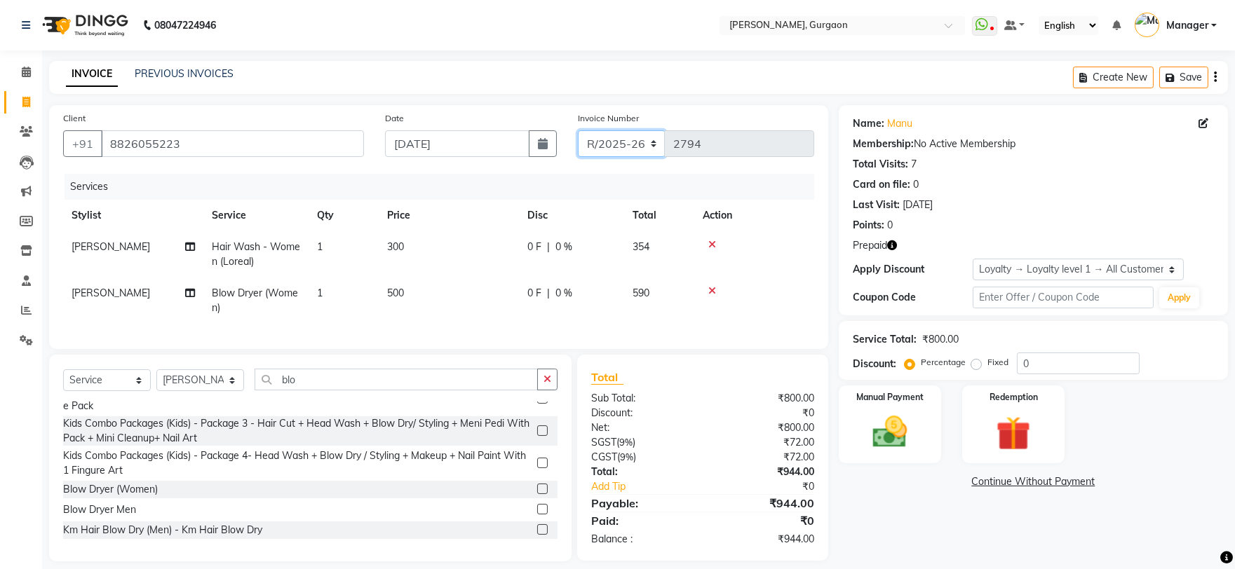
type input "1501"
click at [1056, 274] on select "Select Loyalty → Loyalty level 1 → All Customers" at bounding box center [1078, 270] width 211 height 22
select select "0:"
click at [973, 259] on select "Select Loyalty → Loyalty level 1 → All Customers" at bounding box center [1078, 270] width 211 height 22
click at [1024, 422] on img at bounding box center [1013, 434] width 58 height 44
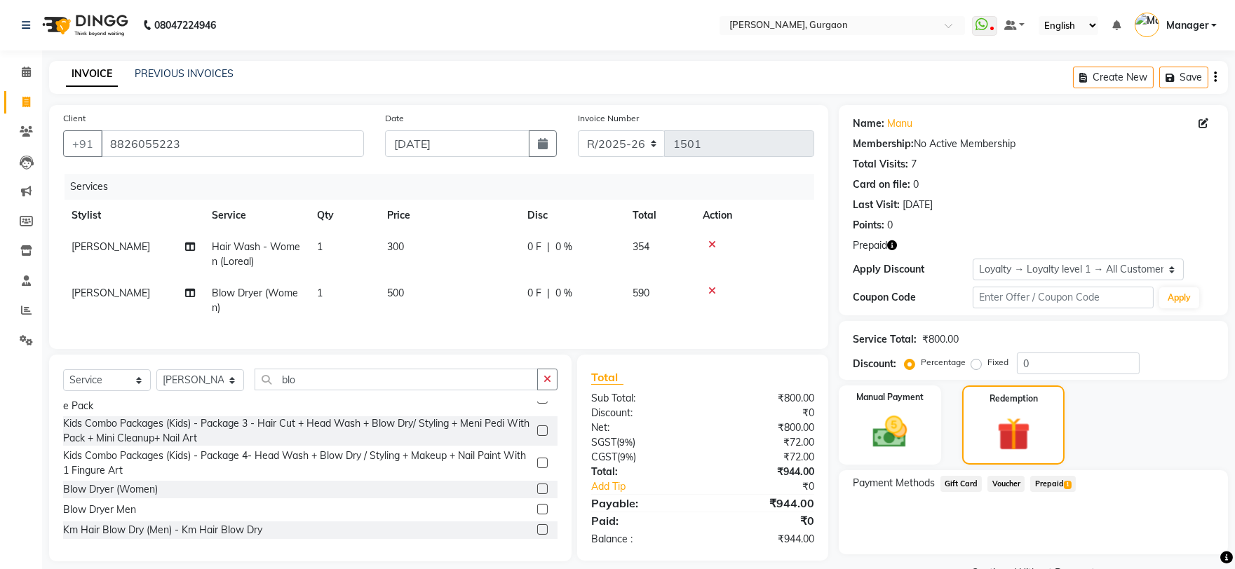
click at [1055, 480] on span "Prepaid 1" at bounding box center [1053, 484] width 46 height 16
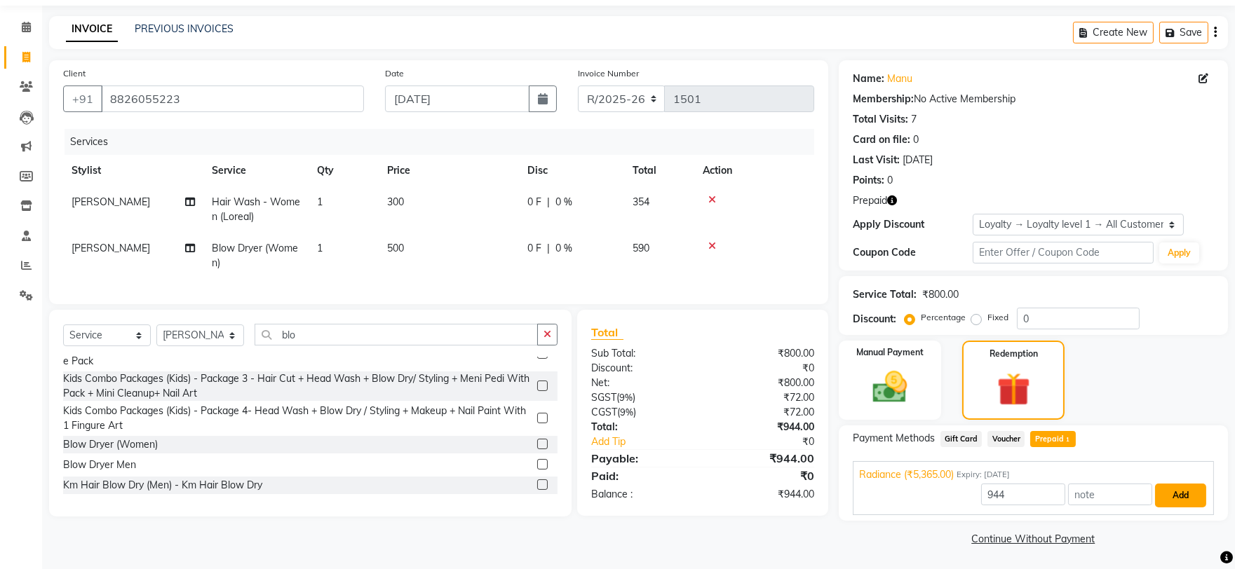
click at [1177, 492] on button "Add" at bounding box center [1180, 496] width 51 height 24
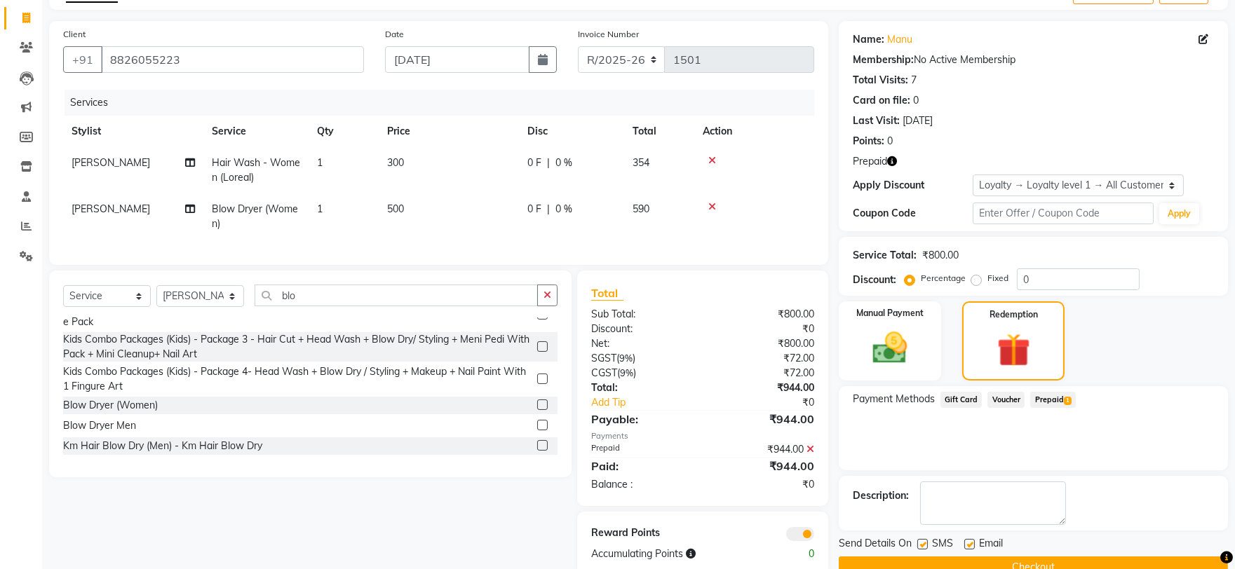
scroll to position [123, 0]
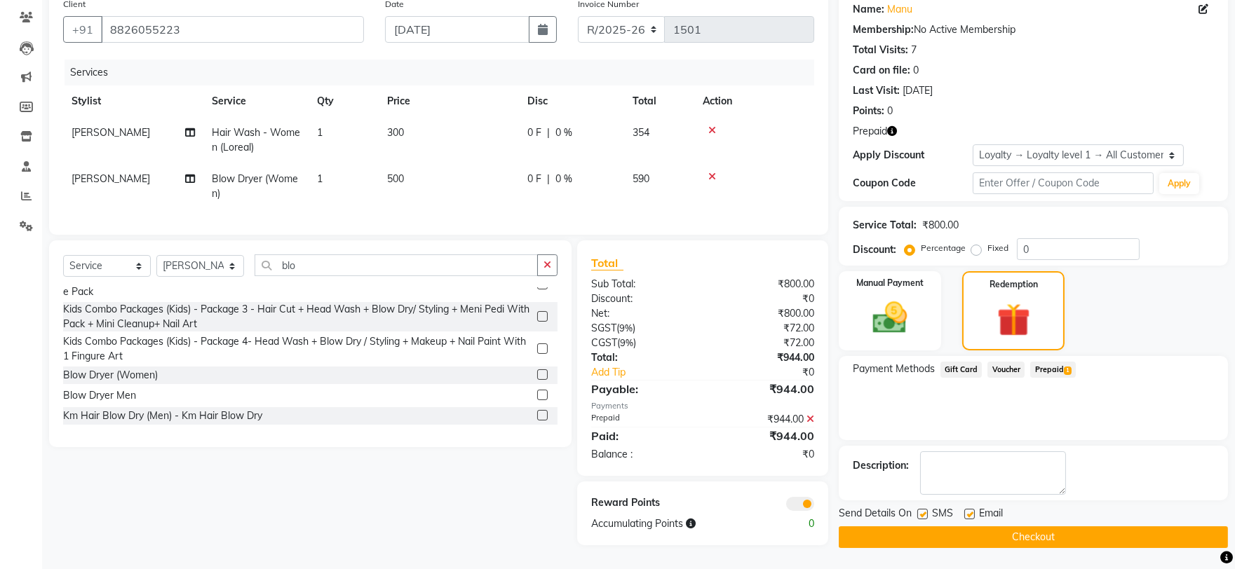
click at [1109, 527] on button "Checkout" at bounding box center [1033, 538] width 389 height 22
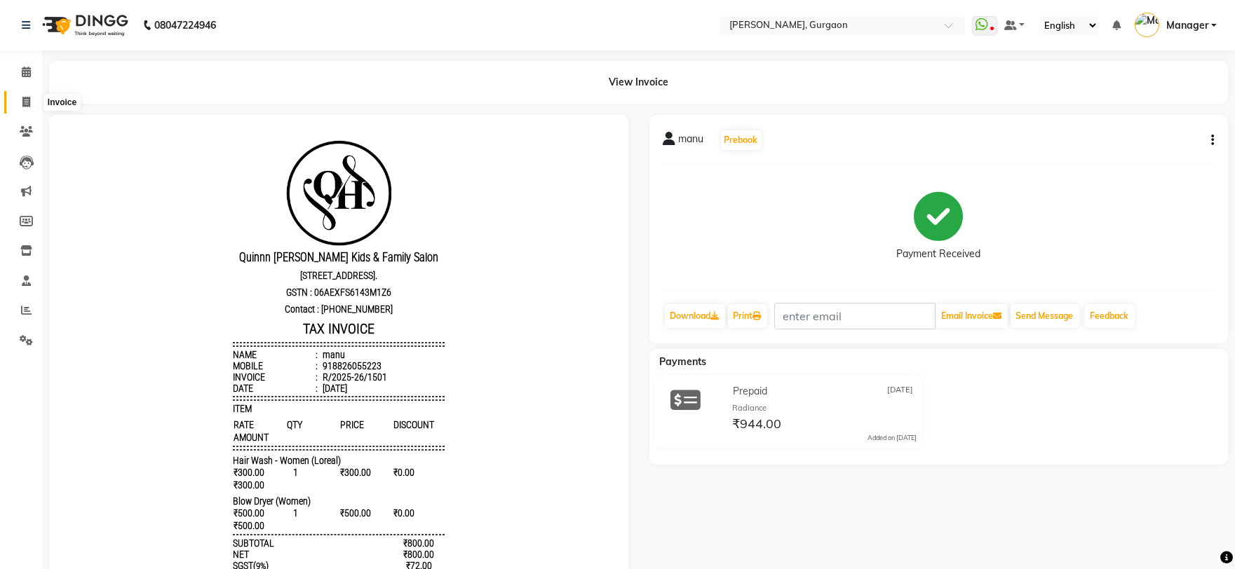
click at [35, 107] on span at bounding box center [26, 103] width 25 height 16
select select "service"
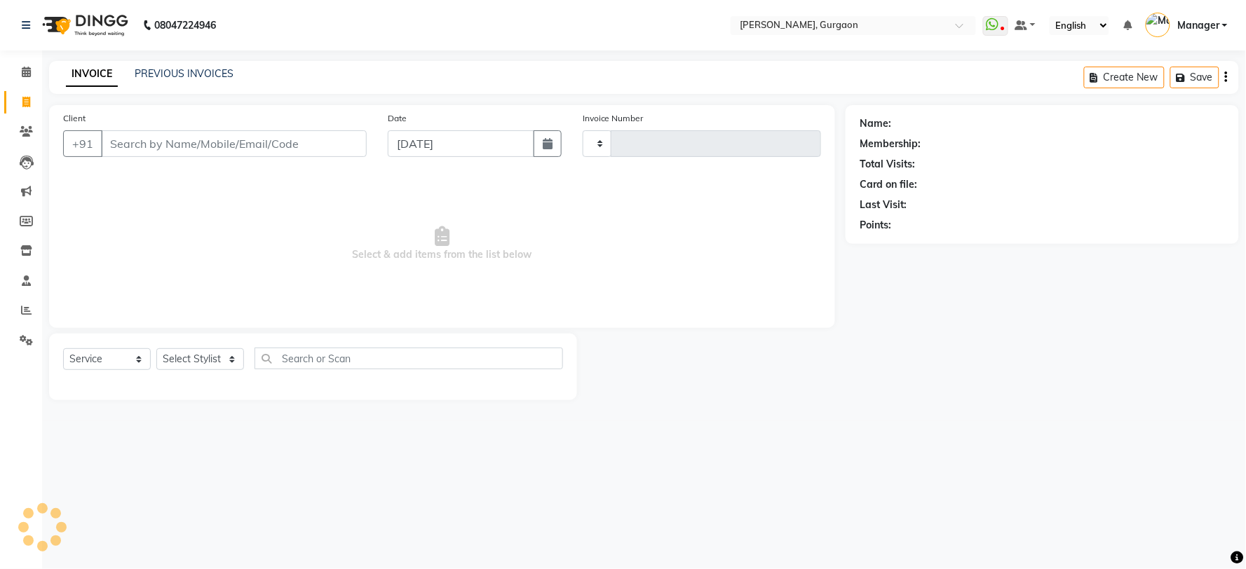
type input "2794"
select select "3880"
click at [225, 135] on input "Client" at bounding box center [234, 143] width 266 height 27
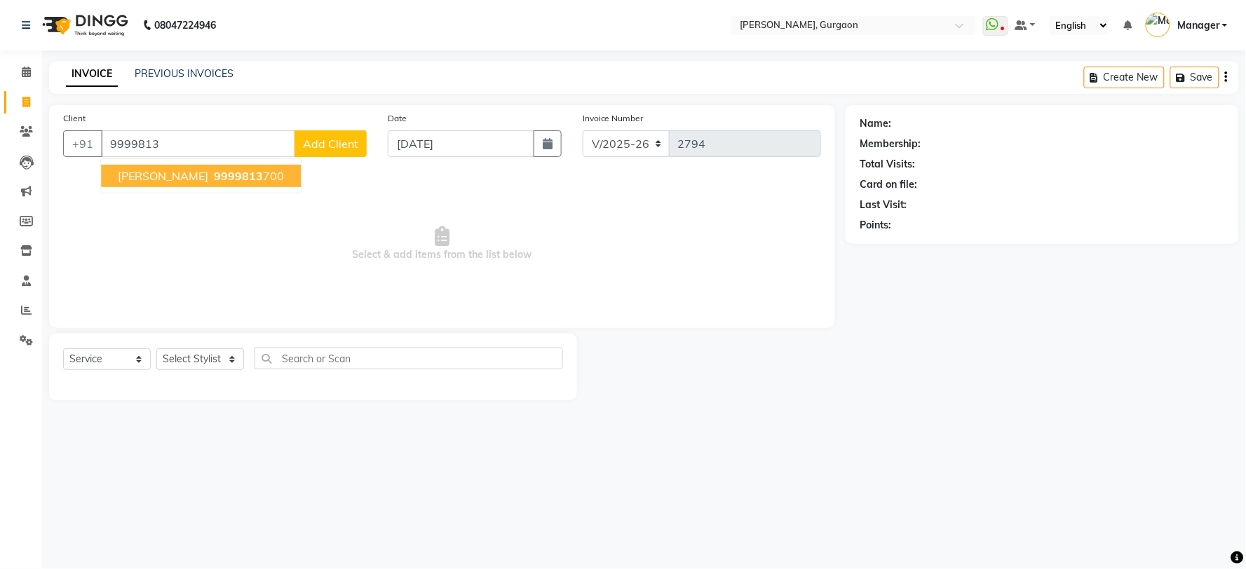
click at [213, 175] on ngb-highlight "9999813 700" at bounding box center [247, 176] width 73 height 14
type input "9999813700"
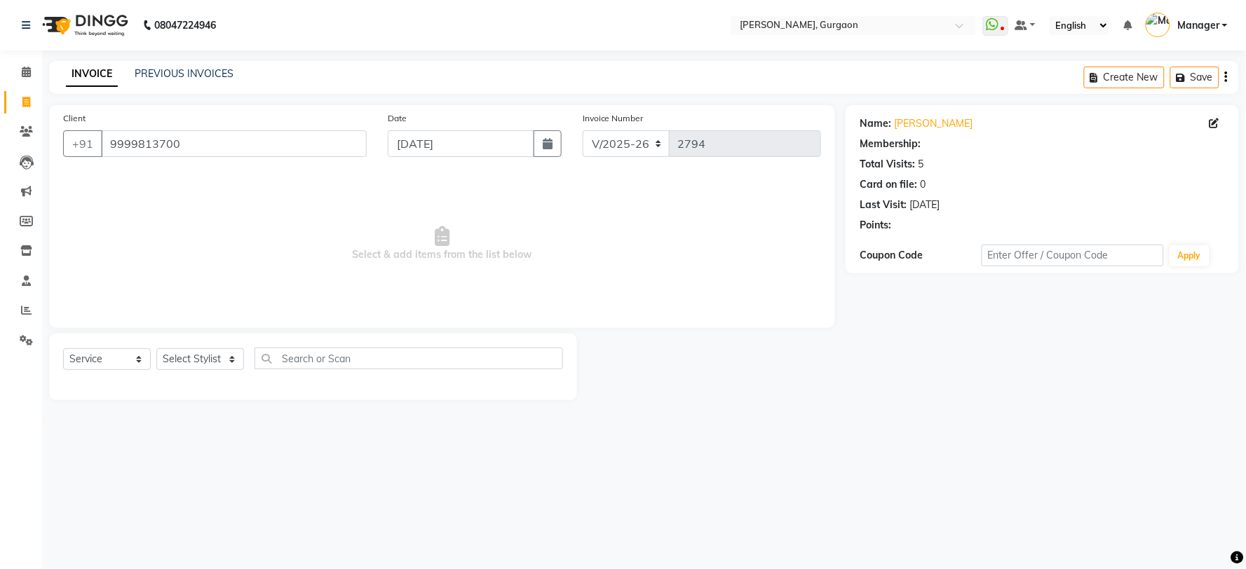
select select "2: Object"
click at [902, 240] on button "button" at bounding box center [899, 245] width 10 height 15
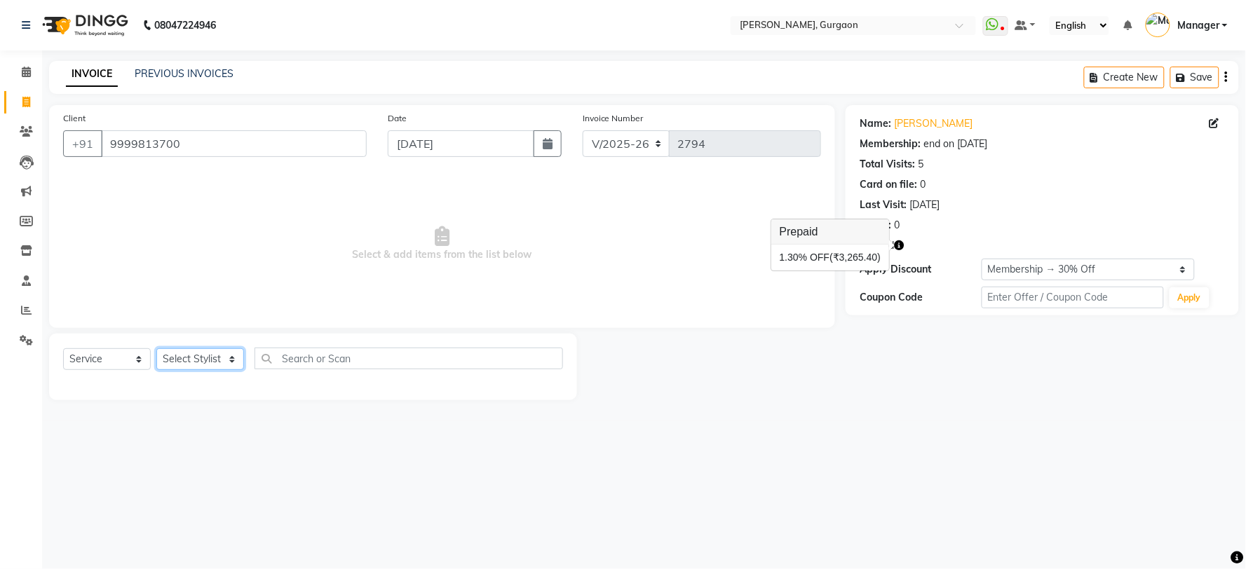
click at [174, 370] on select "Select Stylist [PERSON_NAME] Nail ARTIST [PERSON_NAME] Makeup Manager [PERSON_N…" at bounding box center [200, 359] width 88 height 22
select select "24605"
click at [156, 349] on select "Select Stylist [PERSON_NAME] Nail ARTIST [PERSON_NAME] Makeup Manager [PERSON_N…" at bounding box center [200, 359] width 88 height 22
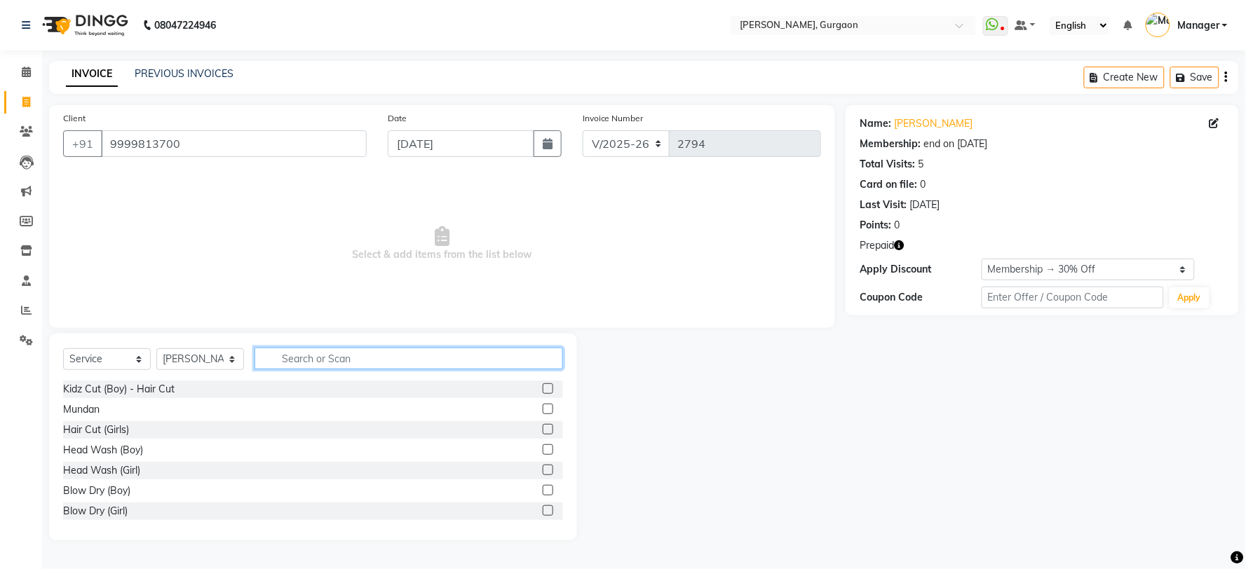
click at [299, 351] on input "text" at bounding box center [409, 359] width 309 height 22
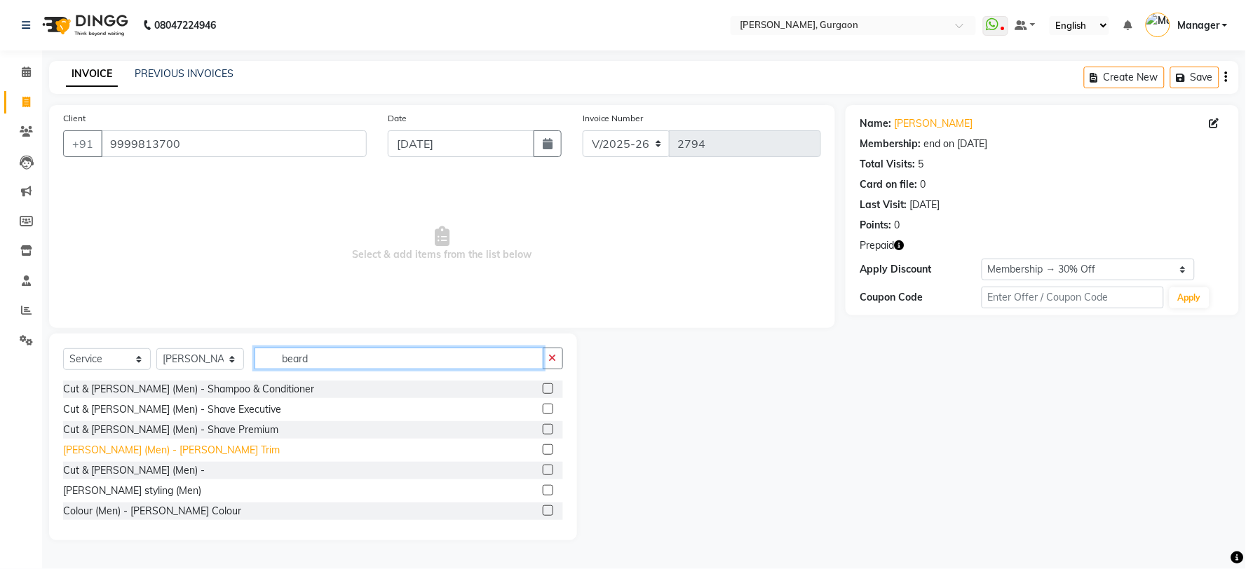
type input "beard"
click at [146, 452] on div "Beard (Men) - Beard Trim" at bounding box center [171, 450] width 217 height 15
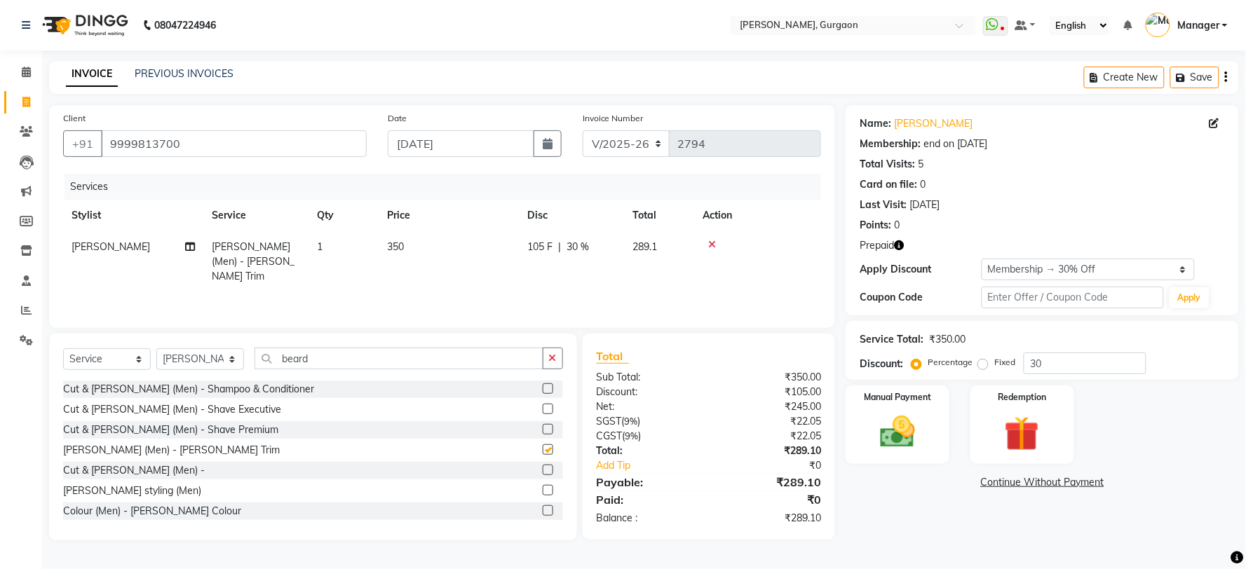
checkbox input "false"
click at [1012, 429] on img at bounding box center [1022, 434] width 59 height 45
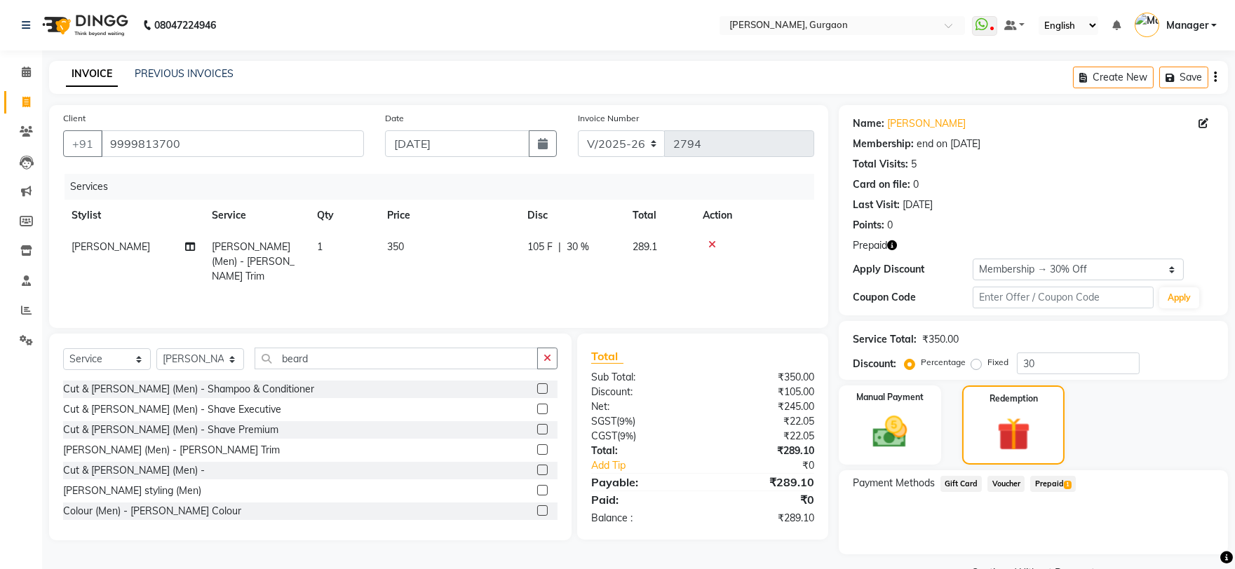
click at [1050, 488] on span "Prepaid 1" at bounding box center [1053, 484] width 46 height 16
click at [1159, 530] on button "Add" at bounding box center [1180, 541] width 51 height 24
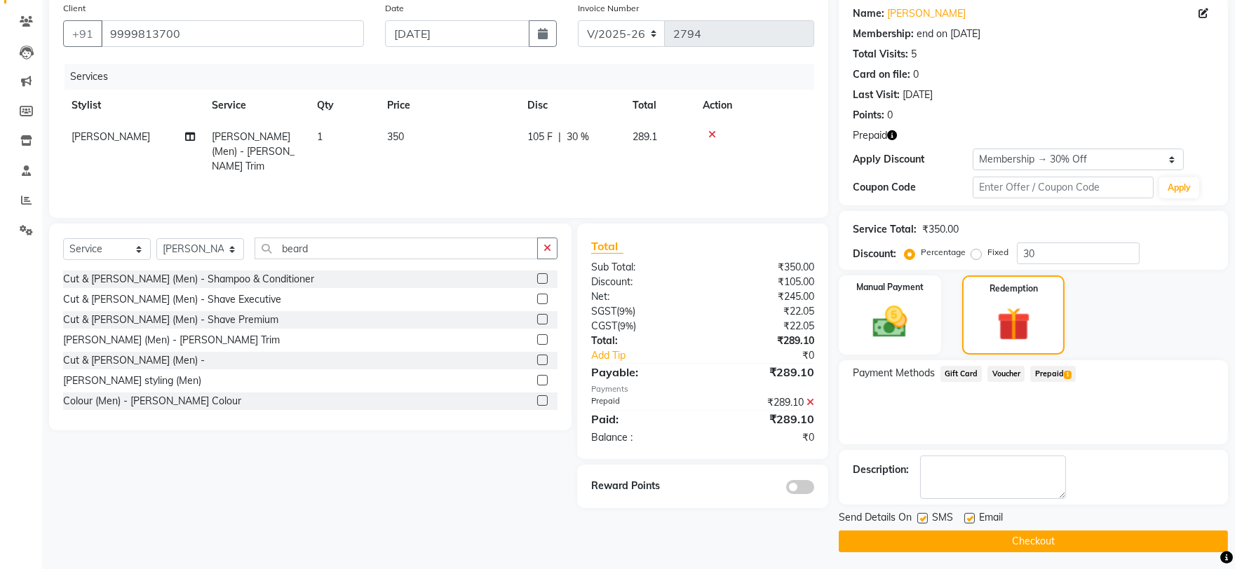
scroll to position [113, 0]
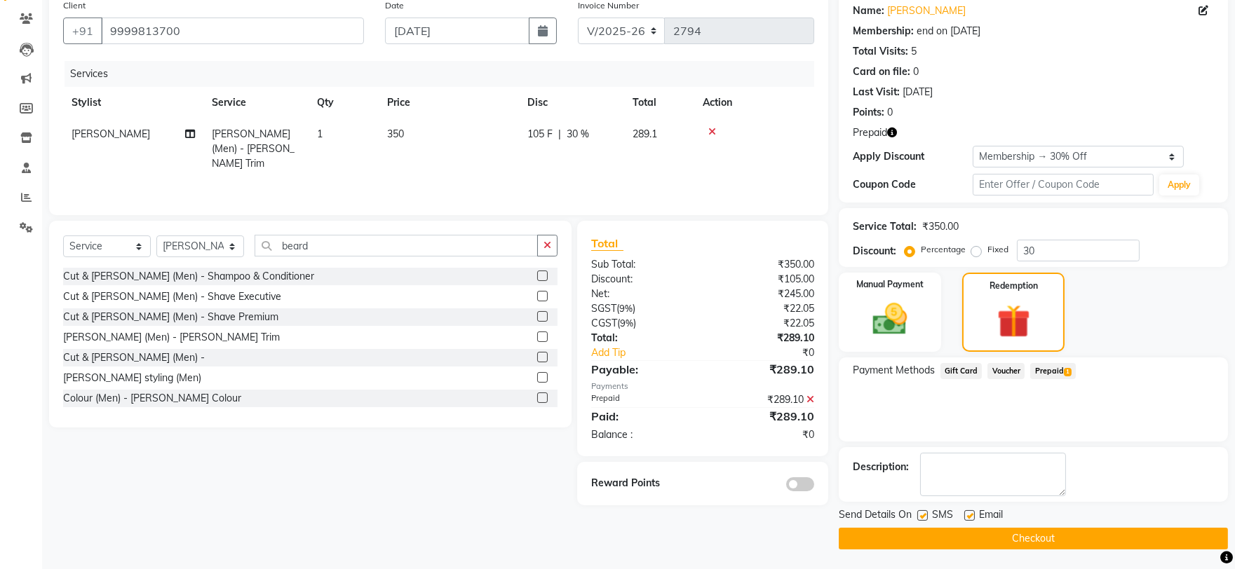
click at [1158, 529] on button "Checkout" at bounding box center [1033, 539] width 389 height 22
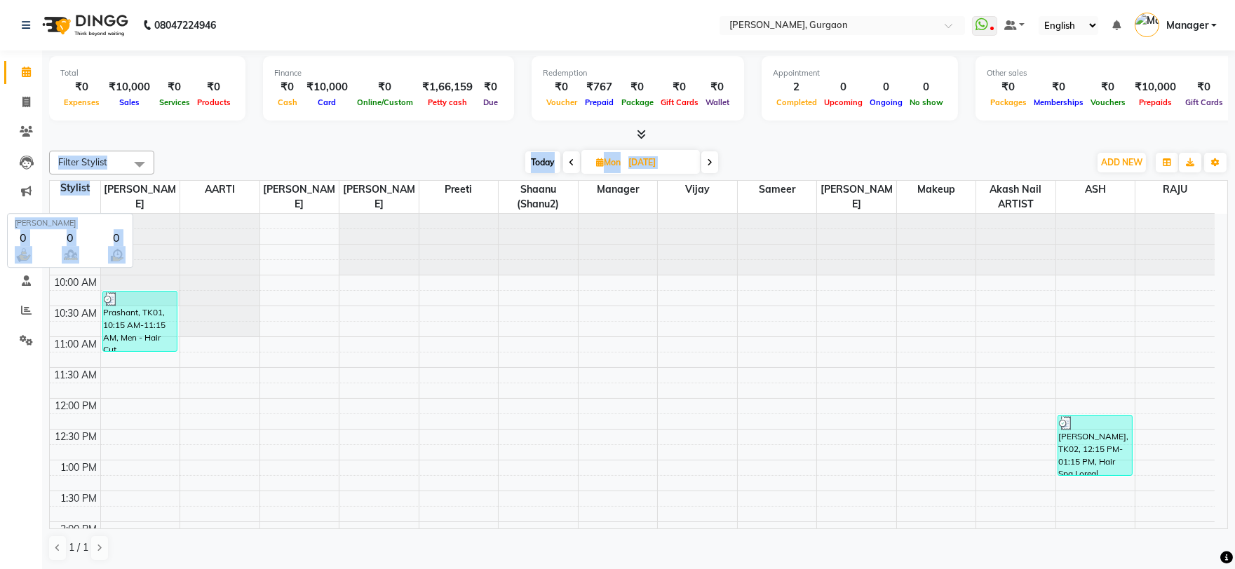
drag, startPoint x: 122, startPoint y: 182, endPoint x: 169, endPoint y: 114, distance: 82.7
click at [150, 122] on div "Total ₹0 Expenses ₹10,000 Sales ₹0 Services ₹0 Products Finance ₹0 Cash ₹10,000…" at bounding box center [638, 310] width 1193 height 520
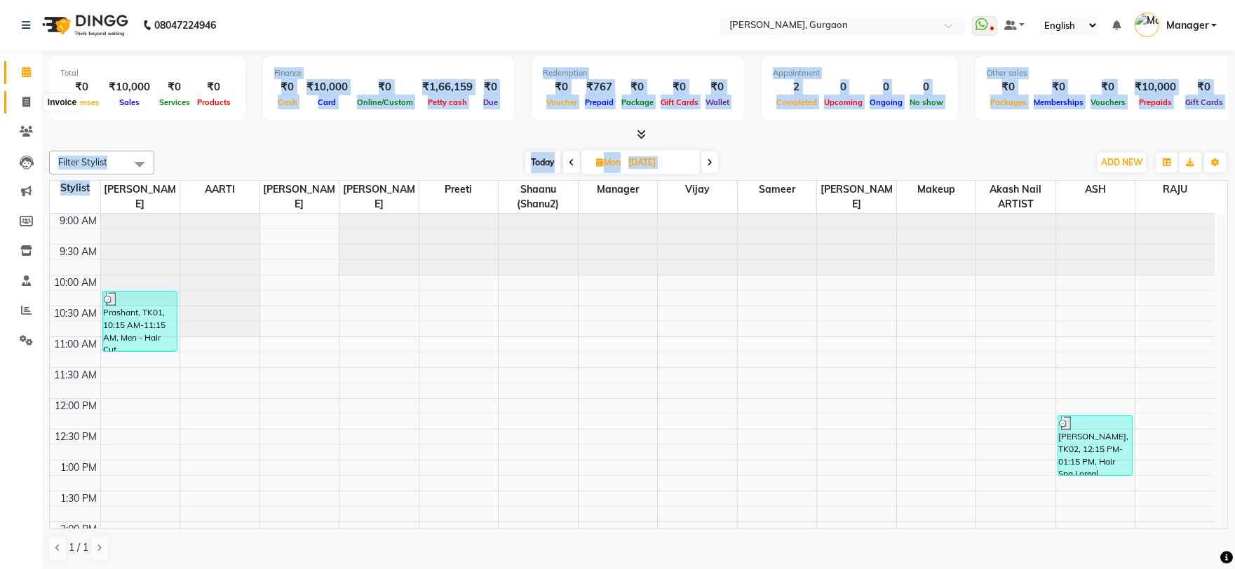
click at [19, 100] on span at bounding box center [26, 103] width 25 height 16
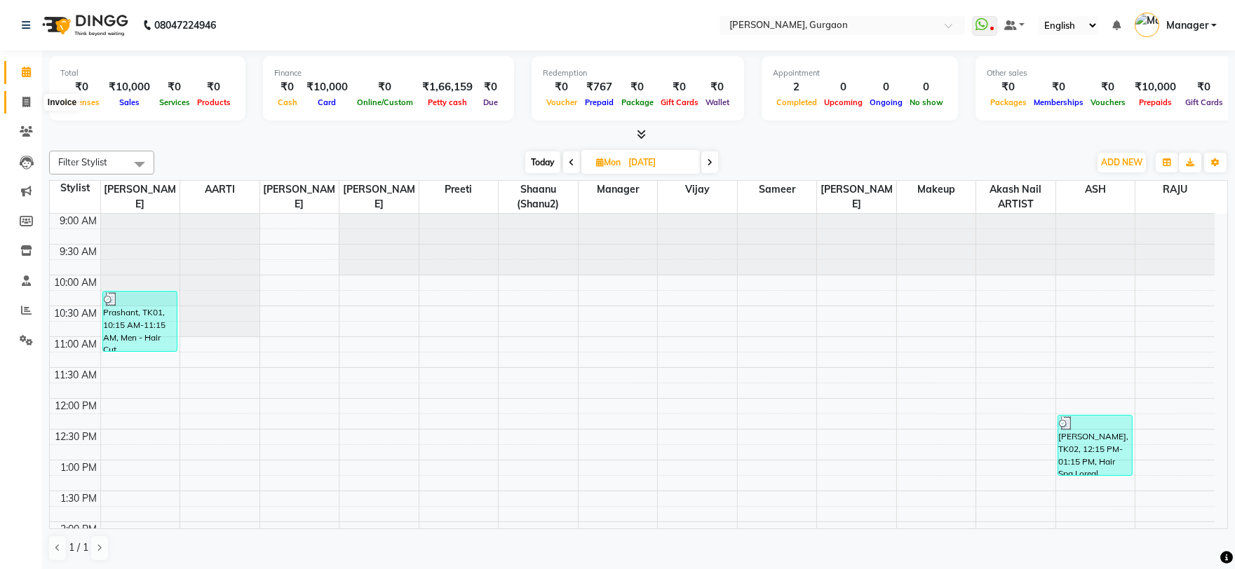
select select "service"
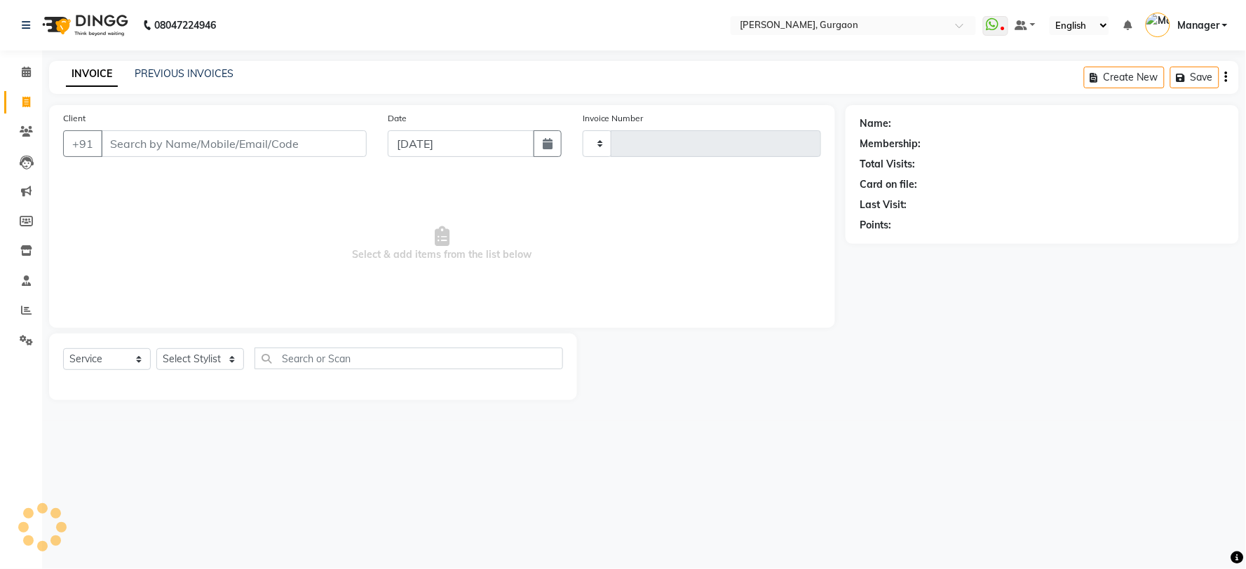
type input "2794"
select select "3880"
click at [205, 365] on select "Select Stylist [PERSON_NAME] Nail ARTIST [PERSON_NAME] Makeup Manager [PERSON_N…" at bounding box center [200, 359] width 88 height 22
click at [306, 148] on input "Client" at bounding box center [234, 143] width 266 height 27
type input "s"
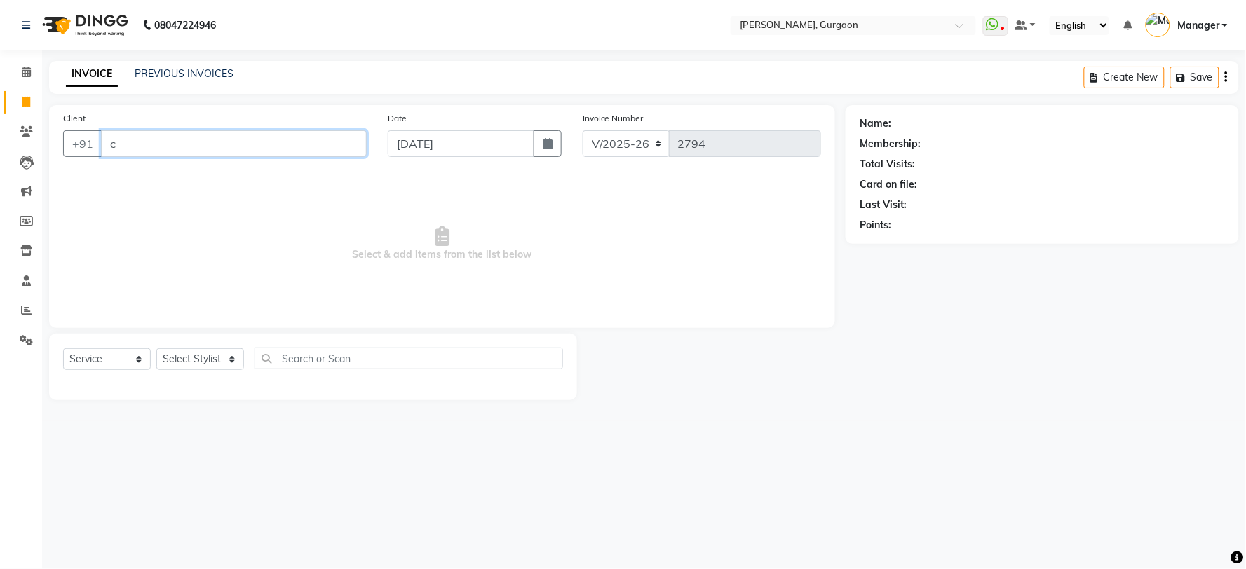
type input "c"
